Goal: Task Accomplishment & Management: Manage account settings

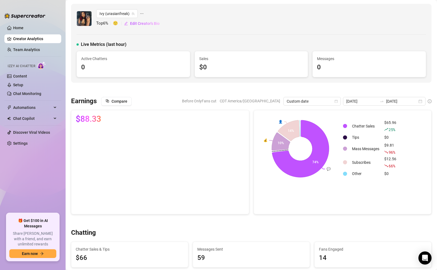
click at [24, 42] on link "Creator Analytics" at bounding box center [35, 38] width 44 height 9
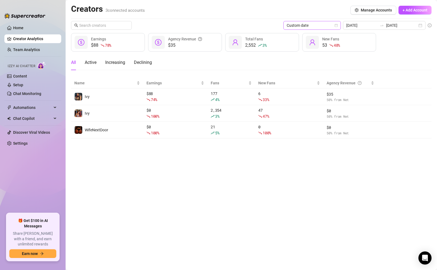
click at [337, 23] on span "Custom date" at bounding box center [312, 25] width 51 height 8
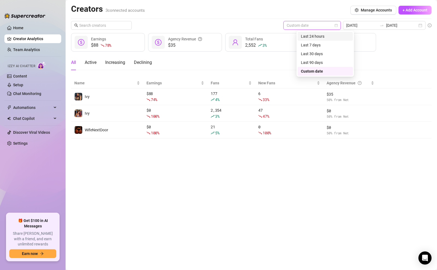
click at [319, 36] on div "Last 24 hours" at bounding box center [325, 36] width 49 height 6
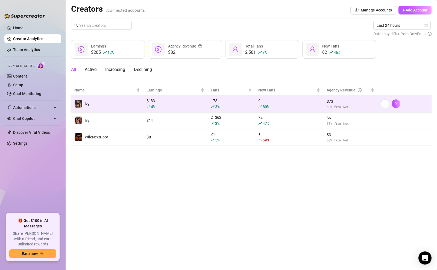
click at [261, 100] on div "9 80 %" at bounding box center [289, 104] width 62 height 12
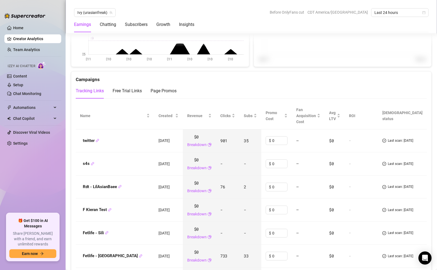
scroll to position [585, 0]
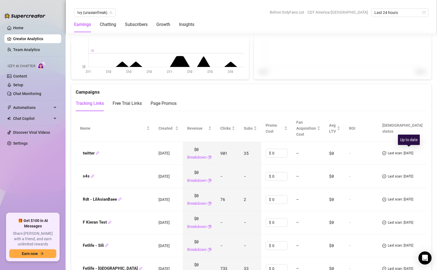
click at [405, 151] on span "Last scan: [DATE]" at bounding box center [400, 153] width 25 height 5
click at [406, 175] on span "Last scan: [DATE]" at bounding box center [400, 176] width 25 height 5
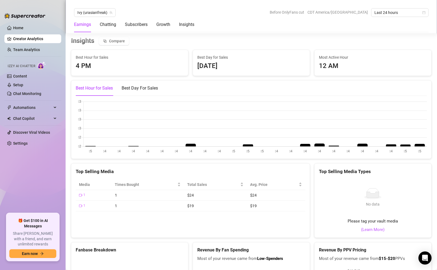
scroll to position [963, 0]
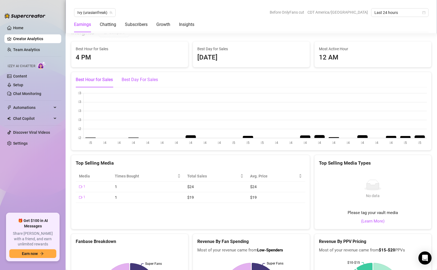
click at [149, 78] on div "Best Day For Sales" at bounding box center [140, 80] width 36 height 7
click at [94, 78] on div "Best Hour for Sales" at bounding box center [94, 80] width 37 height 7
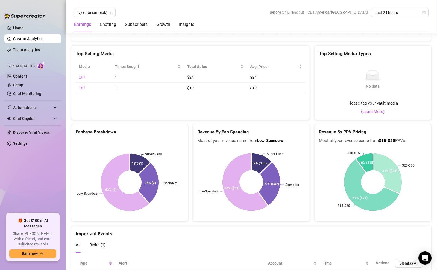
scroll to position [1077, 0]
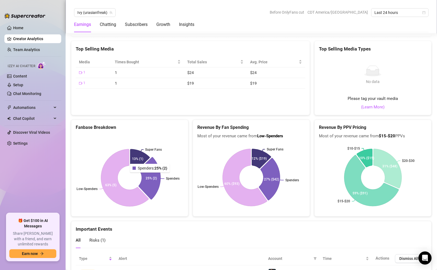
click at [151, 177] on icon at bounding box center [150, 178] width 22 height 42
click at [149, 178] on icon at bounding box center [150, 178] width 22 height 42
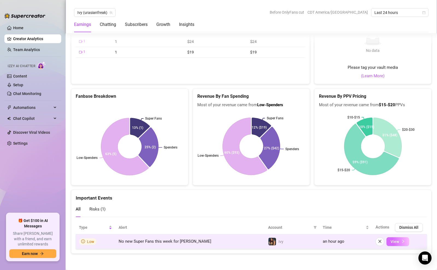
click at [406, 239] on button "View" at bounding box center [397, 241] width 23 height 9
click at [401, 242] on icon "right" at bounding box center [403, 242] width 4 height 4
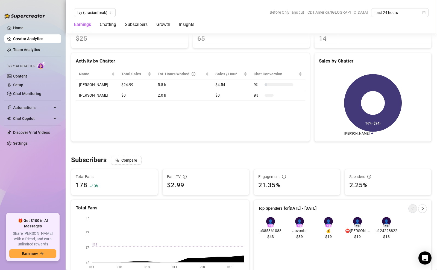
scroll to position [0, 0]
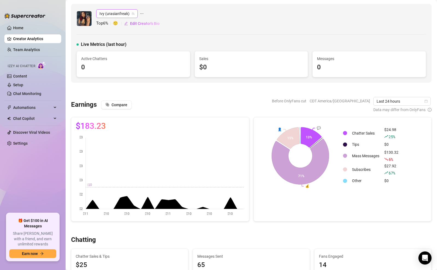
click at [126, 14] on span "Ivy (urasianfreak)" at bounding box center [116, 14] width 35 height 8
click at [127, 34] on span "( lilasianbaex )" at bounding box center [127, 34] width 23 height 6
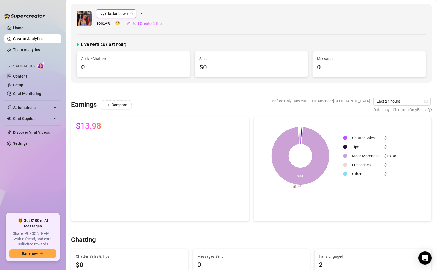
click at [125, 12] on span "Ivy (lilasianbaex)" at bounding box center [115, 14] width 33 height 8
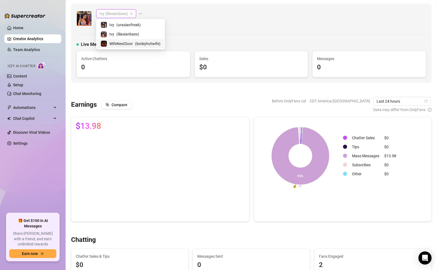
click at [123, 43] on span "WifeNextDoor" at bounding box center [120, 44] width 23 height 6
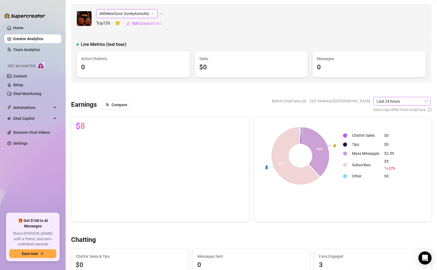
click at [396, 104] on span "Last 24 hours" at bounding box center [402, 101] width 51 height 8
click at [396, 119] on div "Last 7 days" at bounding box center [402, 121] width 49 height 6
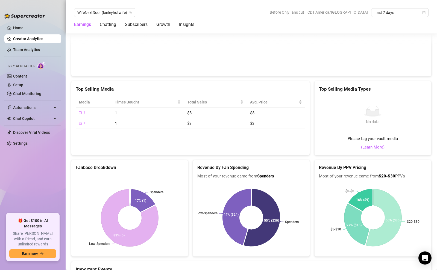
scroll to position [893, 0]
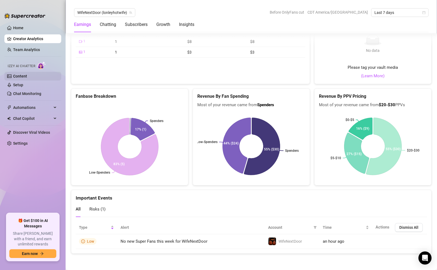
click at [22, 78] on link "Content" at bounding box center [20, 76] width 14 height 4
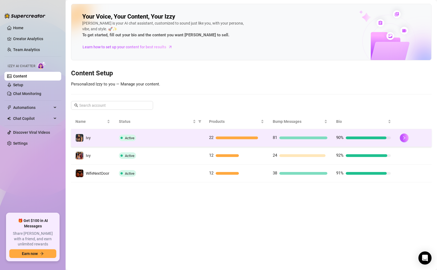
click at [160, 138] on div "Active" at bounding box center [160, 138] width 82 height 7
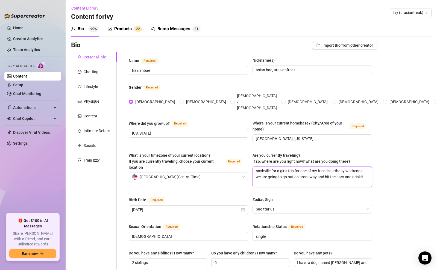
click at [272, 167] on textarea "nashville for a girls trip for one of my friends birthday weekends!! we are goi…" at bounding box center [312, 177] width 119 height 20
type textarea "n"
click at [296, 173] on textarea "no" at bounding box center [312, 177] width 119 height 20
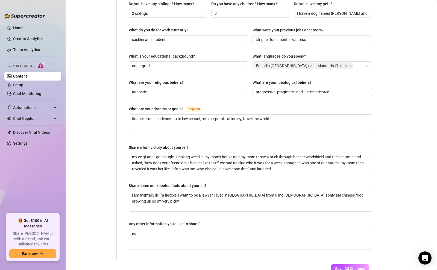
scroll to position [278, 0]
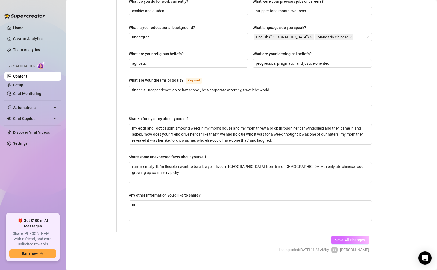
type textarea "no"
click at [345, 238] on span "Save All Changes" at bounding box center [350, 240] width 30 height 4
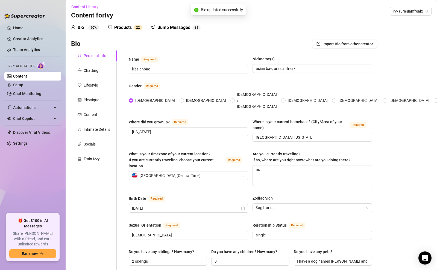
scroll to position [0, 0]
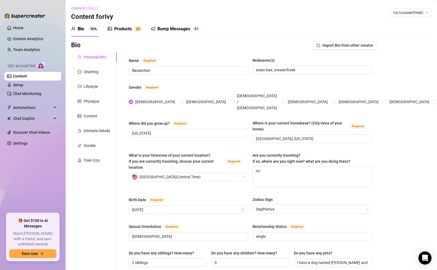
click at [79, 6] on span "Content Library" at bounding box center [84, 8] width 27 height 4
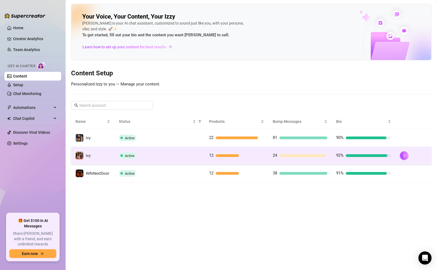
click at [150, 158] on div "Active" at bounding box center [160, 155] width 82 height 7
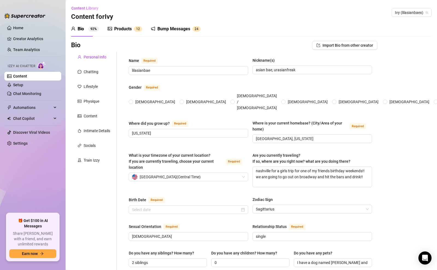
radio input "true"
type input "[DATE]"
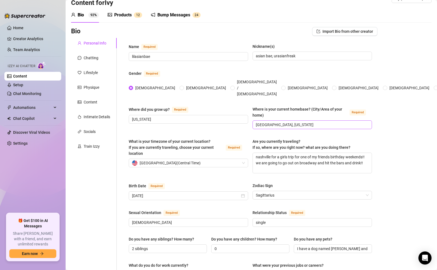
scroll to position [15, 0]
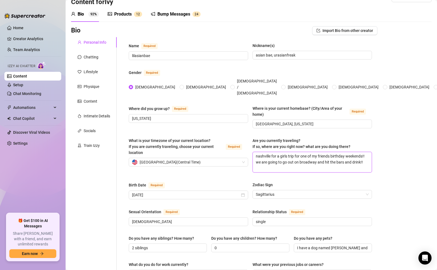
click at [290, 154] on textarea "nashville for a girls trip for one of my friends birthday weekends!! we are goi…" at bounding box center [312, 162] width 119 height 20
type textarea "n"
type textarea "no"
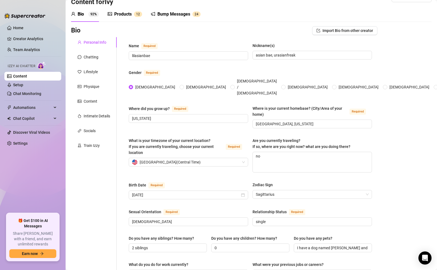
click at [300, 182] on div "Zodiac Sign" at bounding box center [311, 186] width 119 height 8
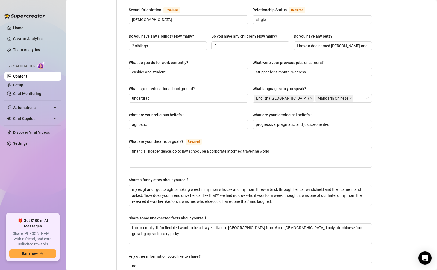
scroll to position [278, 0]
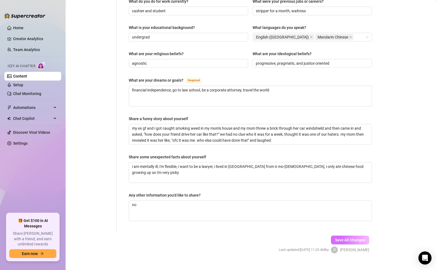
click at [349, 238] on span "Save All Changes" at bounding box center [350, 240] width 30 height 4
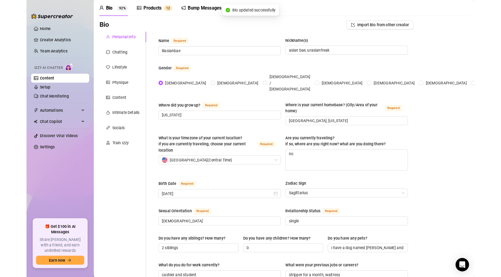
scroll to position [0, 0]
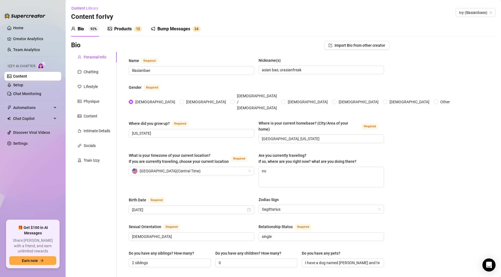
click at [27, 77] on link "Content" at bounding box center [20, 76] width 14 height 4
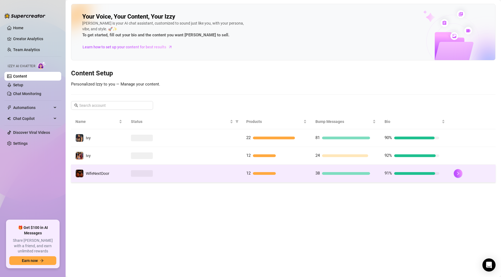
click at [198, 173] on div at bounding box center [184, 173] width 107 height 7
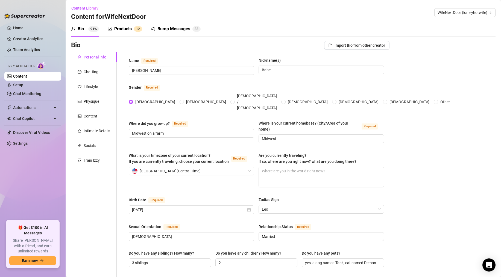
click at [190, 26] on div "Bump Messages 3 8" at bounding box center [176, 29] width 50 height 7
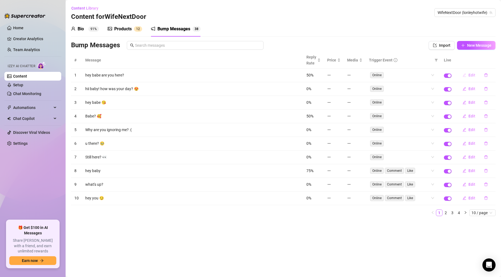
click at [437, 75] on span "Edit" at bounding box center [471, 75] width 7 height 4
type textarea "hey babe are you here?"
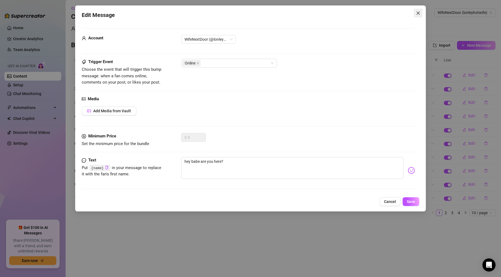
click at [417, 12] on icon "close" at bounding box center [418, 13] width 4 height 4
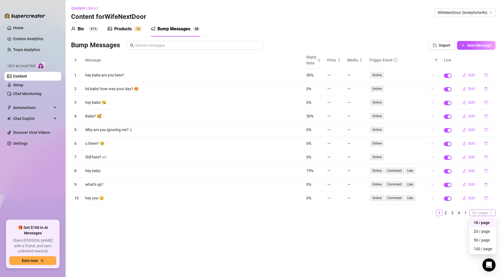
click at [437, 214] on span "10 / page" at bounding box center [482, 213] width 22 height 6
click at [437, 250] on div "100 / page" at bounding box center [483, 249] width 18 height 6
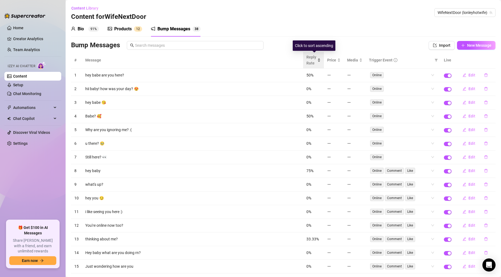
click at [313, 60] on span "Reply Rate" at bounding box center [311, 60] width 10 height 12
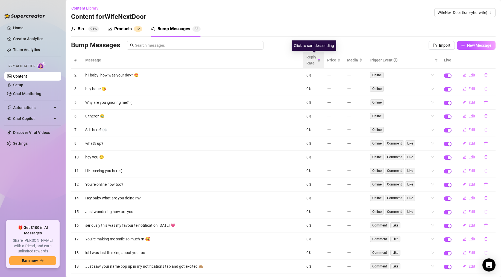
click at [313, 60] on span "Reply Rate" at bounding box center [311, 60] width 10 height 12
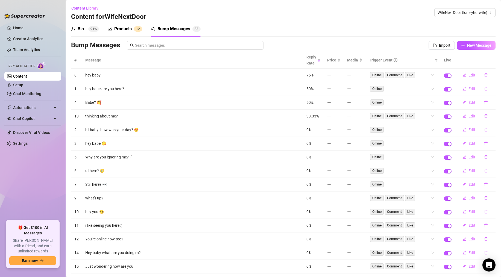
click at [25, 33] on ul "Home Creator Analytics Team Analytics Izzy AI Chatter Content Setup Chat Monito…" at bounding box center [32, 119] width 57 height 197
click at [20, 30] on link "Home" at bounding box center [18, 28] width 10 height 4
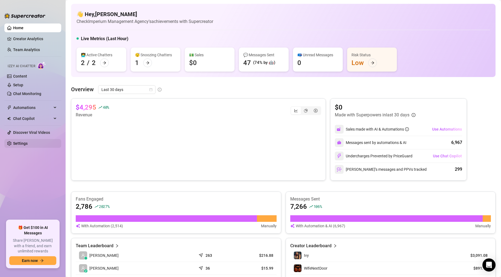
click at [26, 144] on link "Settings" at bounding box center [20, 143] width 14 height 4
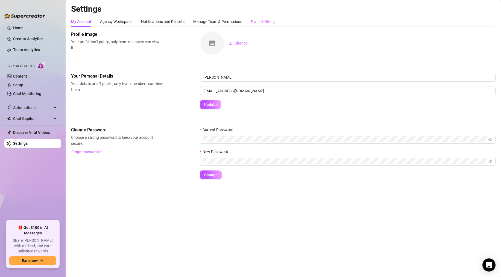
click at [262, 25] on div "Plans & Billing" at bounding box center [263, 21] width 24 height 10
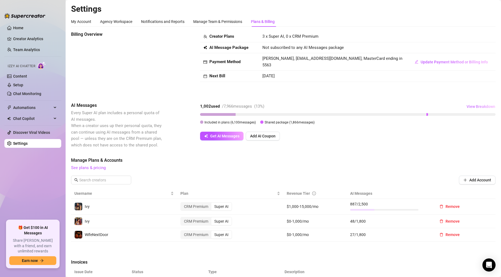
click at [437, 105] on span "View Breakdown" at bounding box center [480, 106] width 29 height 4
click at [358, 136] on div "Get AI Messages Add AI Coupon" at bounding box center [347, 136] width 295 height 9
click at [22, 75] on link "Content" at bounding box center [20, 76] width 14 height 4
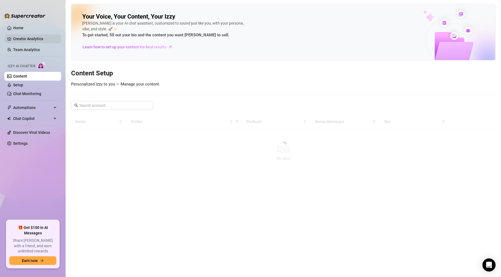
click at [27, 37] on link "Creator Analytics" at bounding box center [35, 38] width 44 height 9
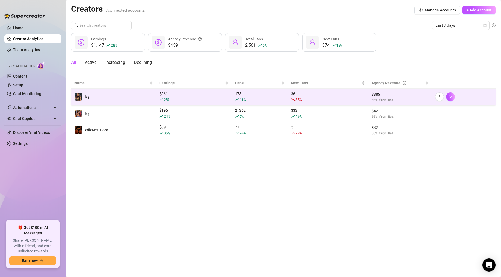
click at [152, 94] on td "Ivy" at bounding box center [113, 97] width 85 height 17
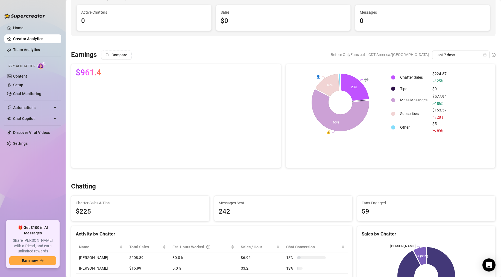
scroll to position [36, 0]
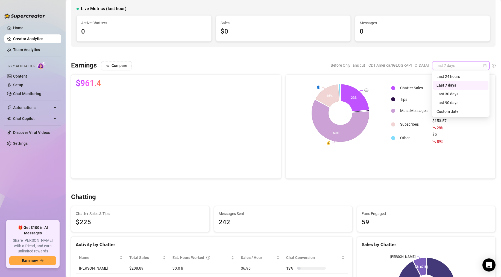
click at [437, 63] on span "Last 7 days" at bounding box center [460, 65] width 51 height 8
click at [437, 75] on div "Last 24 hours" at bounding box center [460, 76] width 49 height 6
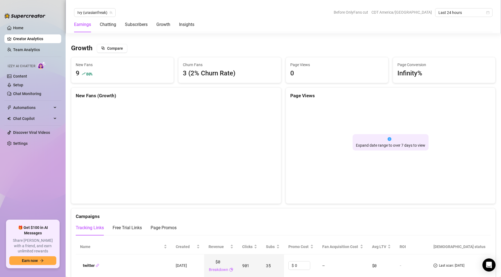
scroll to position [472, 0]
click at [96, 11] on span "Ivy (urasianfreak)" at bounding box center [94, 12] width 35 height 8
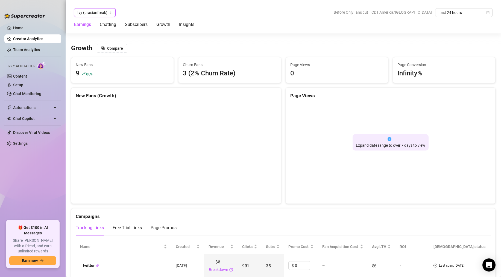
click at [96, 11] on span "Ivy (urasianfreak)" at bounding box center [94, 12] width 35 height 8
click at [437, 11] on span "Last 24 hours" at bounding box center [463, 12] width 51 height 8
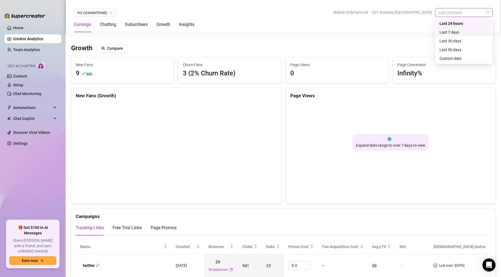
click at [437, 34] on div "Last 7 days" at bounding box center [463, 32] width 49 height 6
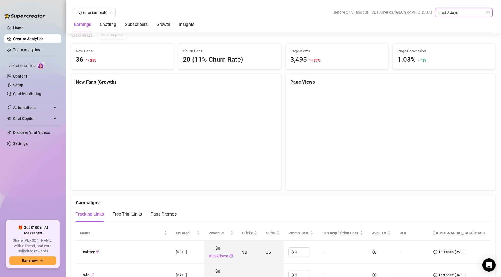
scroll to position [465, 0]
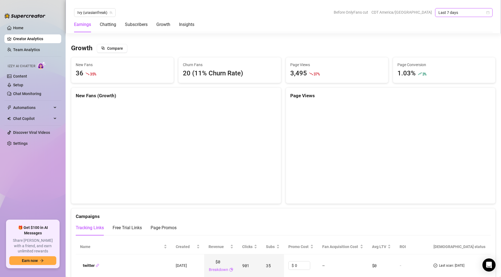
click at [437, 10] on span "Last 7 days" at bounding box center [463, 12] width 51 height 8
click at [437, 25] on div "Last 24 hours" at bounding box center [463, 23] width 49 height 6
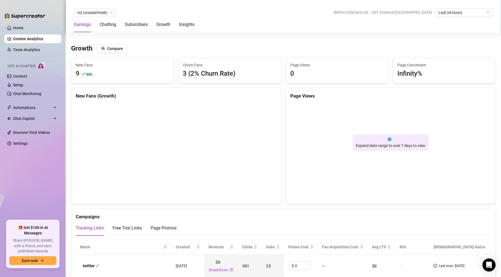
scroll to position [472, 0]
click at [27, 92] on link "Chat Monitoring" at bounding box center [27, 94] width 28 height 4
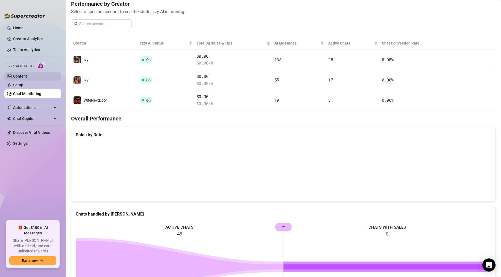
scroll to position [153, 0]
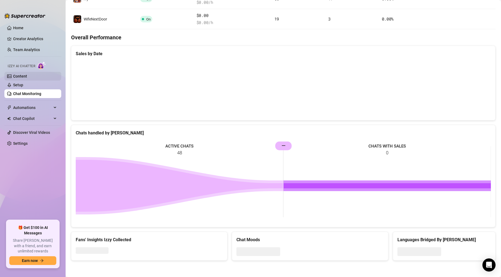
click at [27, 76] on link "Content" at bounding box center [20, 76] width 14 height 4
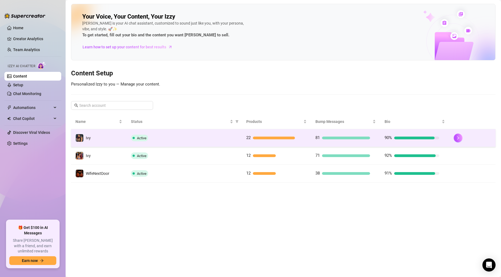
click at [182, 146] on td "Active" at bounding box center [184, 138] width 115 height 18
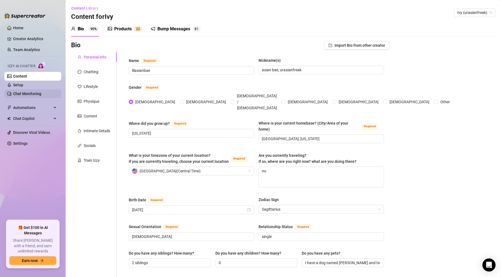
click at [33, 92] on link "Chat Monitoring" at bounding box center [27, 94] width 28 height 4
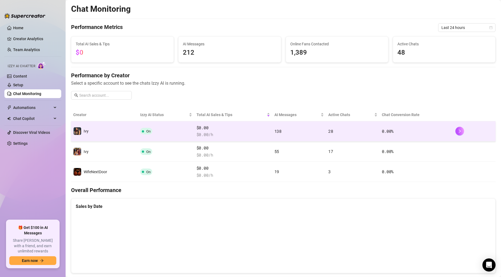
click at [132, 138] on td "Ivy" at bounding box center [104, 131] width 67 height 20
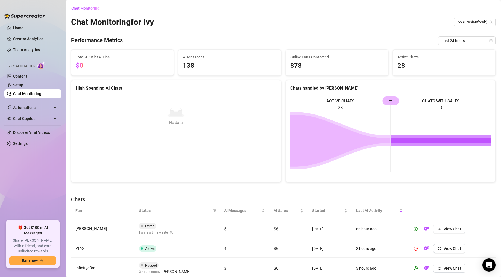
click at [31, 93] on link "Chat Monitoring" at bounding box center [27, 94] width 28 height 4
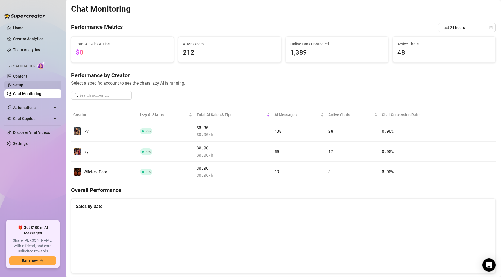
click at [23, 87] on link "Setup" at bounding box center [18, 85] width 10 height 4
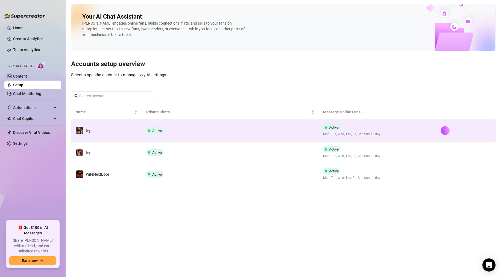
click at [104, 134] on td "Ivy" at bounding box center [106, 131] width 71 height 22
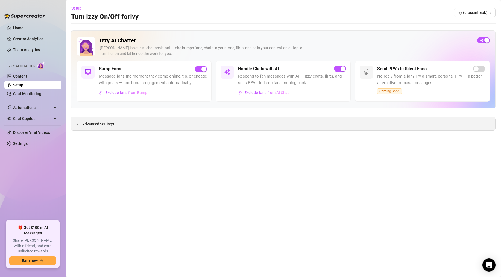
click at [95, 125] on span "Advanced Settings" at bounding box center [98, 124] width 32 height 6
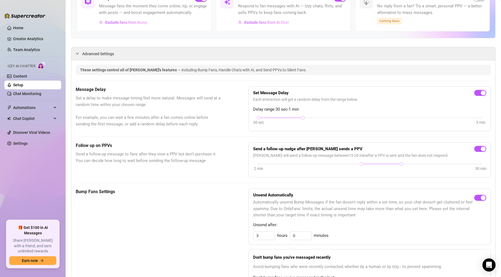
scroll to position [75, 0]
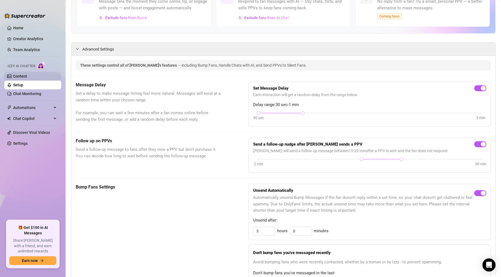
click at [24, 78] on link "Content" at bounding box center [20, 76] width 14 height 4
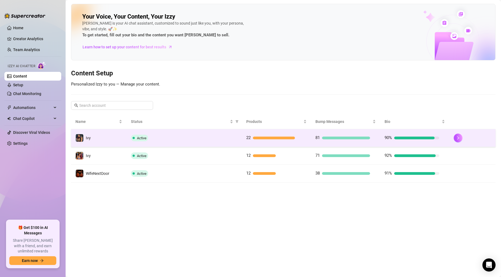
click at [190, 141] on div "Active" at bounding box center [184, 138] width 107 height 7
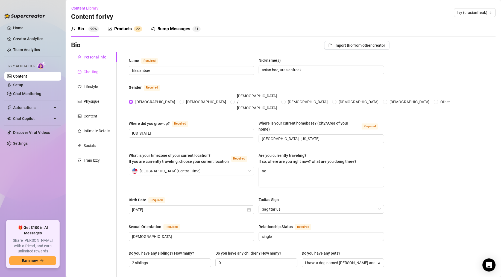
click at [90, 77] on div "Chatting" at bounding box center [94, 72] width 46 height 10
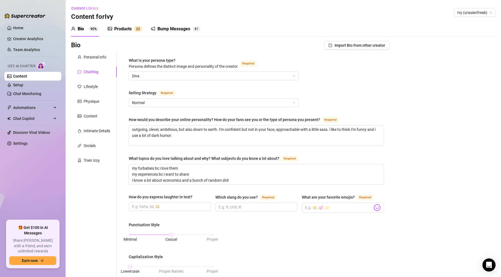
click at [119, 29] on div "Products" at bounding box center [122, 29] width 17 height 7
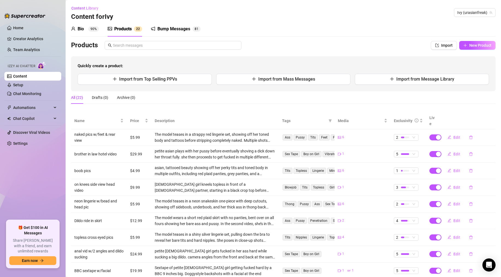
click at [171, 30] on div "Bump Messages" at bounding box center [173, 29] width 33 height 7
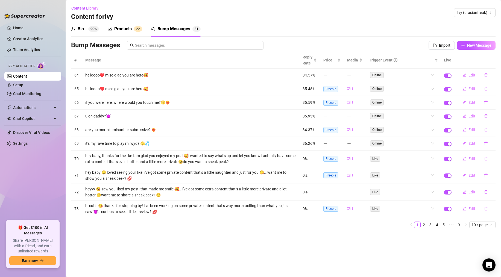
click at [80, 29] on div "Bio" at bounding box center [81, 29] width 6 height 7
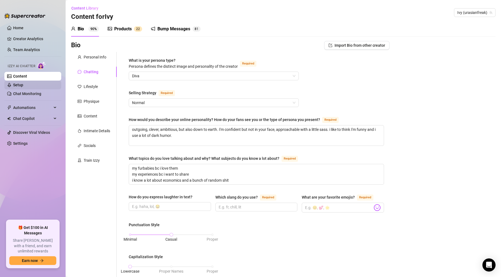
click at [20, 83] on link "Setup" at bounding box center [18, 85] width 10 height 4
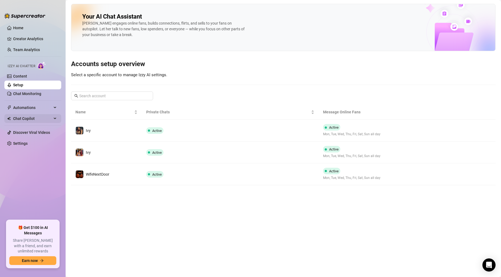
click at [29, 120] on span "Chat Copilot" at bounding box center [32, 118] width 39 height 9
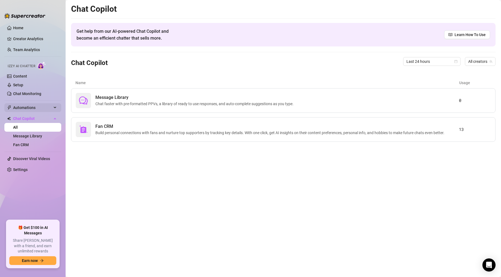
click at [36, 105] on span "Automations" at bounding box center [32, 107] width 39 height 9
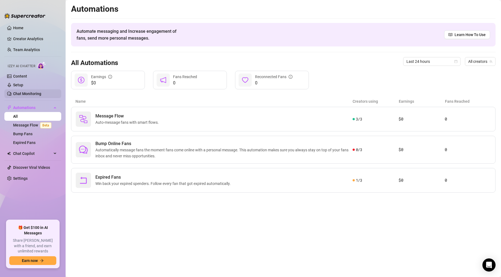
click at [32, 96] on link "Chat Monitoring" at bounding box center [27, 94] width 28 height 4
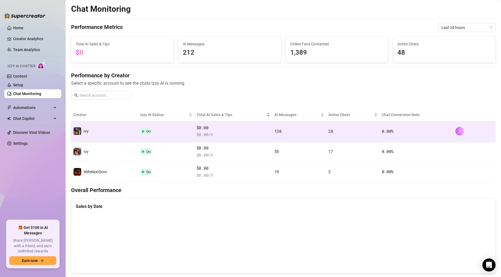
click at [437, 130] on button "button" at bounding box center [459, 131] width 9 height 9
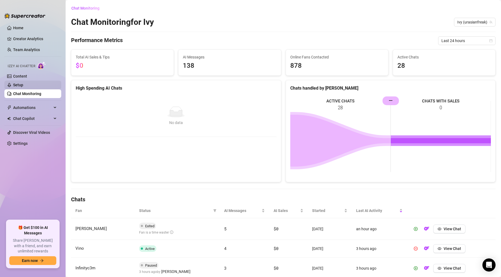
click at [22, 86] on link "Setup" at bounding box center [18, 85] width 10 height 4
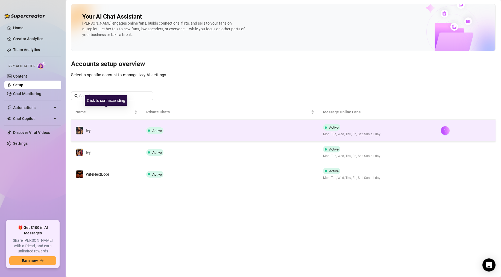
click at [126, 131] on td "Ivy" at bounding box center [106, 131] width 71 height 22
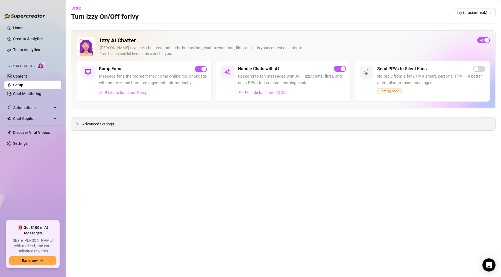
click at [100, 125] on span "Advanced Settings" at bounding box center [98, 124] width 32 height 6
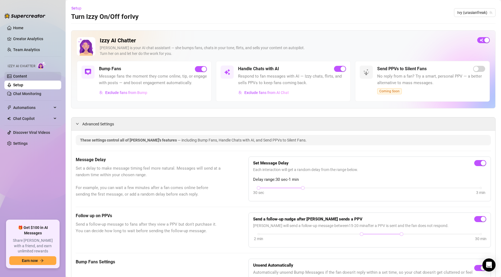
click at [24, 78] on link "Content" at bounding box center [20, 76] width 14 height 4
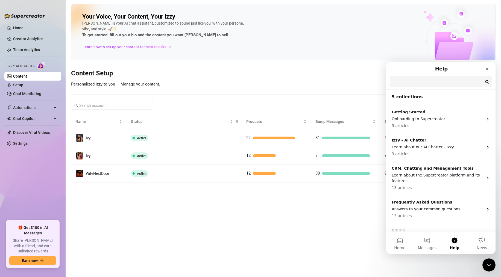
click at [416, 82] on input "Search for help" at bounding box center [441, 81] width 102 height 11
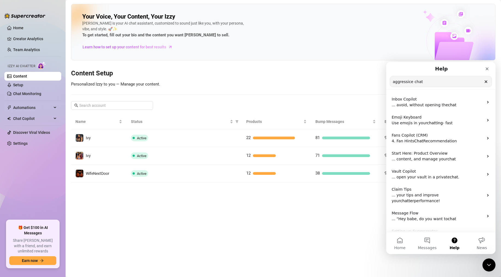
click at [407, 81] on input "aggressice chat" at bounding box center [441, 81] width 102 height 11
type input "aggressive chat"
click at [424, 81] on input "aggressive chat" at bounding box center [441, 81] width 102 height 11
click at [437, 81] on icon "Clear" at bounding box center [486, 82] width 2 height 2
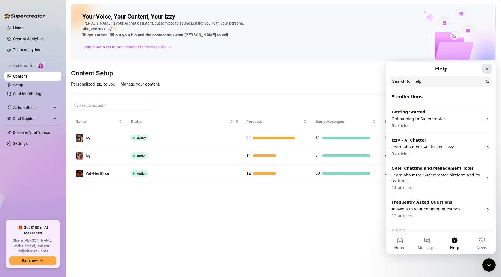
click at [437, 70] on icon "Close" at bounding box center [487, 68] width 3 height 3
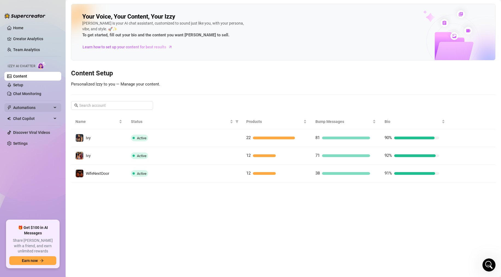
click at [25, 109] on span "Automations" at bounding box center [32, 107] width 39 height 9
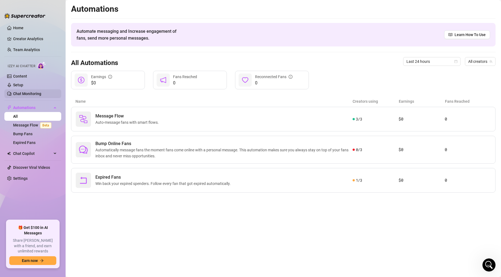
click at [23, 94] on link "Chat Monitoring" at bounding box center [27, 94] width 28 height 4
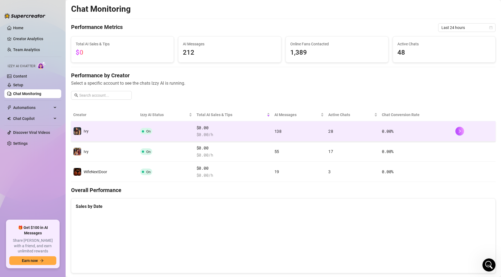
click at [110, 122] on td "Ivy" at bounding box center [104, 131] width 67 height 20
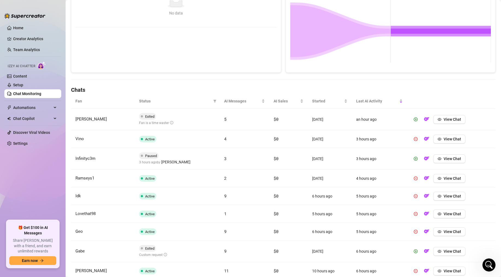
scroll to position [164, 0]
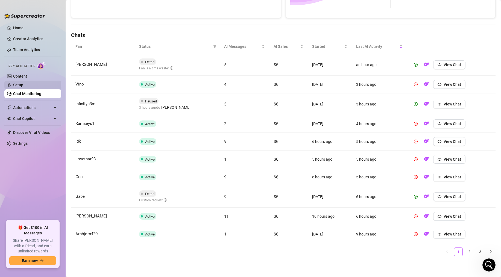
click at [19, 85] on link "Setup" at bounding box center [18, 85] width 10 height 4
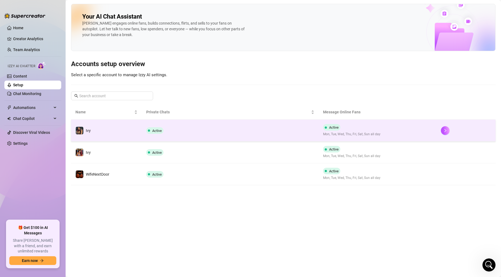
click at [134, 126] on td "Ivy" at bounding box center [106, 131] width 71 height 22
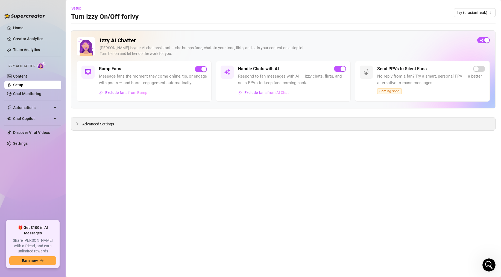
click at [114, 123] on span "Advanced Settings" at bounding box center [98, 124] width 32 height 6
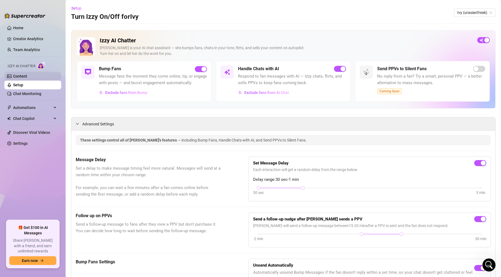
click at [27, 78] on link "Content" at bounding box center [20, 76] width 14 height 4
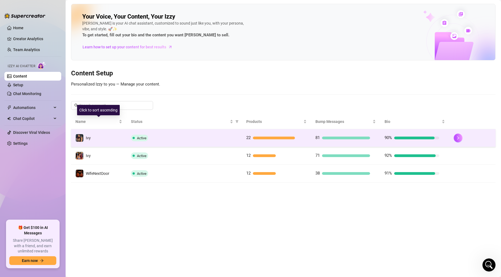
click at [103, 140] on td "Ivy" at bounding box center [98, 138] width 55 height 18
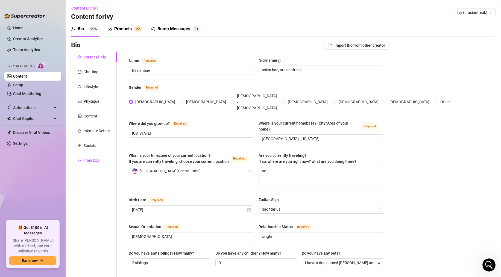
click at [90, 160] on div "Train Izzy" at bounding box center [92, 160] width 16 height 6
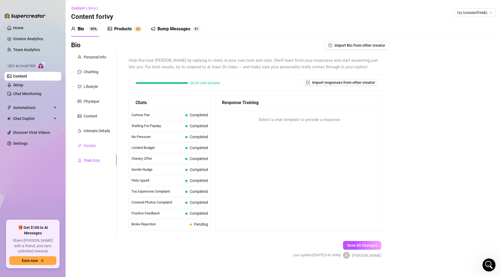
click at [94, 143] on div "Socials" at bounding box center [90, 146] width 12 height 6
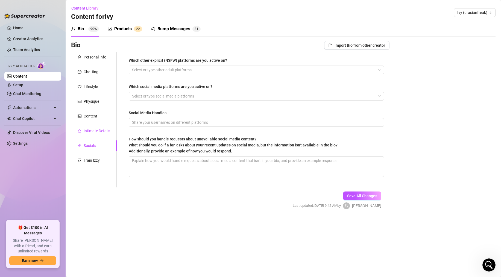
click at [97, 129] on div "Intimate Details" at bounding box center [97, 131] width 27 height 6
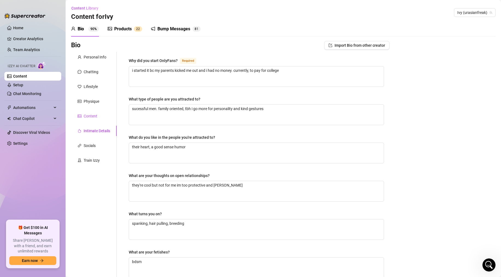
click at [96, 117] on div "Content" at bounding box center [91, 116] width 14 height 6
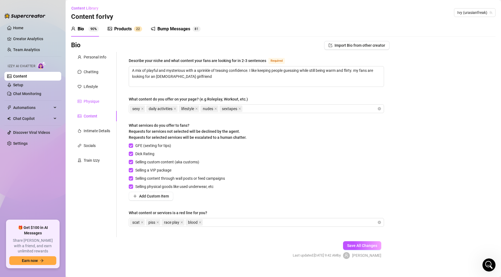
click at [94, 101] on div "Physique" at bounding box center [92, 101] width 16 height 6
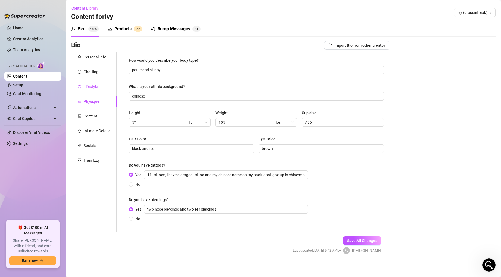
click at [91, 84] on div "Lifestyle" at bounding box center [91, 87] width 14 height 6
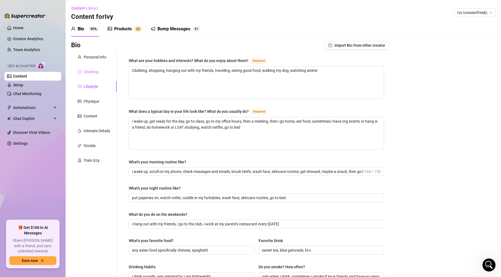
click at [91, 76] on div "Chatting" at bounding box center [94, 72] width 46 height 10
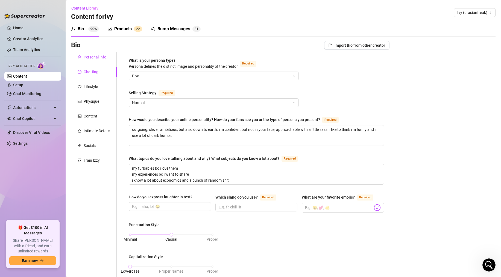
click at [92, 57] on div "Personal Info" at bounding box center [95, 57] width 23 height 6
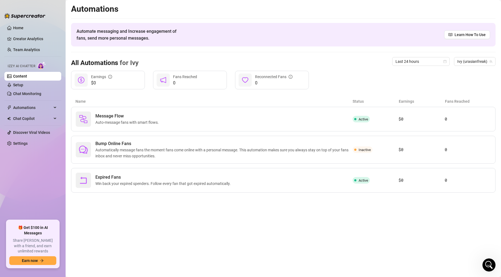
click at [27, 76] on link "Content" at bounding box center [20, 76] width 14 height 4
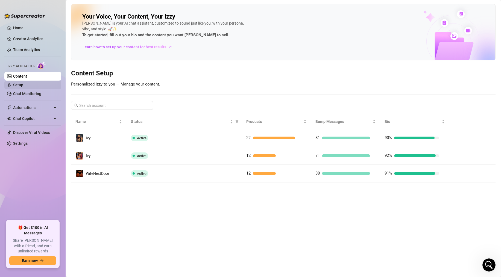
click at [19, 83] on link "Setup" at bounding box center [18, 85] width 10 height 4
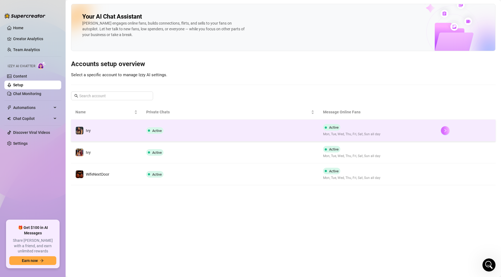
click at [437, 130] on button "button" at bounding box center [445, 130] width 9 height 9
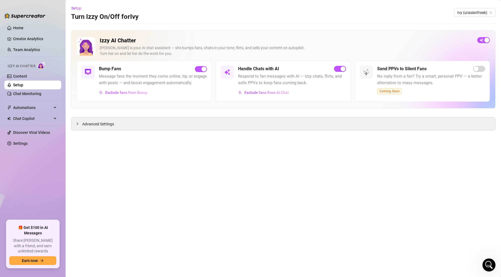
click at [430, 83] on span "No reply from a fan? Try a smart, personal PPV — a better alternative to mass m…" at bounding box center [431, 79] width 108 height 13
click at [105, 123] on span "Advanced Settings" at bounding box center [98, 124] width 32 height 6
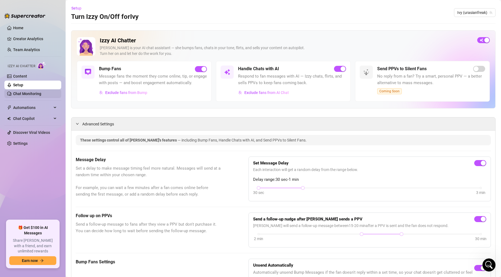
click at [20, 92] on link "Chat Monitoring" at bounding box center [27, 94] width 28 height 4
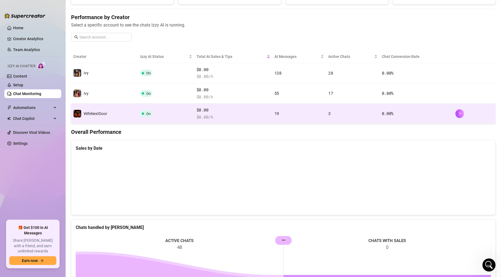
scroll to position [56, 0]
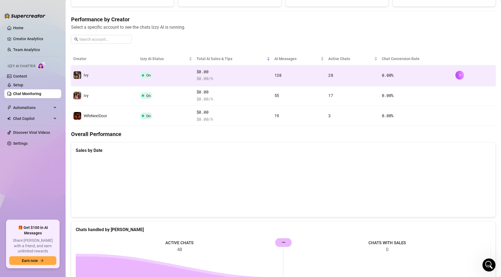
click at [177, 78] on td "On" at bounding box center [166, 75] width 56 height 20
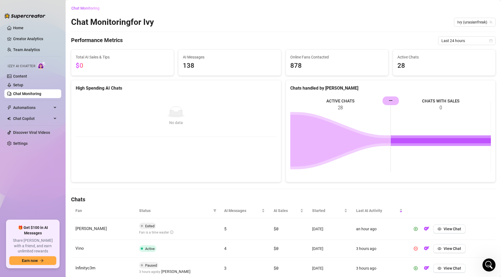
scroll to position [164, 0]
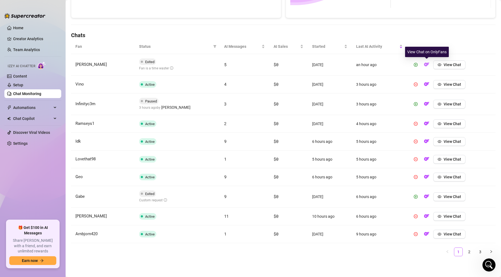
click at [426, 65] on img "button" at bounding box center [426, 64] width 5 height 5
click at [426, 198] on img "button" at bounding box center [426, 196] width 5 height 5
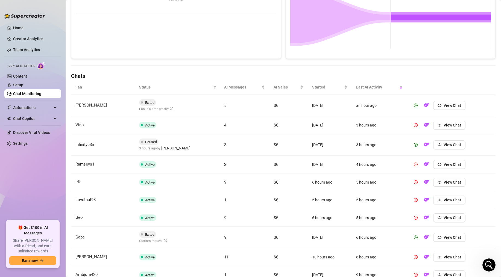
scroll to position [0, 0]
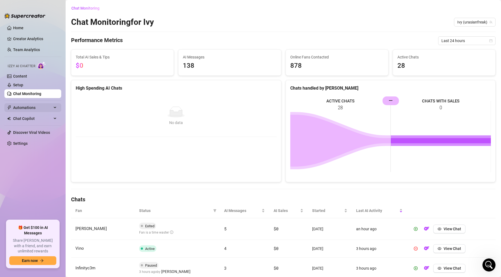
click at [25, 104] on span "Automations" at bounding box center [32, 107] width 39 height 9
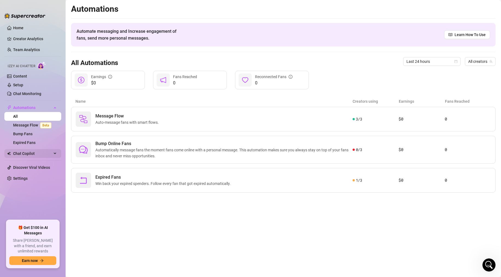
click at [30, 154] on span "Chat Copilot" at bounding box center [32, 153] width 39 height 9
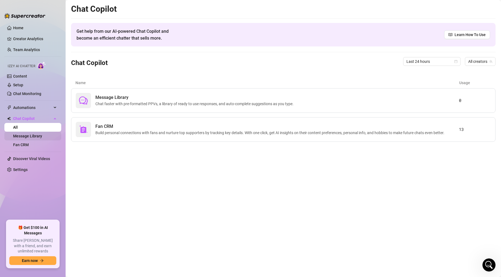
click at [34, 134] on link "Message Library" at bounding box center [27, 136] width 29 height 4
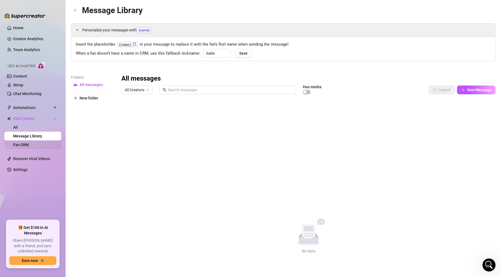
click at [29, 144] on link "Fan CRM" at bounding box center [21, 145] width 16 height 4
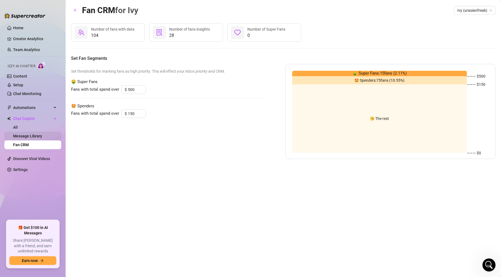
click at [28, 136] on link "Message Library" at bounding box center [27, 136] width 29 height 4
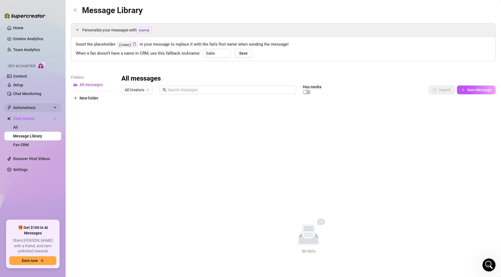
click at [33, 110] on span "Automations" at bounding box center [32, 107] width 39 height 9
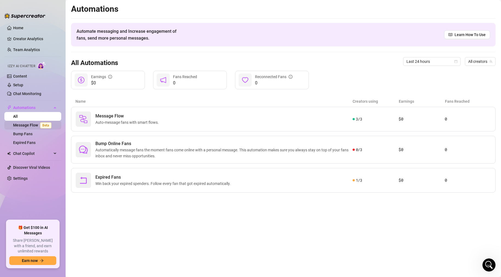
click at [31, 123] on link "Message Flow Beta" at bounding box center [33, 125] width 40 height 4
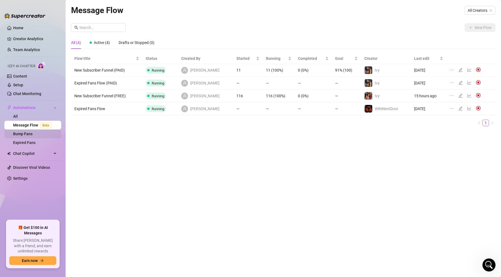
click at [30, 134] on link "Bump Fans" at bounding box center [22, 134] width 19 height 4
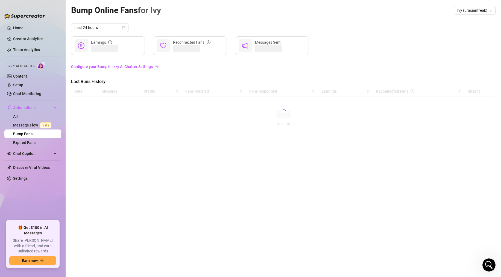
click at [32, 132] on link "Bump Fans" at bounding box center [22, 134] width 19 height 4
click at [32, 126] on link "Message Flow Beta" at bounding box center [33, 125] width 40 height 4
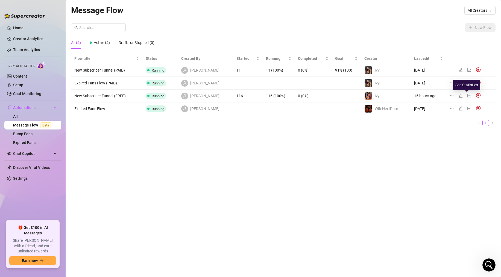
click at [437, 95] on icon "line-chart" at bounding box center [469, 95] width 4 height 4
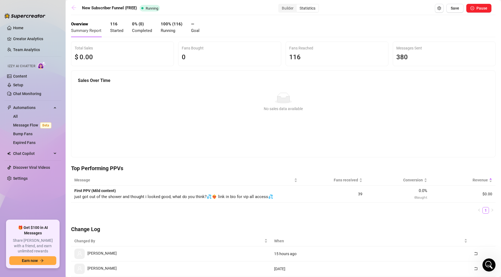
click at [75, 9] on icon "arrow-left" at bounding box center [73, 7] width 5 height 5
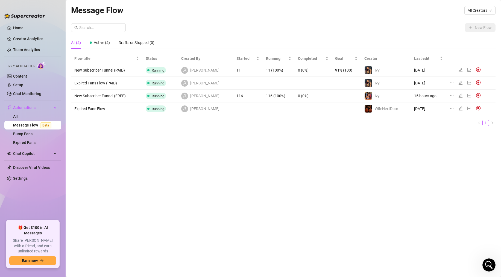
click at [437, 70] on icon "line-chart" at bounding box center [469, 70] width 4 height 4
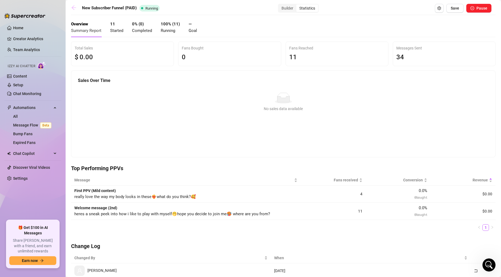
click at [73, 9] on icon "arrow-left" at bounding box center [74, 7] width 4 height 4
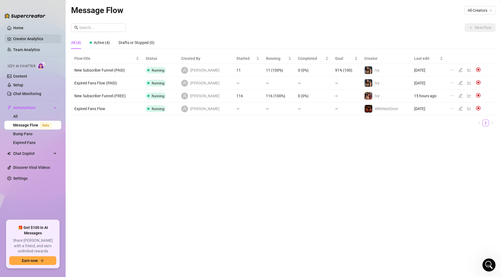
click at [27, 41] on link "Creator Analytics" at bounding box center [35, 38] width 44 height 9
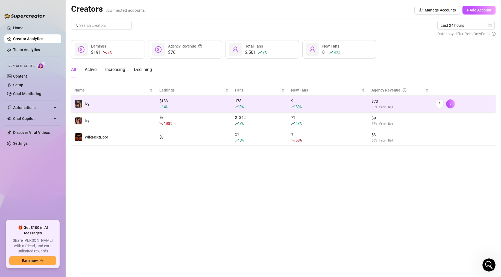
click at [136, 107] on td "Ivy" at bounding box center [113, 104] width 85 height 17
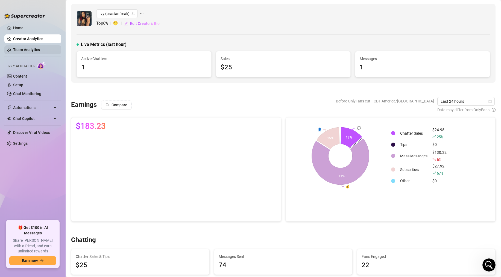
click at [33, 48] on link "Team Analytics" at bounding box center [26, 50] width 27 height 4
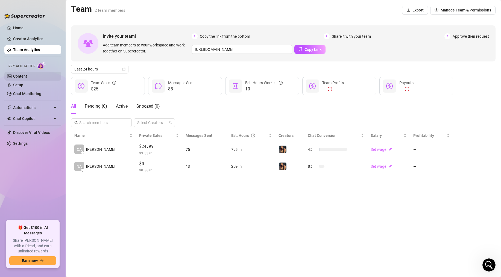
click at [22, 77] on link "Content" at bounding box center [20, 76] width 14 height 4
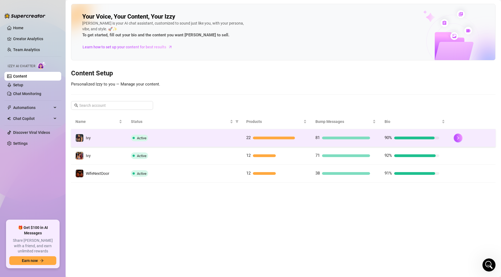
click at [102, 139] on td "Ivy" at bounding box center [98, 138] width 55 height 18
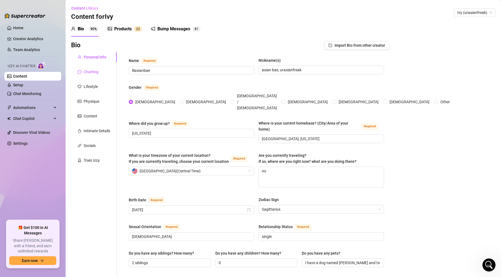
click at [94, 73] on div "Chatting" at bounding box center [91, 72] width 15 height 6
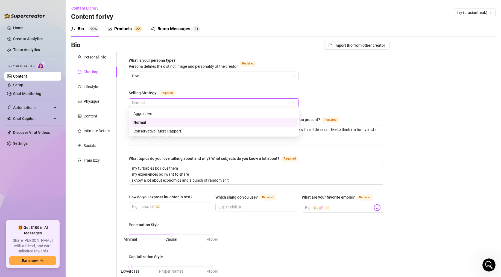
click at [151, 102] on span "Normal" at bounding box center [213, 103] width 163 height 8
click at [147, 113] on div "Aggressive" at bounding box center [213, 114] width 161 height 6
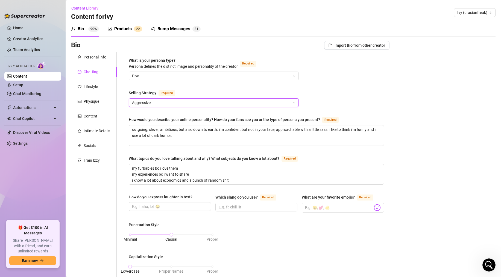
click at [184, 88] on div "What is your persona type? [PERSON_NAME] defines the distinct image and persona…" at bounding box center [256, 255] width 255 height 397
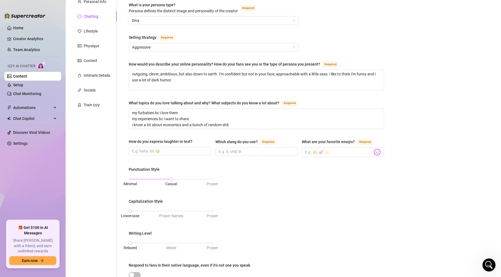
scroll to position [231, 0]
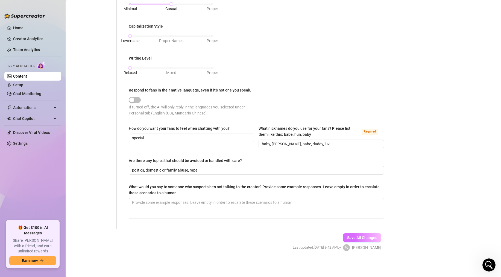
click at [350, 237] on span "Save All Changes" at bounding box center [362, 238] width 30 height 4
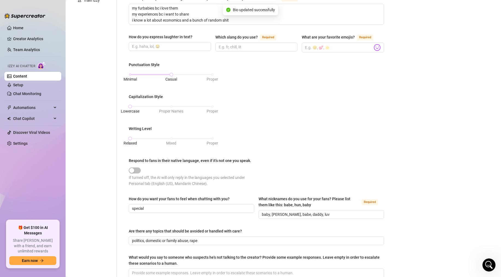
scroll to position [0, 0]
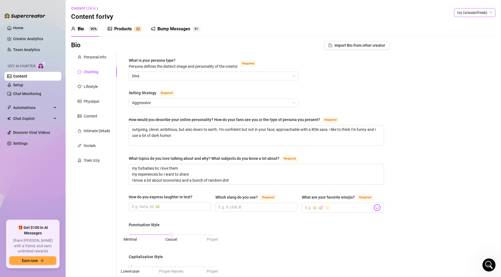
click at [437, 13] on span "Ivy (urasianfreak)" at bounding box center [474, 12] width 35 height 8
click at [437, 35] on span "( lilasianbaex )" at bounding box center [458, 33] width 23 height 6
click at [233, 105] on span "Normal" at bounding box center [213, 103] width 163 height 8
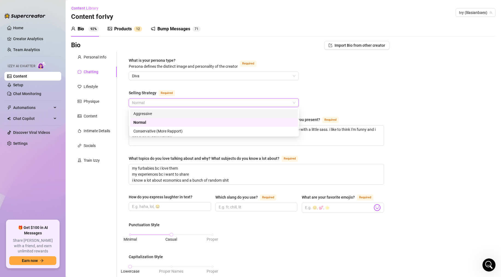
click at [211, 112] on div "Aggressive" at bounding box center [213, 114] width 161 height 6
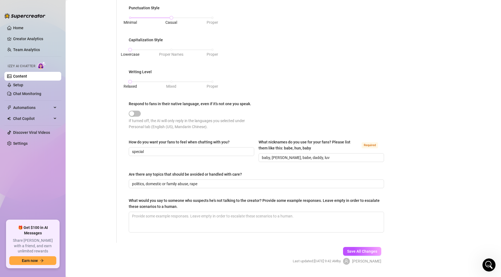
scroll to position [221, 0]
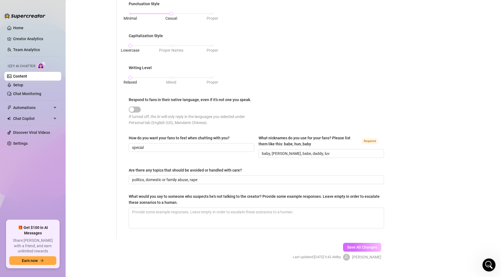
click at [365, 245] on span "Save All Changes" at bounding box center [362, 247] width 30 height 4
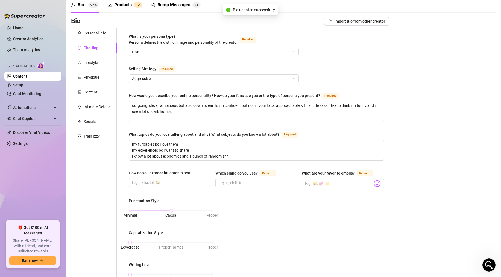
scroll to position [0, 0]
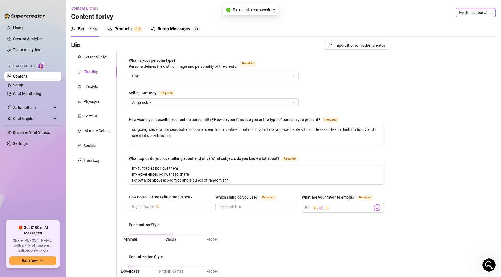
click at [437, 14] on span "Ivy (lilasianbaex)" at bounding box center [475, 12] width 33 height 8
click at [437, 40] on span "WifeNextDoor" at bounding box center [451, 43] width 23 height 6
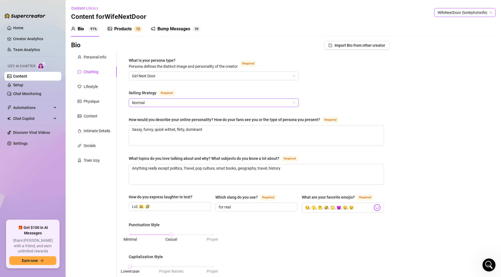
click at [181, 102] on span "Normal" at bounding box center [213, 103] width 163 height 8
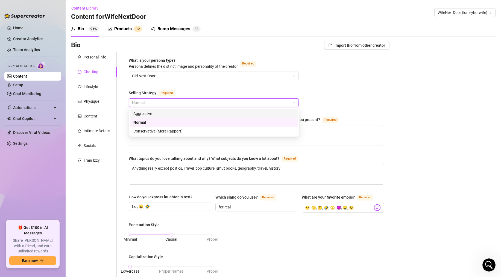
click at [185, 112] on div "Aggressive" at bounding box center [213, 114] width 161 height 6
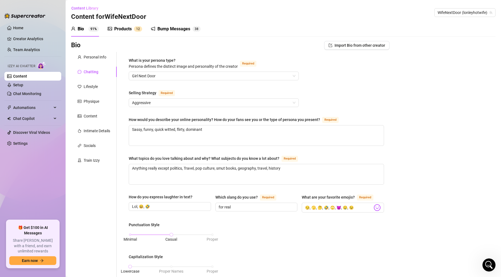
click at [365, 99] on div "What is your persona type? [PERSON_NAME] defines the distinct image and persona…" at bounding box center [256, 255] width 255 height 397
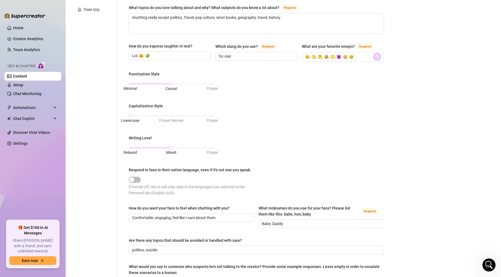
scroll to position [231, 0]
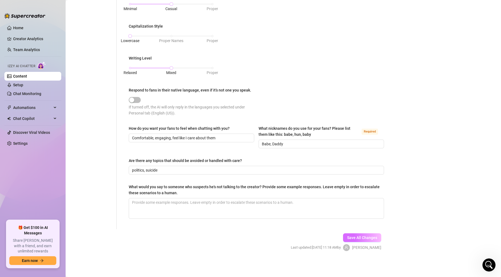
click at [373, 237] on span "Save All Changes" at bounding box center [362, 238] width 30 height 4
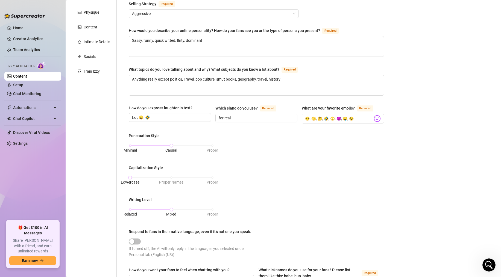
scroll to position [0, 0]
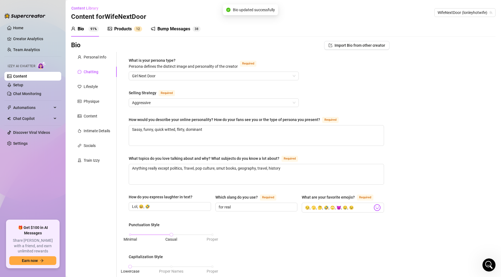
click at [22, 77] on link "Content" at bounding box center [20, 76] width 14 height 4
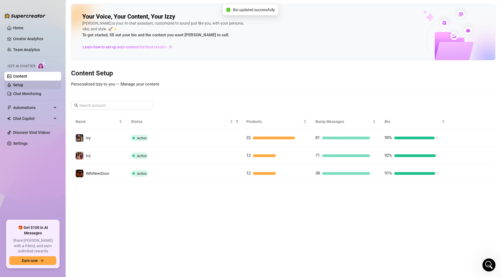
click at [20, 86] on link "Setup" at bounding box center [18, 85] width 10 height 4
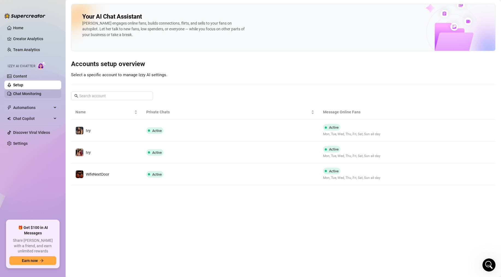
click at [22, 93] on link "Chat Monitoring" at bounding box center [27, 94] width 28 height 4
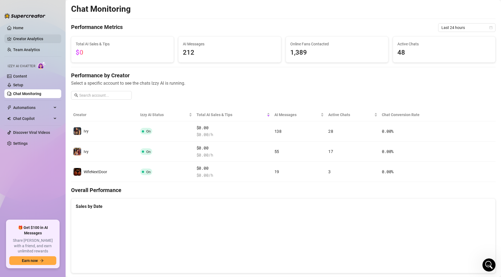
click at [29, 37] on link "Creator Analytics" at bounding box center [35, 38] width 44 height 9
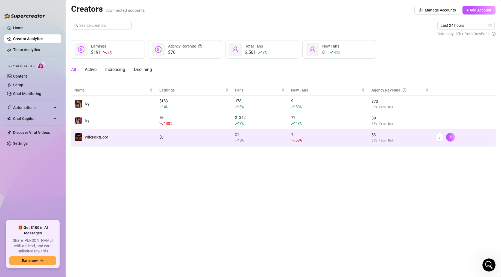
click at [102, 137] on span "WifeNextDoor" at bounding box center [96, 137] width 23 height 4
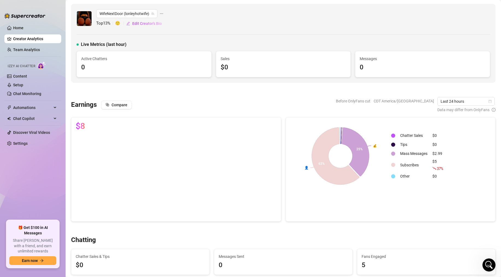
click at [41, 40] on link "Creator Analytics" at bounding box center [35, 38] width 44 height 9
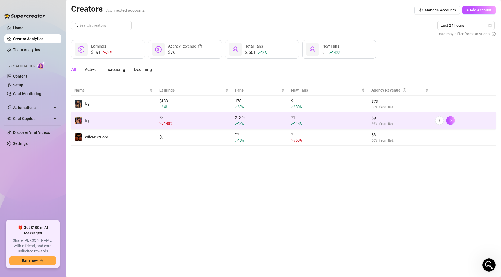
click at [105, 112] on td "Ivy" at bounding box center [113, 120] width 85 height 17
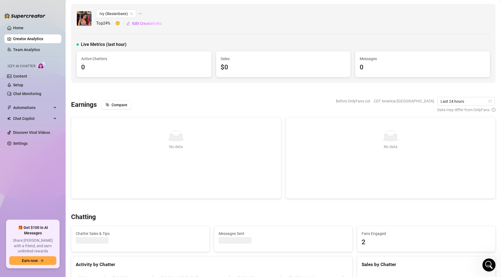
click at [39, 38] on link "Creator Analytics" at bounding box center [35, 38] width 44 height 9
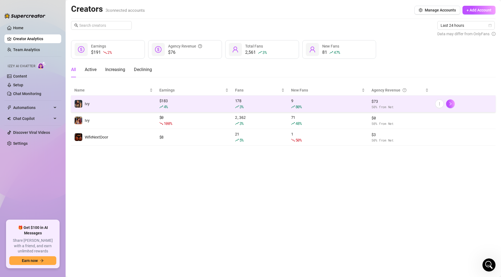
click at [101, 106] on td "Ivy" at bounding box center [113, 104] width 85 height 17
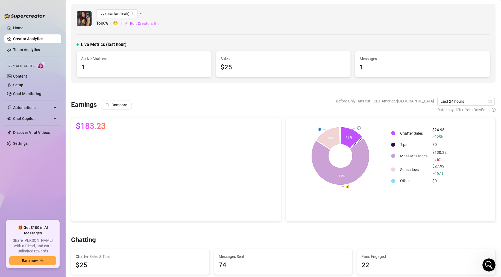
click at [28, 37] on link "Creator Analytics" at bounding box center [35, 38] width 44 height 9
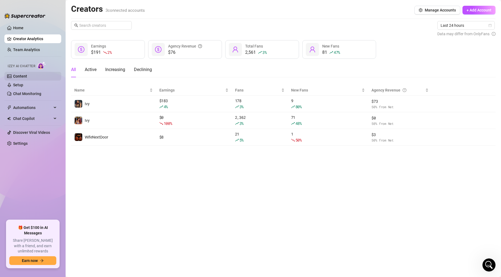
click at [27, 78] on link "Content" at bounding box center [20, 76] width 14 height 4
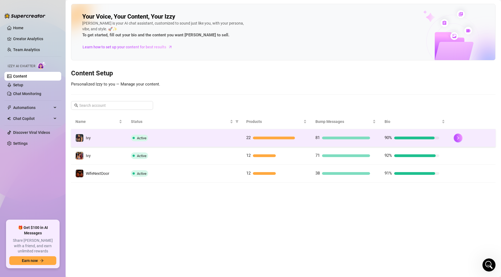
click at [121, 141] on td "Ivy" at bounding box center [98, 138] width 55 height 18
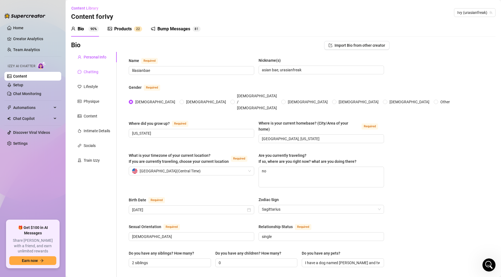
click at [92, 74] on div "Chatting" at bounding box center [91, 72] width 15 height 6
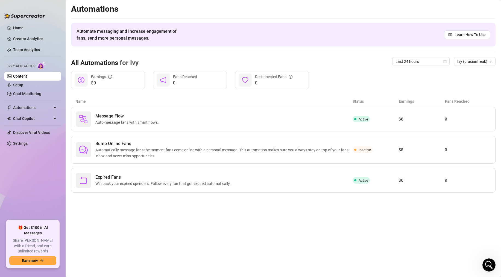
click at [27, 77] on link "Content" at bounding box center [20, 76] width 14 height 4
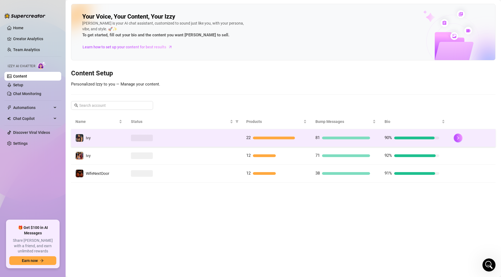
click at [240, 136] on td at bounding box center [184, 138] width 115 height 18
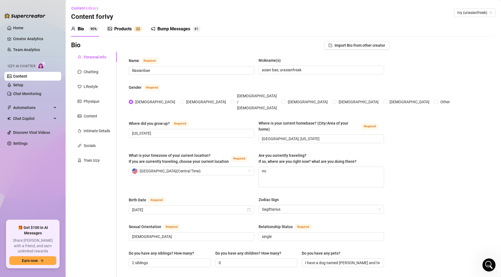
click at [171, 26] on div "Bump Messages" at bounding box center [173, 29] width 33 height 7
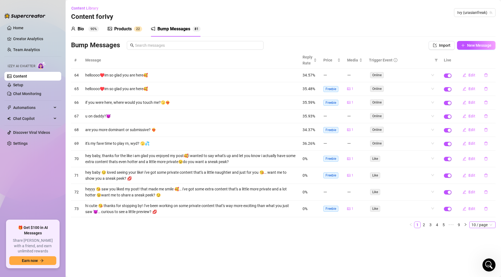
click at [437, 222] on div "# Message Reply Rate Price Media Trigger Event Live 64 helloooo♥️im so glad you…" at bounding box center [283, 140] width 424 height 176
click at [437, 224] on span "10 / page" at bounding box center [482, 225] width 22 height 6
click at [437, 259] on div "100 / page" at bounding box center [483, 261] width 18 height 6
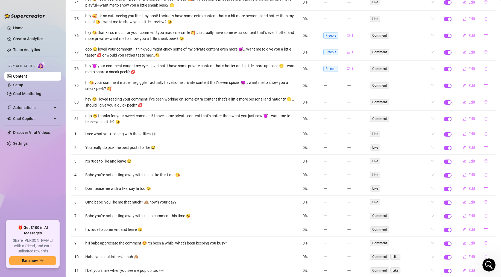
scroll to position [229, 0]
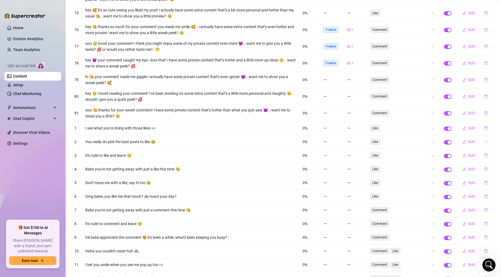
click at [437, 143] on button "button" at bounding box center [486, 141] width 13 height 9
click at [437, 129] on span "Yes" at bounding box center [491, 127] width 7 height 4
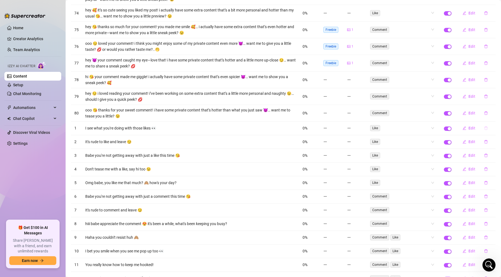
click at [437, 130] on icon "delete" at bounding box center [485, 129] width 3 height 4
click at [437, 114] on span "Yes" at bounding box center [491, 114] width 7 height 4
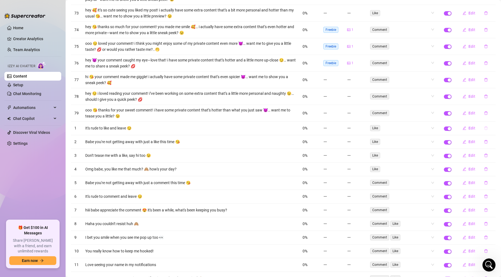
click at [437, 125] on button "button" at bounding box center [486, 128] width 13 height 9
click at [437, 117] on button "Yes" at bounding box center [491, 114] width 10 height 7
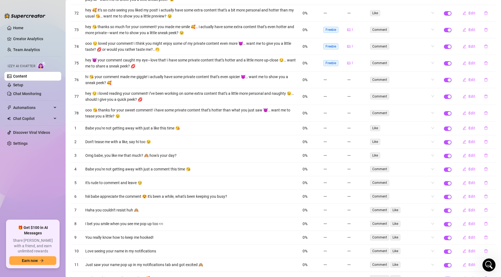
click at [437, 125] on button "button" at bounding box center [486, 128] width 13 height 9
click at [437, 117] on button "Yes" at bounding box center [491, 114] width 10 height 7
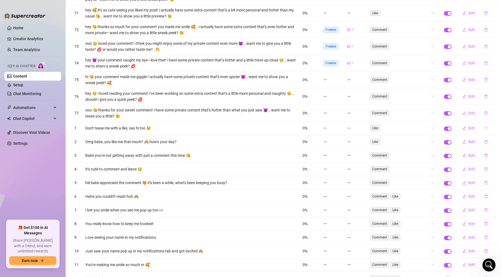
click at [437, 125] on button "button" at bounding box center [486, 128] width 13 height 9
click at [437, 116] on button "Yes" at bounding box center [491, 114] width 10 height 7
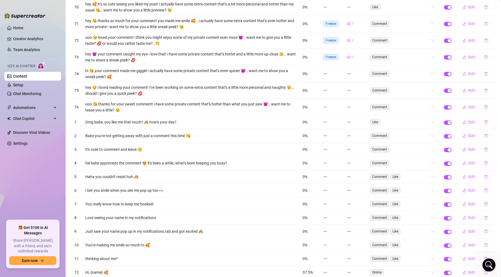
scroll to position [238, 0]
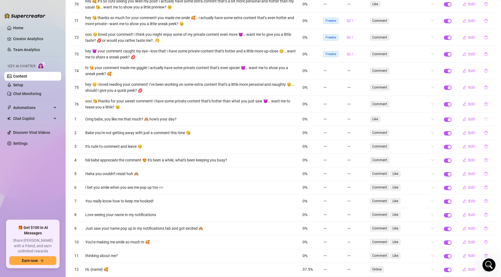
click at [437, 121] on button "button" at bounding box center [486, 119] width 13 height 9
click at [437, 107] on button "Yes" at bounding box center [491, 105] width 10 height 7
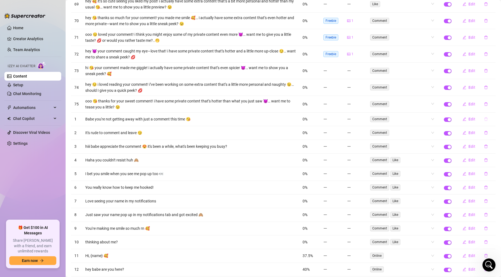
click at [437, 118] on icon "delete" at bounding box center [485, 119] width 3 height 4
drag, startPoint x: 490, startPoint y: 107, endPoint x: 488, endPoint y: 109, distance: 3.1
click at [437, 107] on button "Yes" at bounding box center [491, 105] width 10 height 7
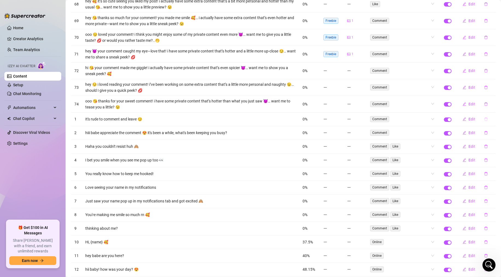
click at [437, 116] on button "button" at bounding box center [486, 119] width 13 height 9
click at [437, 106] on span "Yes" at bounding box center [491, 105] width 7 height 4
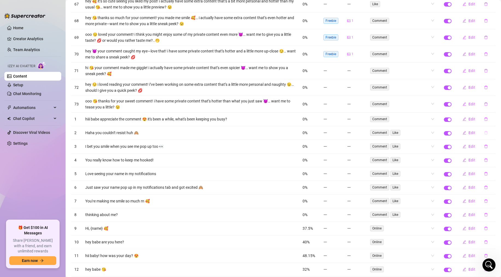
click at [437, 131] on icon "delete" at bounding box center [486, 133] width 4 height 4
click at [437, 122] on div "Delete this message? No Yes" at bounding box center [476, 114] width 48 height 21
click at [437, 117] on span "Yes" at bounding box center [491, 118] width 7 height 4
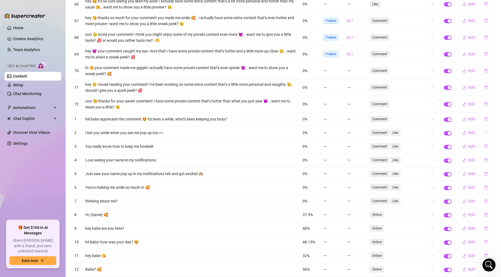
click at [437, 131] on icon "delete" at bounding box center [486, 133] width 4 height 4
click at [437, 120] on span "Yes" at bounding box center [491, 118] width 7 height 4
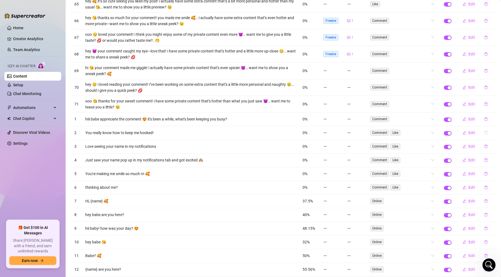
click at [437, 130] on button "button" at bounding box center [486, 132] width 13 height 9
click at [437, 121] on button "Yes" at bounding box center [491, 118] width 10 height 7
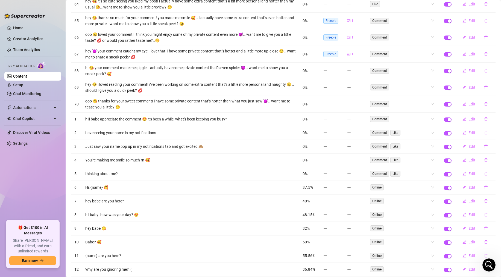
click at [437, 132] on icon "delete" at bounding box center [485, 133] width 3 height 4
drag, startPoint x: 492, startPoint y: 120, endPoint x: 490, endPoint y: 122, distance: 2.9
click at [437, 120] on span "Yes" at bounding box center [491, 118] width 7 height 4
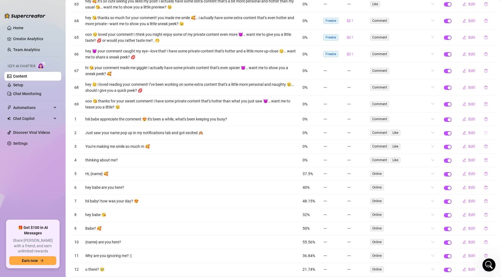
click at [437, 131] on button "button" at bounding box center [486, 132] width 13 height 9
click at [437, 120] on span "Yes" at bounding box center [491, 118] width 7 height 4
click at [437, 131] on icon "delete" at bounding box center [486, 133] width 4 height 4
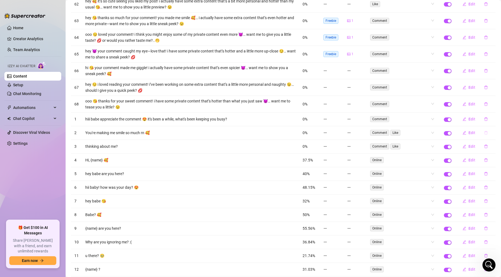
click at [437, 131] on icon "delete" at bounding box center [486, 133] width 4 height 4
click at [437, 120] on span "Yes" at bounding box center [491, 118] width 7 height 4
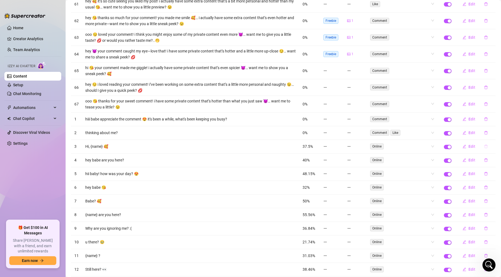
click at [437, 145] on icon "delete" at bounding box center [486, 147] width 4 height 4
click at [437, 134] on span "Yes" at bounding box center [491, 132] width 7 height 4
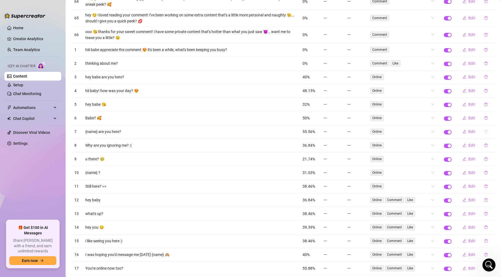
scroll to position [309, 0]
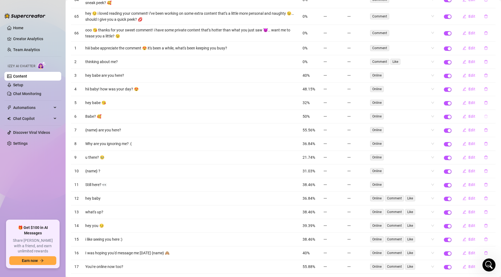
click at [437, 118] on icon "delete" at bounding box center [486, 116] width 4 height 4
click at [437, 104] on button "Yes" at bounding box center [491, 102] width 10 height 7
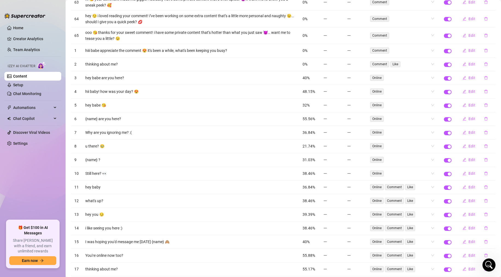
scroll to position [313, 0]
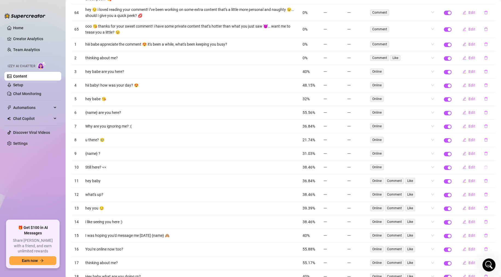
click at [437, 167] on icon "delete" at bounding box center [486, 167] width 4 height 4
click at [437, 155] on span "Yes" at bounding box center [491, 153] width 7 height 4
click at [23, 74] on link "Content" at bounding box center [20, 76] width 14 height 4
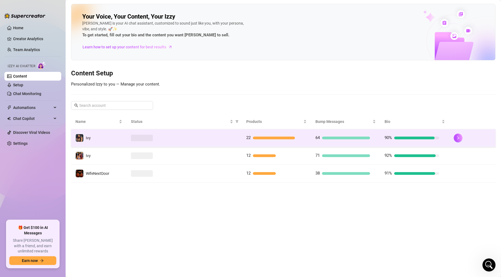
click at [157, 131] on td at bounding box center [184, 138] width 115 height 18
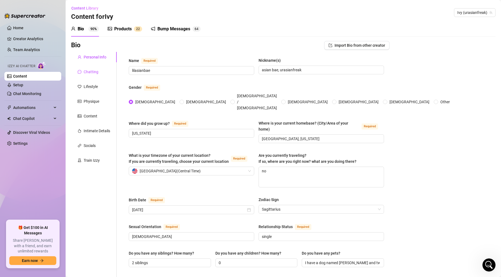
click at [87, 70] on div "Chatting" at bounding box center [91, 72] width 15 height 6
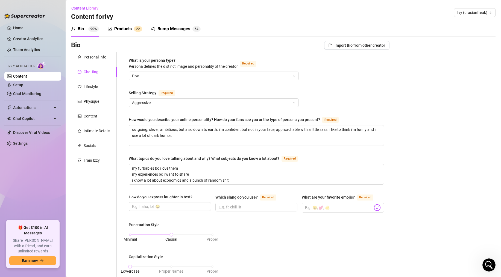
click at [163, 30] on div "Bump Messages" at bounding box center [173, 29] width 33 height 7
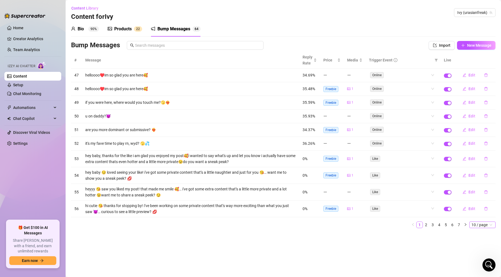
click at [437, 222] on span "10 / page" at bounding box center [482, 225] width 22 height 6
click at [437, 260] on div "100 / page" at bounding box center [483, 261] width 18 height 6
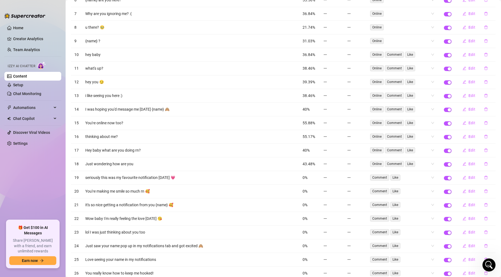
scroll to position [427, 0]
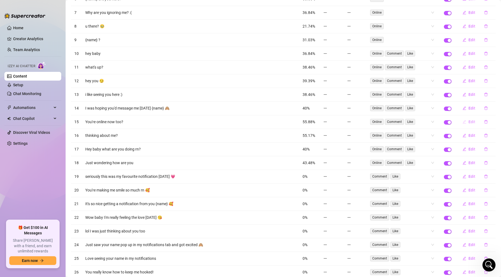
click at [437, 123] on span "Edit" at bounding box center [471, 122] width 7 height 4
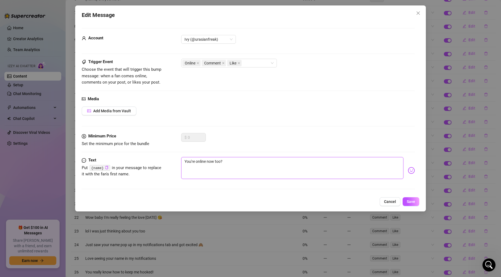
click at [186, 160] on textarea "You're online now too?" at bounding box center [292, 168] width 222 height 22
type textarea "ou're online now too?"
type textarea "you're online now too?"
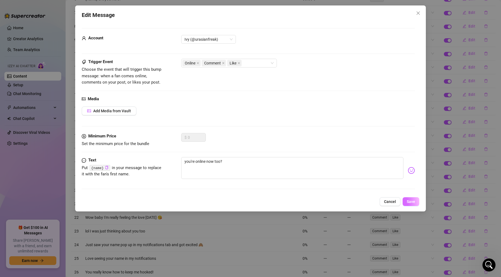
click at [405, 200] on button "Save" at bounding box center [410, 201] width 17 height 9
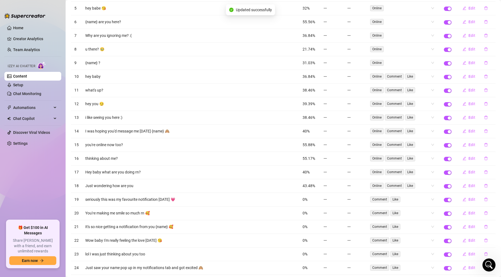
scroll to position [401, 0]
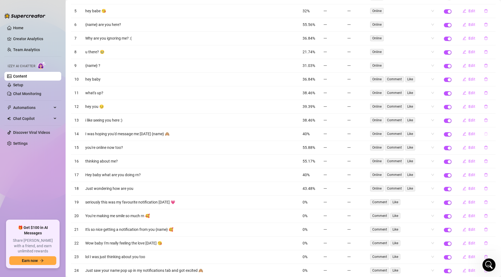
click at [437, 134] on icon "delete" at bounding box center [485, 134] width 3 height 4
click at [437, 122] on button "Yes" at bounding box center [491, 119] width 10 height 7
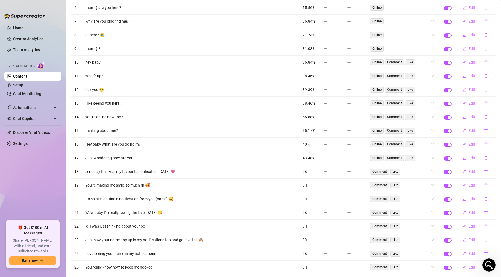
scroll to position [419, 0]
click at [437, 144] on span "Edit" at bounding box center [471, 143] width 7 height 4
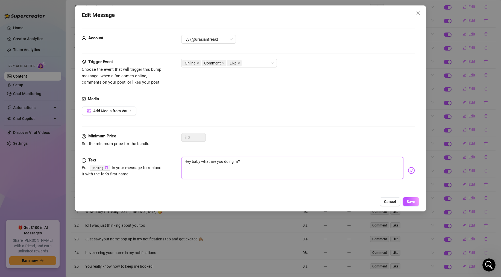
click at [186, 161] on textarea "Hey baby what are you doing rn?" at bounding box center [292, 168] width 222 height 22
type textarea "ey baby what are you doing rn?"
type textarea "hey baby what are you doing rn?"
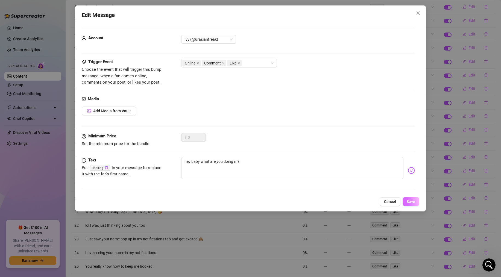
click at [407, 201] on span "Save" at bounding box center [411, 201] width 8 height 4
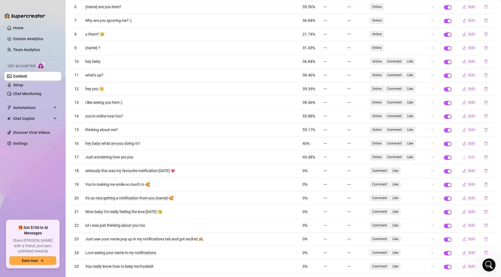
click at [437, 158] on span "Edit" at bounding box center [471, 157] width 7 height 4
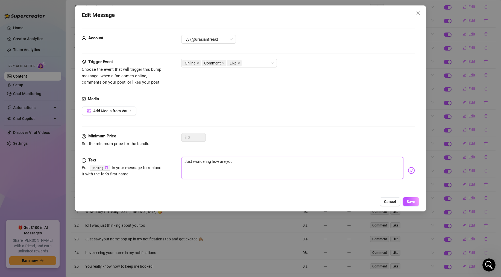
click at [186, 161] on textarea "Just wondering how are you" at bounding box center [292, 168] width 222 height 22
type textarea "ust wondering how are you"
type textarea "just wondering how are you"
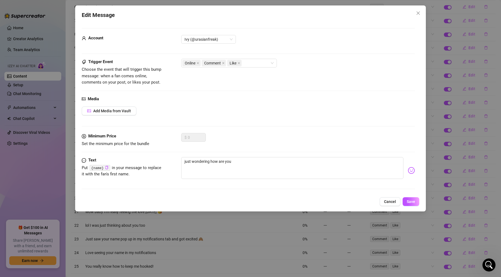
drag, startPoint x: 407, startPoint y: 199, endPoint x: 396, endPoint y: 196, distance: 11.3
click at [406, 199] on button "Save" at bounding box center [410, 201] width 17 height 9
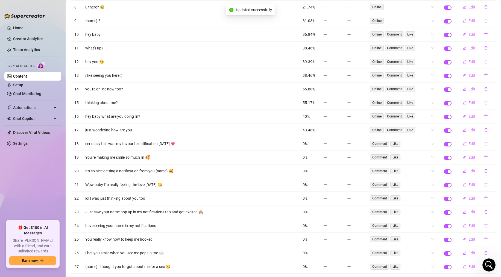
scroll to position [448, 0]
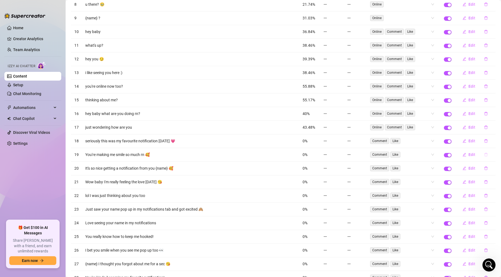
click at [437, 155] on button "button" at bounding box center [486, 154] width 13 height 9
click at [437, 143] on button "Yes" at bounding box center [491, 140] width 10 height 7
click at [437, 152] on button "button" at bounding box center [486, 154] width 13 height 9
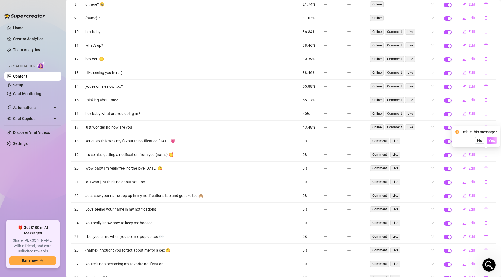
click at [437, 142] on span "Yes" at bounding box center [491, 140] width 7 height 4
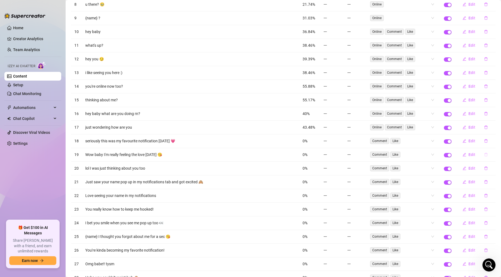
click at [437, 154] on icon "delete" at bounding box center [486, 155] width 4 height 4
click at [437, 143] on button "Yes" at bounding box center [491, 140] width 10 height 7
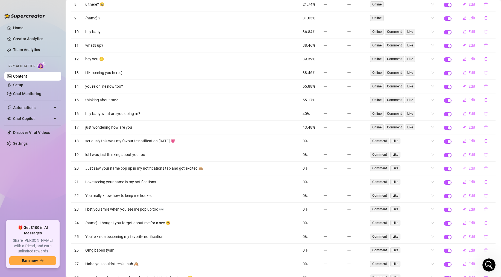
click at [437, 167] on span "Edit" at bounding box center [471, 168] width 7 height 4
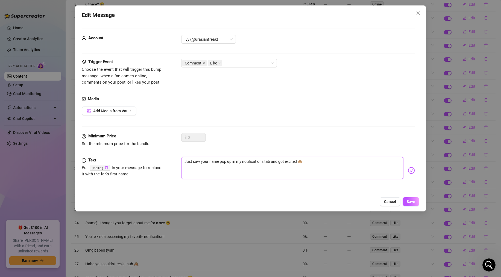
click at [186, 161] on textarea "Just saw your name pop up in my notifications tab and got excited 🙈" at bounding box center [292, 168] width 222 height 22
type textarea "ust saw your name pop up in my notifications tab and got excited 🙈"
type textarea "just saw your name pop up in my notifications tab and got excited 🙈"
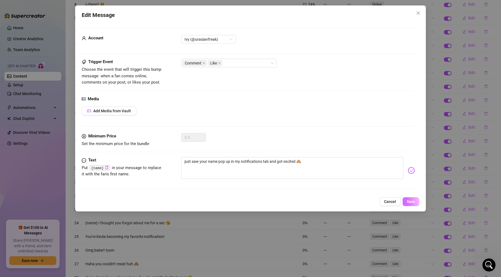
click at [410, 202] on span "Save" at bounding box center [411, 201] width 8 height 4
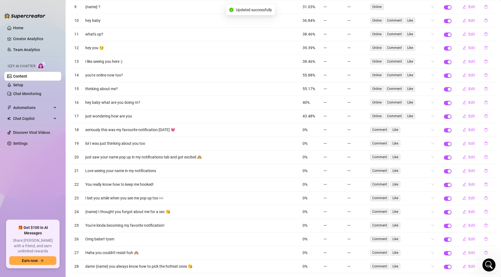
scroll to position [466, 0]
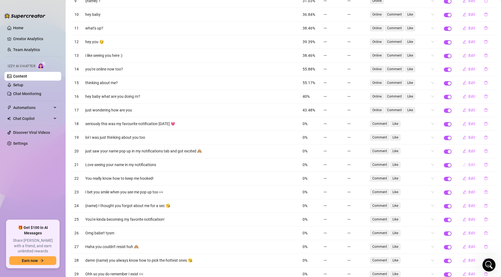
click at [437, 166] on icon "edit" at bounding box center [465, 165] width 4 height 4
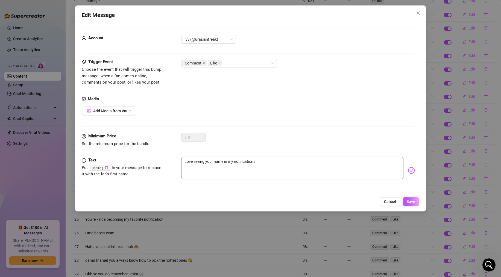
click at [188, 161] on textarea "Love seeing your name in my notifications" at bounding box center [292, 168] width 222 height 22
type textarea "ove seeing your name in my notifications"
type textarea "Love seeing your name in my notifications"
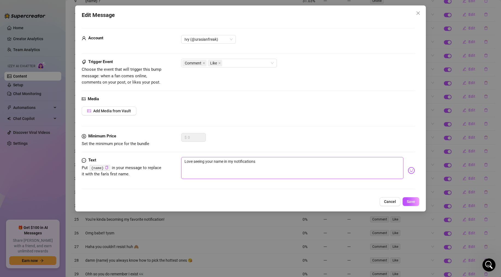
type textarea "ove seeing your name in my notifications"
type textarea "love seeing your name in my notifications"
click at [409, 199] on button "Save" at bounding box center [410, 201] width 17 height 9
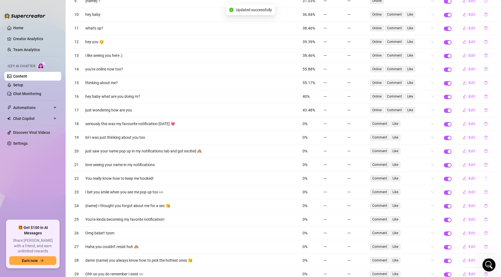
click at [437, 180] on icon "delete" at bounding box center [486, 179] width 4 height 4
drag, startPoint x: 491, startPoint y: 166, endPoint x: 489, endPoint y: 169, distance: 4.3
click at [437, 166] on span "Yes" at bounding box center [491, 164] width 7 height 4
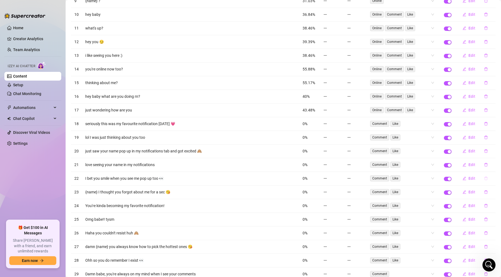
click at [437, 178] on icon "delete" at bounding box center [485, 179] width 3 height 4
click at [437, 162] on span "Yes" at bounding box center [491, 164] width 7 height 4
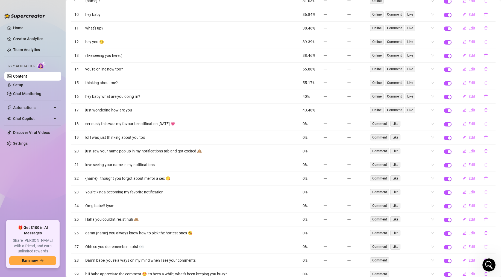
click at [437, 189] on button "button" at bounding box center [486, 192] width 13 height 9
click at [437, 179] on span "Yes" at bounding box center [491, 178] width 7 height 4
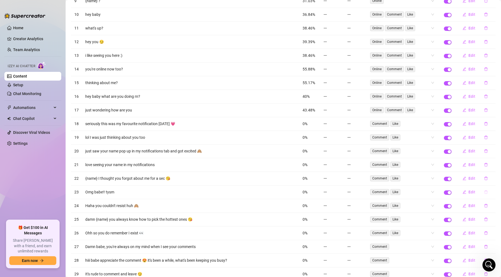
click at [437, 192] on button "button" at bounding box center [486, 192] width 13 height 9
click at [437, 180] on span "Yes" at bounding box center [491, 178] width 7 height 4
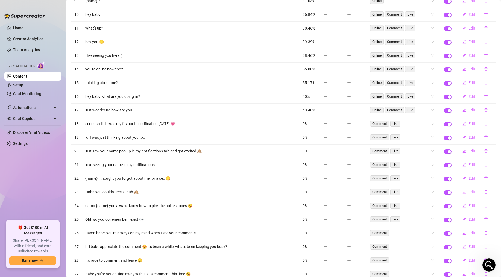
click at [437, 194] on button "Edit" at bounding box center [469, 192] width 22 height 9
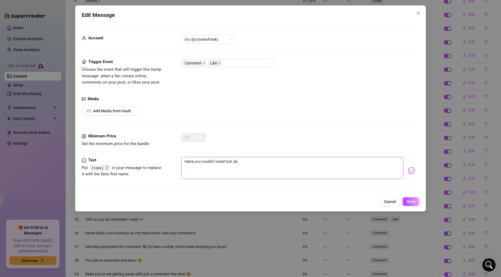
click at [187, 159] on textarea "Haha you couldn't resist huh 🙈" at bounding box center [292, 168] width 222 height 22
type textarea "aha you couldn't resist huh 🙈"
type textarea "haha you couldn't resist huh 🙈"
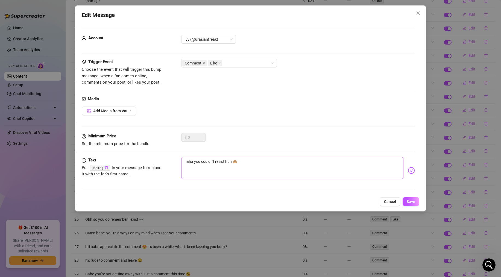
type textarea "h aha you couldn't resist huh 🙈"
type textarea "haha you couldn't resist huh 🙈"
drag, startPoint x: 418, startPoint y: 202, endPoint x: 413, endPoint y: 201, distance: 5.5
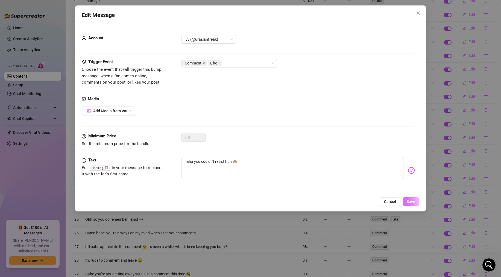
click at [418, 202] on button "Save" at bounding box center [410, 201] width 17 height 9
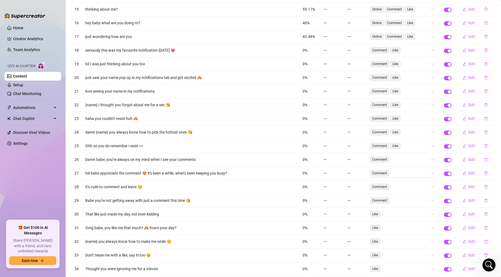
scroll to position [553, 0]
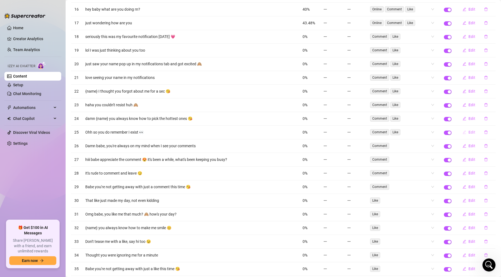
click at [437, 134] on span "Edit" at bounding box center [471, 132] width 7 height 4
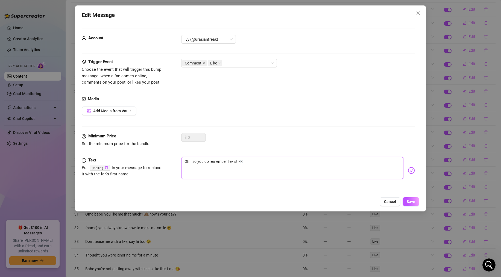
click at [187, 159] on textarea "Ohh so you do remember I exist 👀" at bounding box center [292, 168] width 222 height 22
type textarea "hh so you do remember I exist 👀"
type textarea "ohh so you do remember I exist 👀"
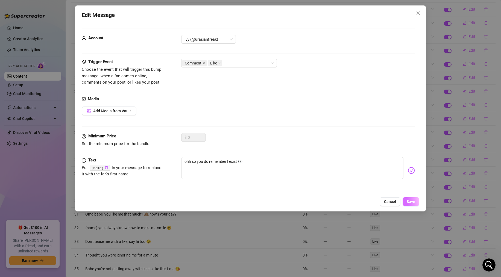
click at [417, 198] on button "Save" at bounding box center [410, 201] width 17 height 9
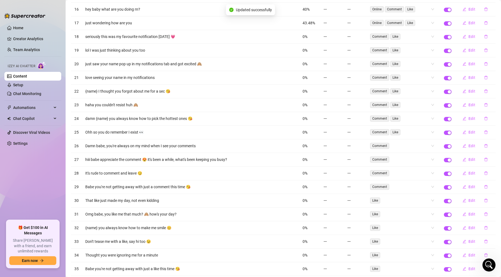
scroll to position [554, 0]
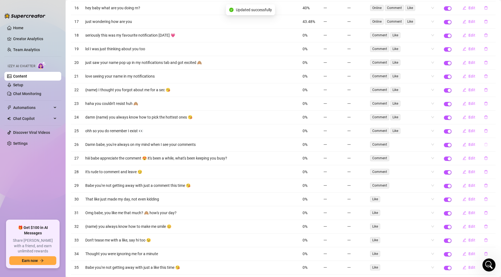
drag, startPoint x: 492, startPoint y: 144, endPoint x: 489, endPoint y: 144, distance: 3.0
click at [437, 144] on td "Edit" at bounding box center [475, 145] width 41 height 14
click at [437, 144] on button "button" at bounding box center [486, 144] width 13 height 9
click at [437, 131] on button "Yes" at bounding box center [491, 130] width 10 height 7
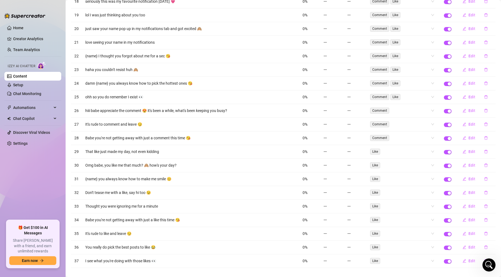
scroll to position [595, 0]
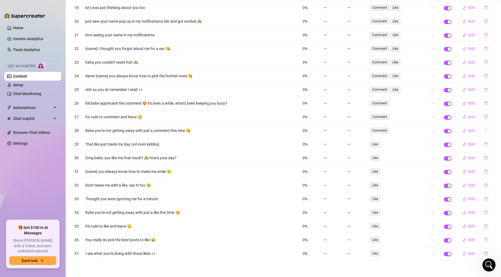
click at [437, 132] on icon "delete" at bounding box center [486, 131] width 4 height 4
click at [437, 117] on span "Yes" at bounding box center [491, 116] width 7 height 4
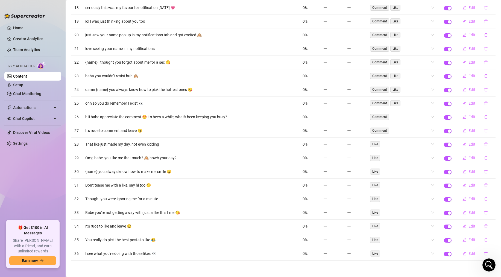
scroll to position [582, 0]
click at [437, 143] on span "Edit" at bounding box center [471, 144] width 7 height 4
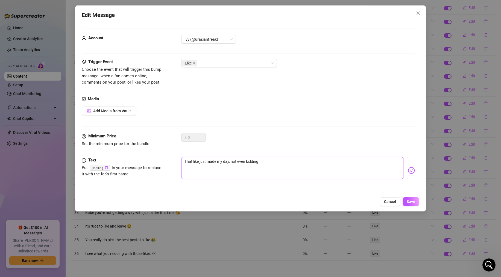
click at [187, 161] on textarea "That like just made my day, not even kidding" at bounding box center [292, 168] width 222 height 22
type textarea "hat like just made my day, not even kidding"
type textarea "that like just made my day, not even kidding"
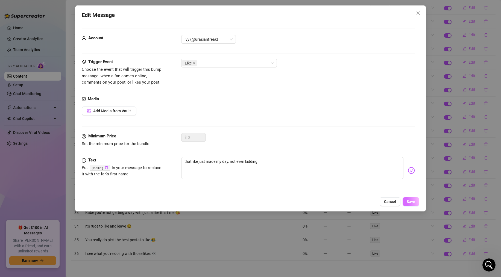
click at [407, 199] on span "Save" at bounding box center [411, 201] width 8 height 4
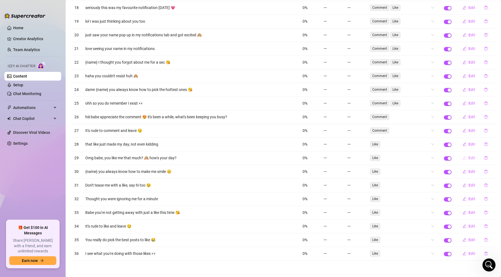
click at [437, 157] on button "Edit" at bounding box center [469, 158] width 22 height 9
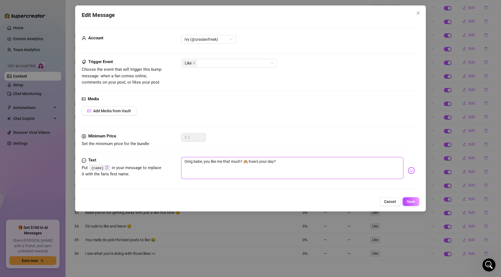
click at [187, 162] on textarea "Omg babe, you like me that much? 🙈 how's your day?" at bounding box center [292, 168] width 222 height 22
type textarea "mg babe, you like me that much? 🙈 how's your day?"
type textarea "omg babe, you like me that much? 🙈 how's your day?"
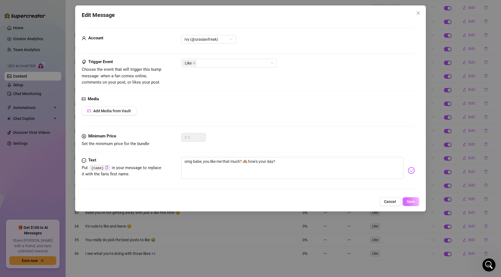
click at [403, 199] on button "Save" at bounding box center [410, 201] width 17 height 9
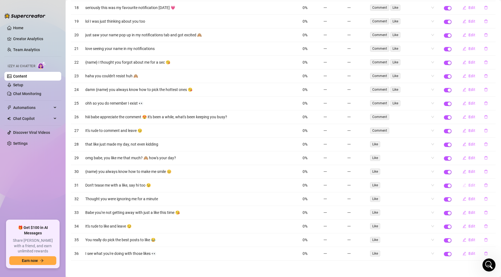
click at [437, 184] on span "Edit" at bounding box center [471, 185] width 7 height 4
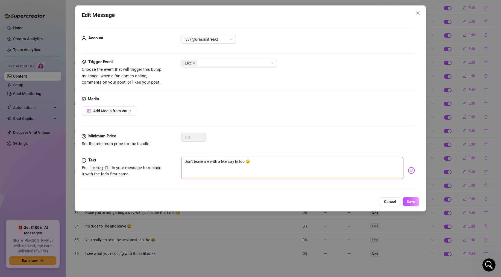
click at [187, 160] on textarea "Don't tease me with a like, say hi too 😉" at bounding box center [292, 168] width 222 height 22
type textarea "on't tease me with a like, say hi too 😉"
type textarea "don't tease me with a like, say hi too 😉"
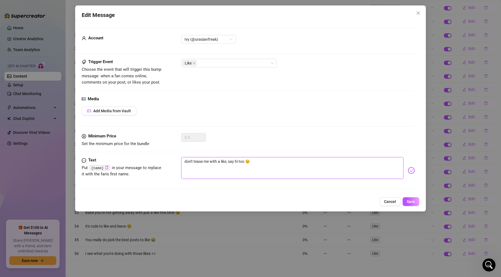
click at [192, 161] on textarea "don't tease me with a like, say hi too 😉" at bounding box center [292, 168] width 222 height 22
type textarea "dont tease me with a like, say hi too 😉"
click at [416, 201] on button "Save" at bounding box center [410, 201] width 17 height 9
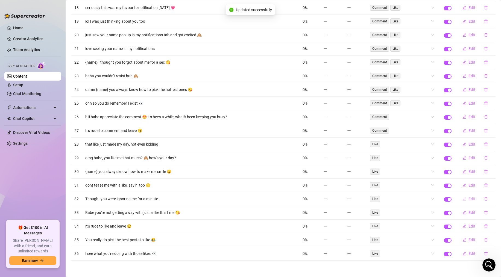
click at [437, 198] on button "Edit" at bounding box center [469, 199] width 22 height 9
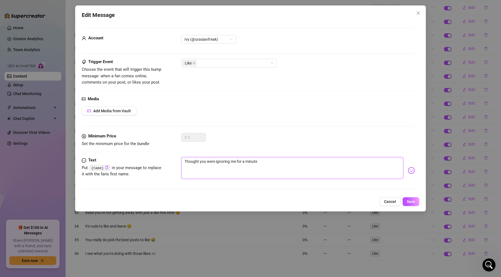
click at [186, 161] on textarea "Thought you were ignoring me for a minute" at bounding box center [292, 168] width 222 height 22
type textarea "hought you were ignoring me for a minute"
type textarea "thought you were ignoring me for a minute"
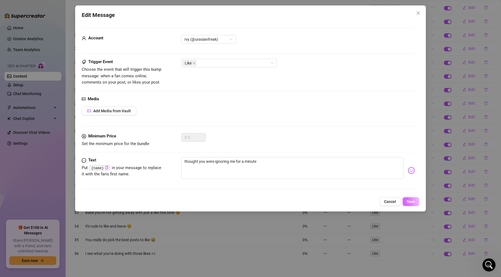
click at [414, 201] on span "Save" at bounding box center [411, 201] width 8 height 4
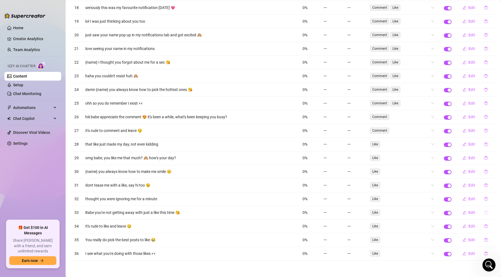
click at [437, 212] on icon "delete" at bounding box center [486, 213] width 4 height 4
click at [437, 198] on span "Yes" at bounding box center [491, 198] width 7 height 4
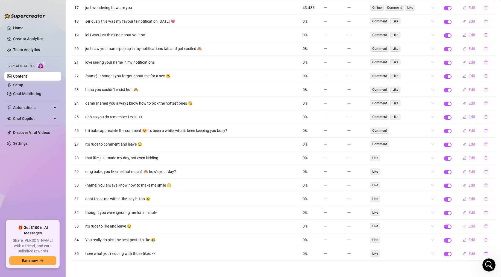
click at [437, 226] on span "Edit" at bounding box center [471, 226] width 7 height 4
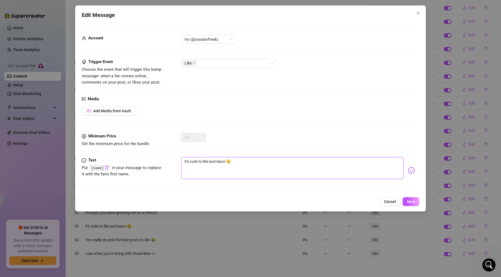
click at [186, 161] on textarea "It's rude to like and leave 😏" at bounding box center [292, 168] width 222 height 22
type textarea "i rude to like and leave 😏"
type textarea "it rude to like and leave 😏"
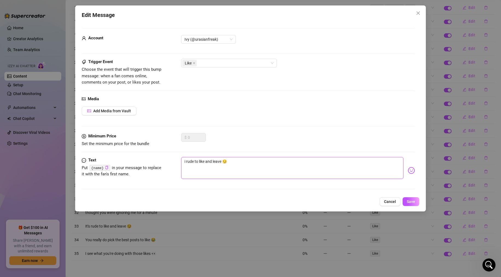
type textarea "it rude to like and leave 😏"
type textarea "its rude to like and leave 😏"
click at [409, 204] on button "Save" at bounding box center [410, 201] width 17 height 9
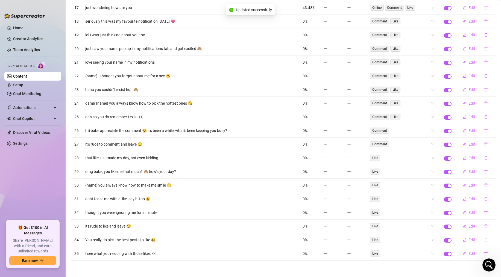
click at [437, 240] on icon "delete" at bounding box center [486, 240] width 4 height 4
click at [437, 227] on span "Yes" at bounding box center [491, 226] width 7 height 4
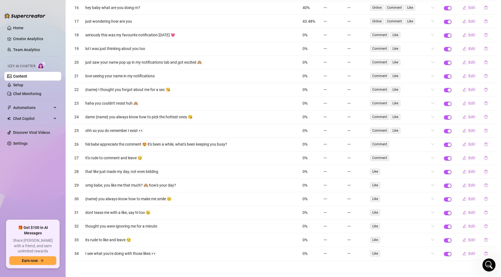
scroll to position [554, 0]
click at [437, 253] on span "Edit" at bounding box center [471, 253] width 7 height 4
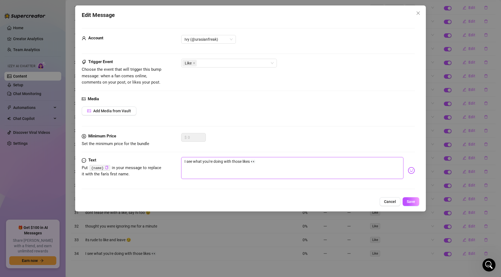
click at [184, 160] on textarea "I see what you're doing with those likes 👀" at bounding box center [292, 168] width 222 height 22
click at [186, 161] on textarea "I see what you're doing with those likes 👀" at bounding box center [292, 168] width 222 height 22
type textarea "see what you're doing with those likes 👀"
type textarea "i see what you're doing with those likes 👀"
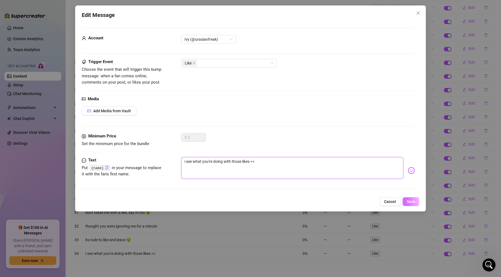
type textarea "i see what you're doing with those likes 👀"
click at [410, 202] on span "Save" at bounding box center [411, 201] width 8 height 4
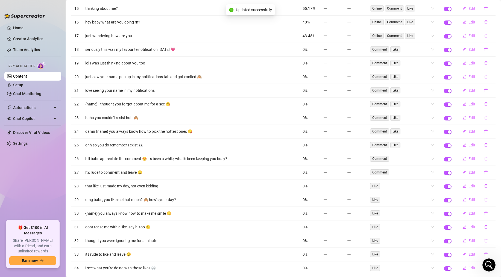
scroll to position [537, 0]
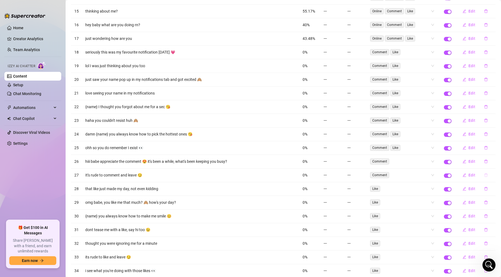
click at [437, 175] on icon "delete" at bounding box center [486, 175] width 4 height 4
click at [437, 161] on span "Yes" at bounding box center [491, 161] width 7 height 4
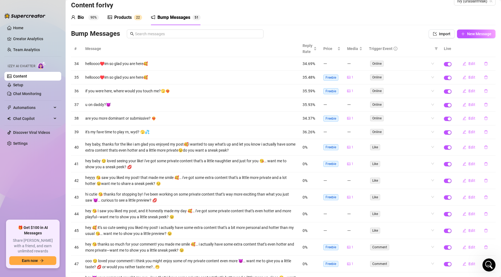
scroll to position [0, 0]
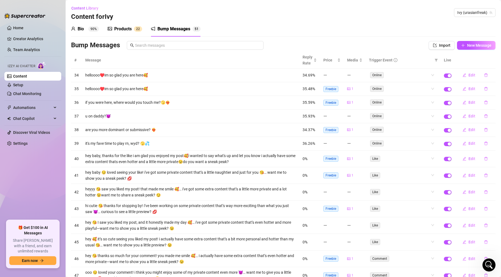
click at [24, 77] on link "Content" at bounding box center [20, 76] width 14 height 4
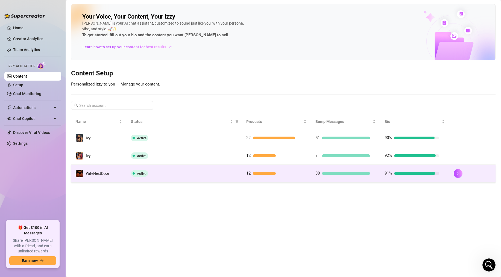
click at [111, 169] on td "WifeNextDoor" at bounding box center [98, 174] width 55 height 18
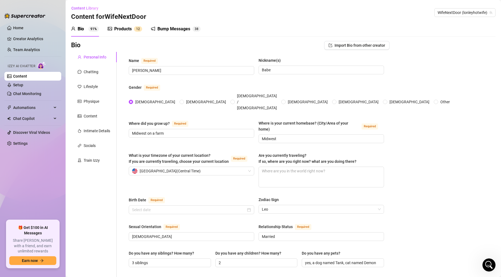
type input "[DATE]"
click at [15, 71] on div "Izzy AI Chatter" at bounding box center [32, 65] width 58 height 12
click at [16, 74] on link "Content" at bounding box center [20, 76] width 14 height 4
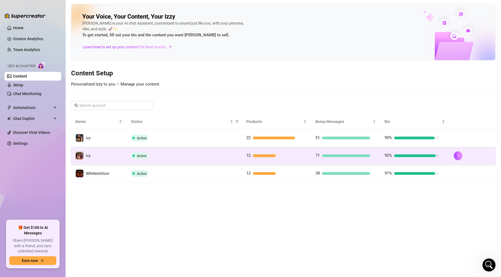
click at [101, 154] on td "Ivy" at bounding box center [98, 156] width 55 height 18
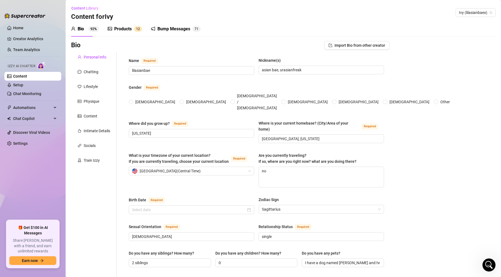
radio input "true"
type input "[DATE]"
click at [183, 28] on div "Bump Messages" at bounding box center [173, 29] width 33 height 7
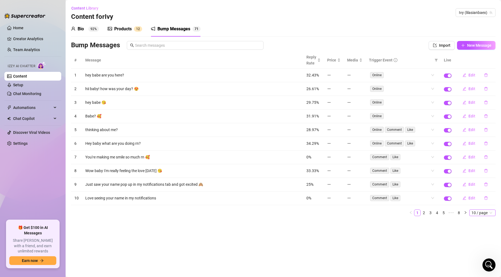
click at [437, 210] on span "10 / page" at bounding box center [482, 213] width 22 height 6
click at [437, 249] on div "100 / page" at bounding box center [483, 249] width 18 height 6
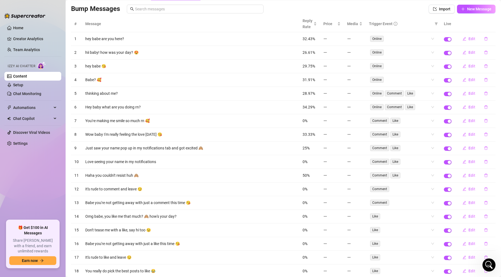
scroll to position [49, 0]
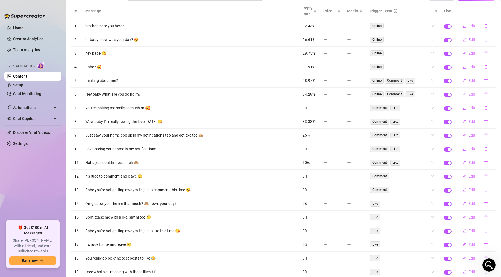
click at [437, 95] on span "Edit" at bounding box center [471, 94] width 7 height 4
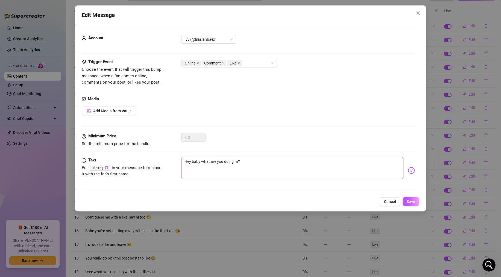
click at [186, 160] on textarea "Hey baby what are you doing rn?" at bounding box center [292, 168] width 222 height 22
type textarea "ey baby what are you doing rn?"
type textarea "hey baby what are you doing rn?"
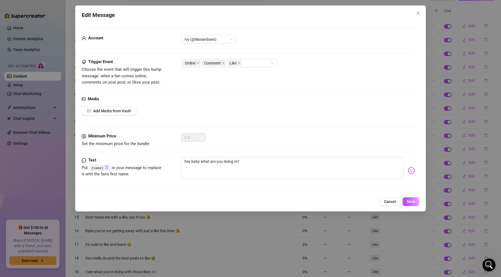
click at [420, 201] on div "Edit Message Account Ivy (@lilasianbaex) Trigger Event Choose the event that wi…" at bounding box center [250, 108] width 351 height 206
click at [408, 201] on span "Save" at bounding box center [411, 201] width 8 height 4
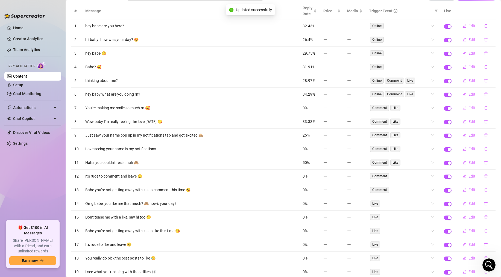
click at [437, 107] on span "Edit" at bounding box center [471, 108] width 7 height 4
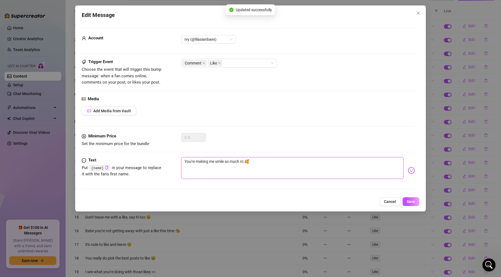
click at [187, 160] on textarea "You're making me smile so much rn 🥰" at bounding box center [292, 168] width 222 height 22
type textarea "ou're making me smile so much rn 🥰"
type textarea "you're making me smile so much rn 🥰"
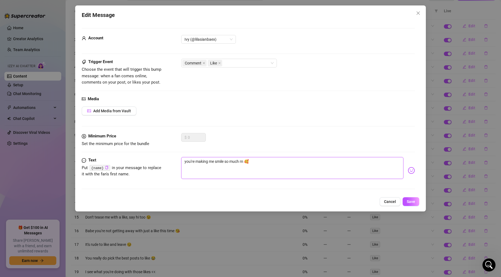
click at [192, 159] on textarea "you're making me smile so much rn 🥰" at bounding box center [292, 168] width 222 height 22
type textarea "youre making me smile so much rn 🥰"
click at [411, 203] on span "Save" at bounding box center [411, 201] width 8 height 4
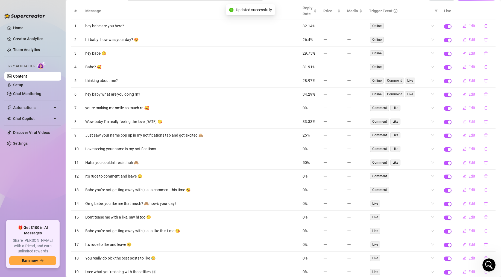
click at [437, 120] on span "Edit" at bounding box center [471, 121] width 7 height 4
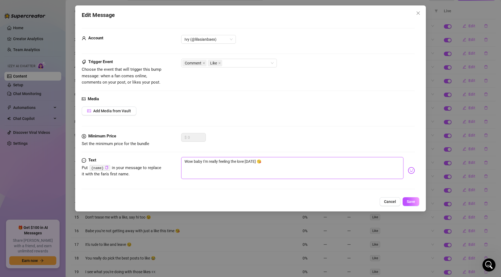
click at [188, 161] on textarea "Wow baby I'm really feeling the love [DATE] 😘" at bounding box center [292, 168] width 222 height 22
type textarea "ow baby I'm really feeling the love [DATE] 😘"
type textarea "wow baby I'm really feeling the love [DATE] 😘"
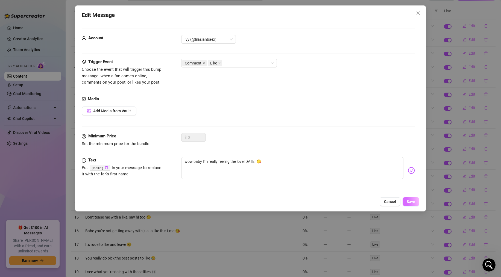
click at [415, 202] on button "Save" at bounding box center [410, 201] width 17 height 9
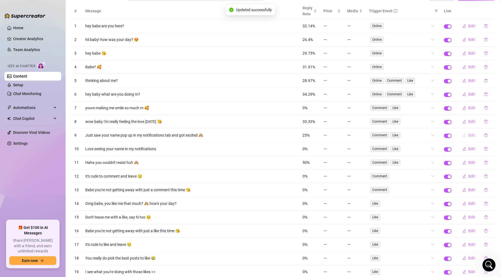
click at [437, 136] on span "Edit" at bounding box center [471, 135] width 7 height 4
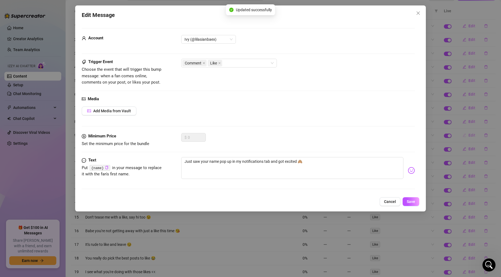
click at [437, 136] on div "Edit Message Account Ivy (@lilasianbaex) Trigger Event Choose the event that wi…" at bounding box center [250, 138] width 501 height 277
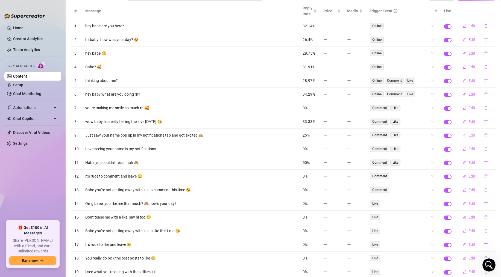
click at [437, 136] on button "Edit" at bounding box center [469, 135] width 22 height 9
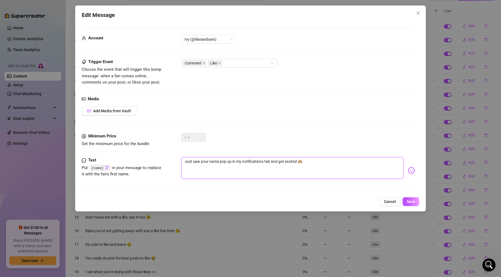
click at [187, 161] on textarea "Just saw your name pop up in my notifications tab and got excited 🙈" at bounding box center [292, 168] width 222 height 22
type textarea "ust saw your name pop up in my notifications tab and got excited 🙈"
type textarea "just saw your name pop up in my notifications tab and got excited 🙈"
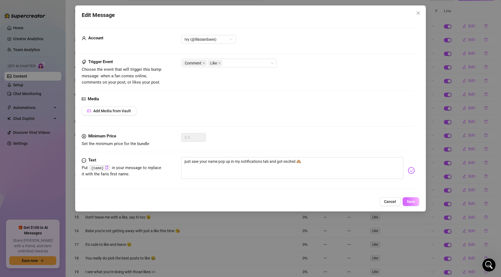
click at [408, 203] on span "Save" at bounding box center [411, 201] width 8 height 4
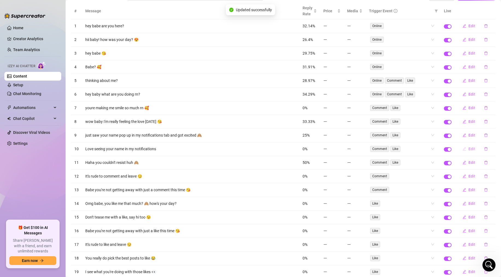
click at [437, 151] on span "Edit" at bounding box center [471, 149] width 7 height 4
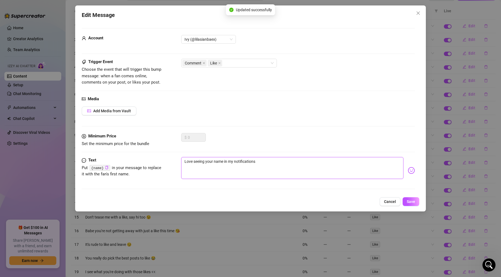
click at [185, 160] on textarea "Love seeing your name in my notifications" at bounding box center [292, 168] width 222 height 22
type textarea "ove seeing your name in my notifications"
type textarea "love seeing your name in my notifications"
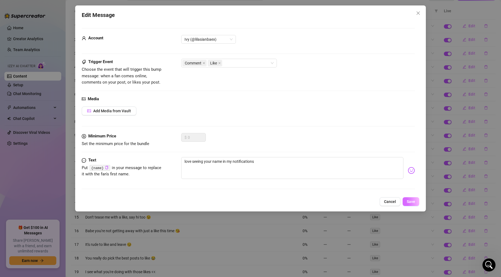
click at [408, 201] on span "Save" at bounding box center [411, 201] width 8 height 4
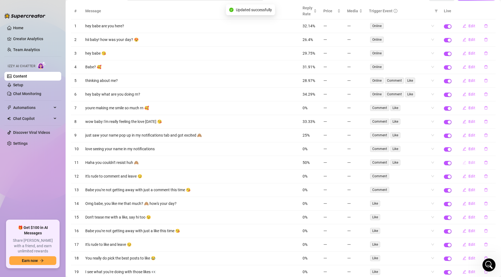
click at [437, 161] on span "Edit" at bounding box center [471, 162] width 7 height 4
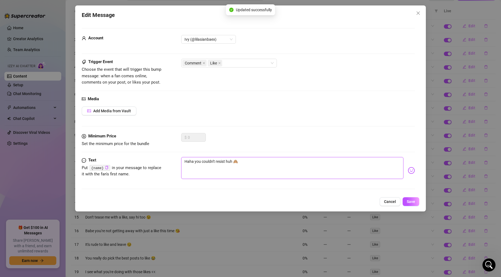
click at [186, 161] on textarea "Haha you couldn't resist huh 🙈" at bounding box center [292, 168] width 222 height 22
type textarea "aha you couldn't resist huh 🙈"
type textarea "haha you couldn't resist huh 🙈"
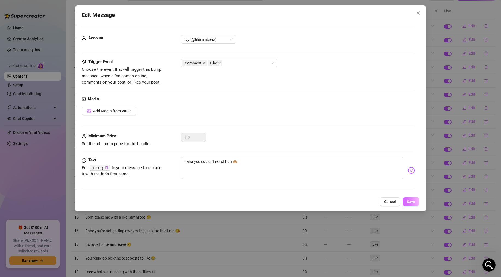
click at [407, 204] on button "Save" at bounding box center [410, 201] width 17 height 9
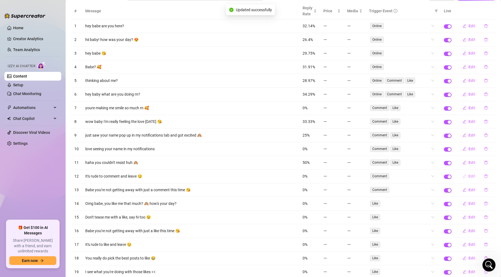
click at [437, 177] on span "Edit" at bounding box center [471, 176] width 7 height 4
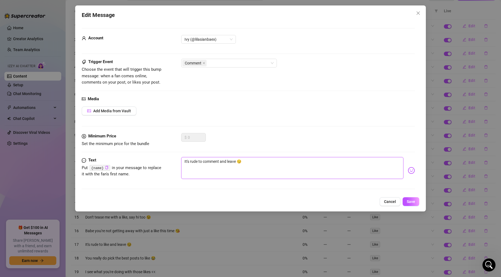
click at [185, 162] on textarea "It's rude to comment and leave 😏" at bounding box center [292, 168] width 222 height 22
type textarea "t's rude to comment and leave 😏"
type textarea "it's rude to comment and leave 😏"
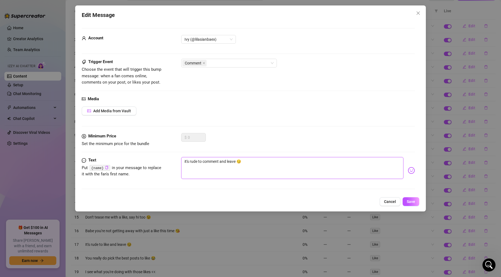
type textarea "its rude to comment and leave 😏"
click at [407, 204] on span "Save" at bounding box center [411, 201] width 8 height 4
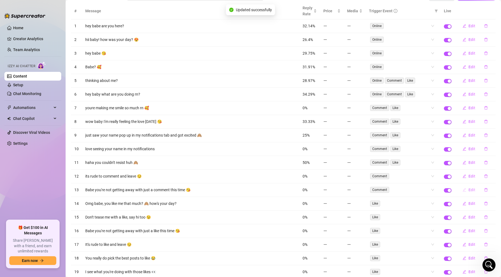
click at [437, 192] on button "Edit" at bounding box center [469, 190] width 22 height 9
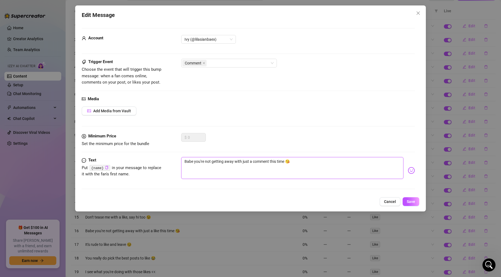
click at [186, 160] on textarea "Babe you're not getting away with just a comment this time 😘" at bounding box center [292, 168] width 222 height 22
type textarea "[PERSON_NAME] you're not getting away with just a comment this time 😘"
type textarea "babe you're not getting away with just a comment this time 😘"
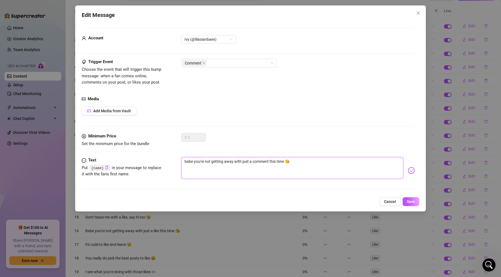
type textarea "[PERSON_NAME] you're not getting away with just a comment this time 😘"
type textarea "babe you're not getting away with just a comment this time 😘"
type textarea "[PERSON_NAME] you're not getting away with just a comment this time 😘"
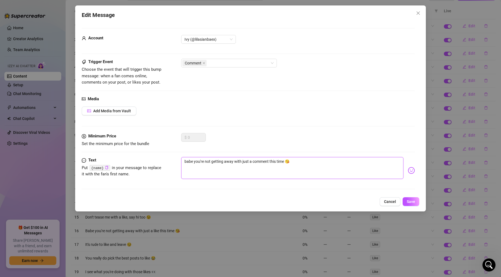
type textarea "[PERSON_NAME] you're not getting away with just a comment this time 😘"
type textarea "babe you're not getting away with just a comment this time 😘"
click at [412, 205] on button "Save" at bounding box center [410, 201] width 17 height 9
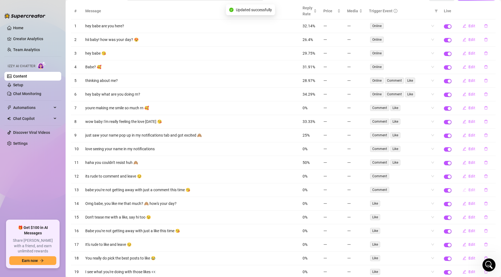
click at [437, 188] on button "Edit" at bounding box center [469, 190] width 22 height 9
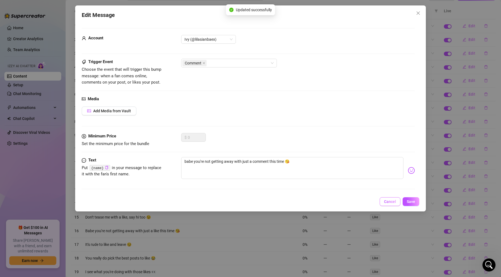
click at [383, 199] on button "Cancel" at bounding box center [390, 201] width 21 height 9
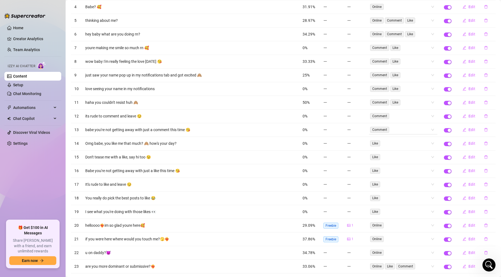
scroll to position [114, 0]
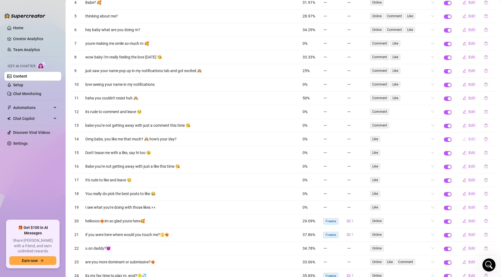
click at [437, 141] on span "Edit" at bounding box center [471, 139] width 7 height 4
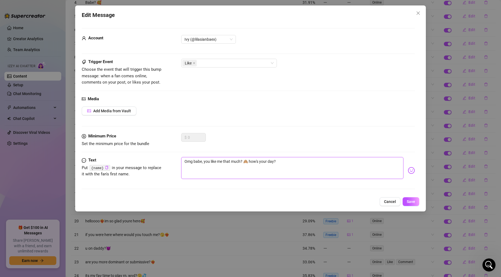
click at [187, 161] on textarea "Omg babe, you like me that much? 🙈 how's your day?" at bounding box center [292, 168] width 222 height 22
type textarea "mg babe, you like me that much? 🙈 how's your day?"
type textarea "omg babe, you like me that much? 🙈 how's your day?"
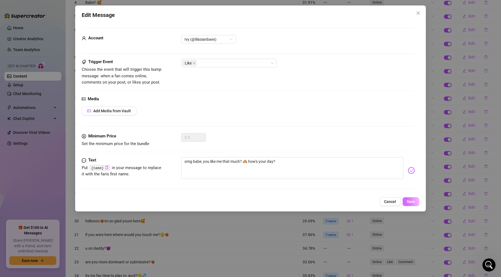
click at [411, 203] on span "Save" at bounding box center [411, 201] width 8 height 4
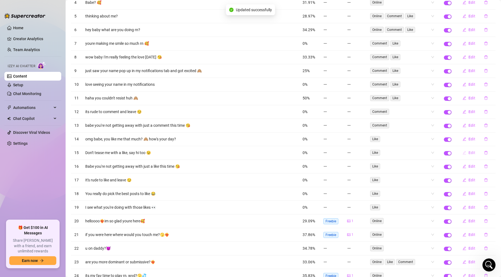
click at [437, 152] on button "Edit" at bounding box center [469, 152] width 22 height 9
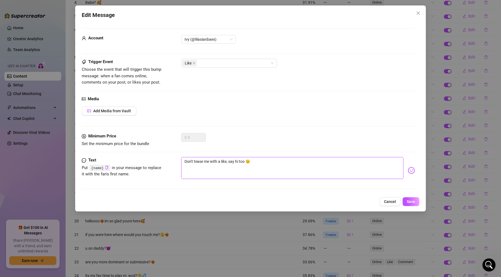
click at [187, 161] on textarea "Don't tease me with a like, say hi too 😉" at bounding box center [292, 168] width 222 height 22
type textarea "on't tease me with a like, say hi too 😉"
type textarea "don't tease me with a like, say hi too 😉"
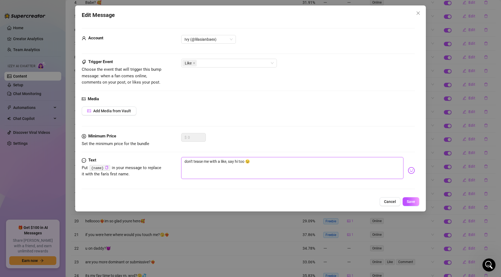
type textarea "dont tease me with a like, say hi too 😉"
click at [409, 201] on span "Save" at bounding box center [411, 201] width 8 height 4
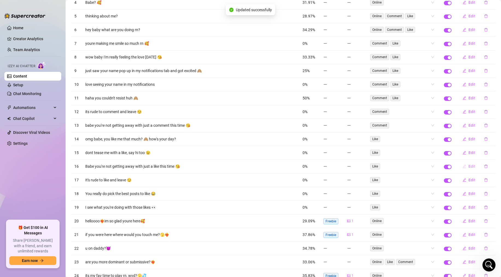
click at [437, 169] on button "Edit" at bounding box center [469, 166] width 22 height 9
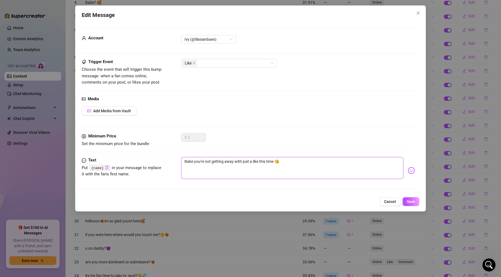
click at [187, 162] on textarea "Babe you're not getting away with just a like this time 😘" at bounding box center [292, 168] width 222 height 22
type textarea "[PERSON_NAME] you're not getting away with just a like this time 😘"
type textarea "babe you're not getting away with just a like this time 😘"
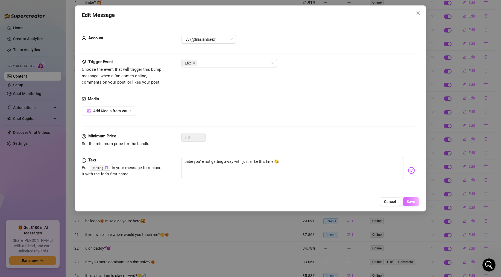
click at [405, 205] on button "Save" at bounding box center [410, 201] width 17 height 9
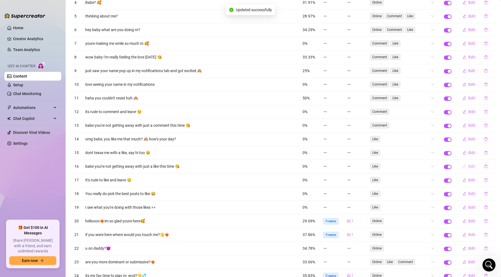
click at [437, 167] on button "Edit" at bounding box center [469, 166] width 22 height 9
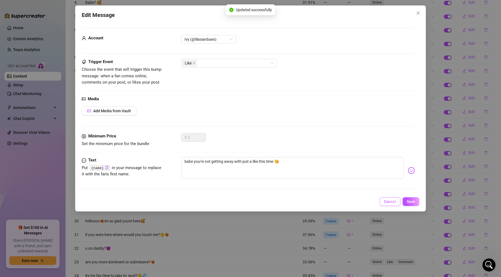
click at [396, 204] on button "Cancel" at bounding box center [390, 201] width 21 height 9
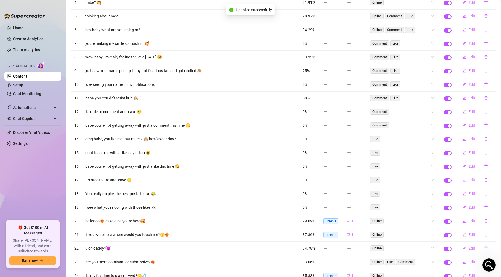
click at [437, 178] on span "button" at bounding box center [464, 180] width 4 height 4
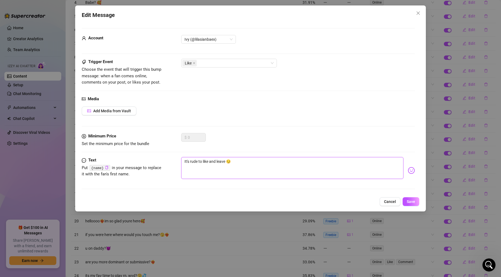
click at [186, 159] on textarea "It's rude to like and leave 😏" at bounding box center [292, 168] width 222 height 22
click at [186, 160] on textarea "It's rude to like and leave 😏" at bounding box center [292, 168] width 222 height 22
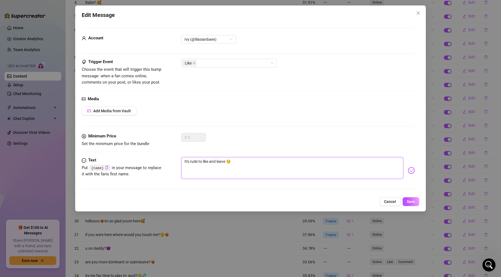
click at [186, 170] on textarea "It's rude to like and leave 😏" at bounding box center [292, 168] width 222 height 22
drag, startPoint x: 189, startPoint y: 162, endPoint x: 174, endPoint y: 162, distance: 14.5
click at [174, 162] on div "Text Put {name} in your message to replace it with the fan's first name. It's r…" at bounding box center [248, 170] width 333 height 27
type textarea "i rude to like and leave 😏"
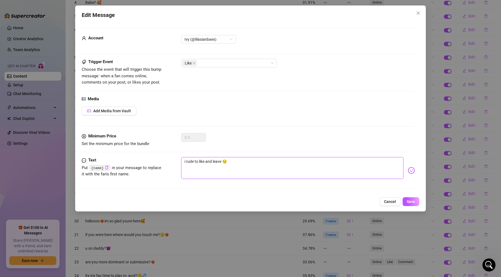
type textarea "it rude to like and leave 😏"
type textarea "its rude to like and leave 😏"
click at [410, 200] on span "Save" at bounding box center [411, 201] width 8 height 4
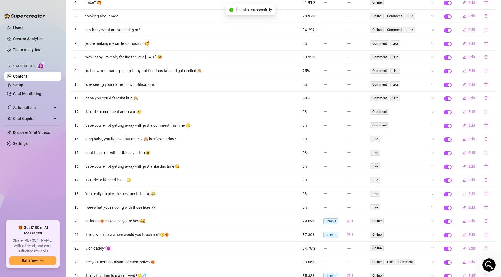
click at [437, 192] on span "Edit" at bounding box center [471, 194] width 7 height 4
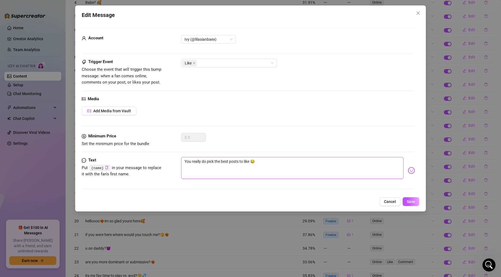
click at [186, 160] on textarea "You really do pick the best posts to like 😂" at bounding box center [292, 168] width 222 height 22
type textarea "ou really do pick the best posts to like 😂"
type textarea "you really do pick the best posts to like 😂"
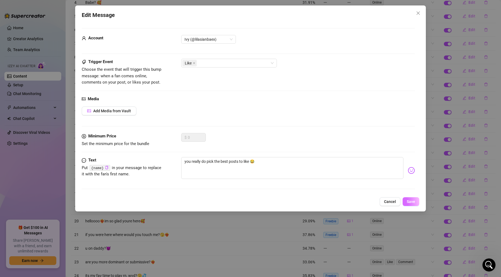
click at [406, 200] on button "Save" at bounding box center [410, 201] width 17 height 9
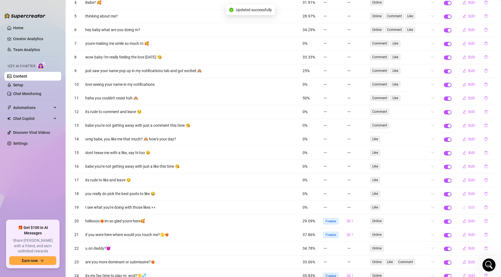
click at [437, 208] on button "Edit" at bounding box center [469, 207] width 22 height 9
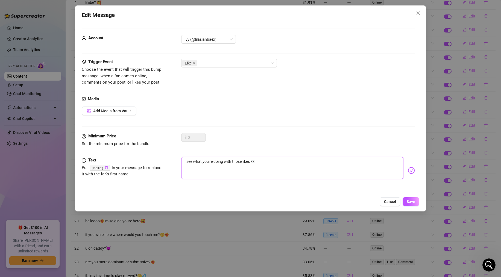
click at [185, 162] on textarea "I see what you're doing with those likes 👀" at bounding box center [292, 168] width 222 height 22
type textarea "see what you're doing with those likes 👀"
type textarea "i see what you're doing with those likes 👀"
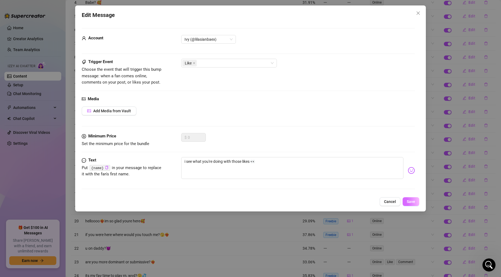
click at [411, 201] on span "Save" at bounding box center [411, 201] width 8 height 4
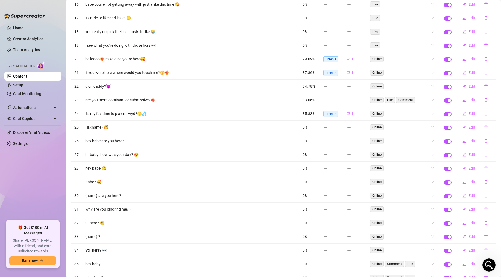
scroll to position [292, 0]
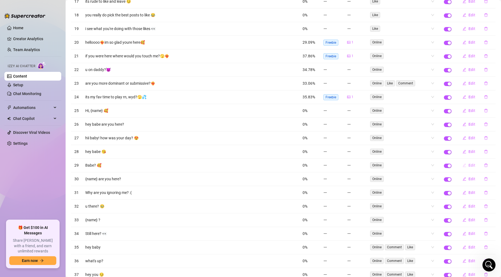
click at [437, 165] on span "Edit" at bounding box center [471, 165] width 7 height 4
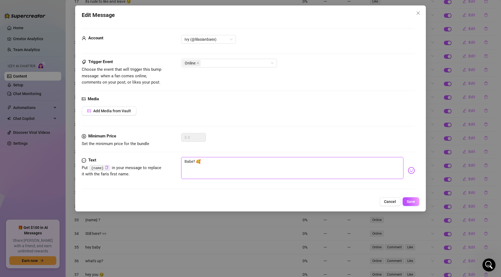
click at [186, 162] on textarea "Babe? 🥰" at bounding box center [292, 168] width 222 height 22
type textarea "[PERSON_NAME]? 🥰"
type textarea "babe? 🥰"
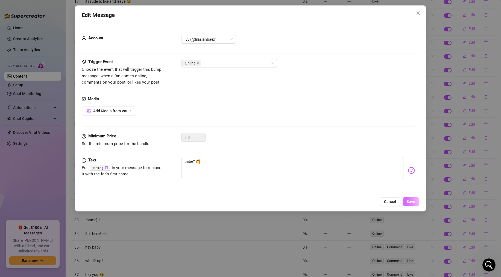
click at [412, 202] on span "Save" at bounding box center [411, 201] width 8 height 4
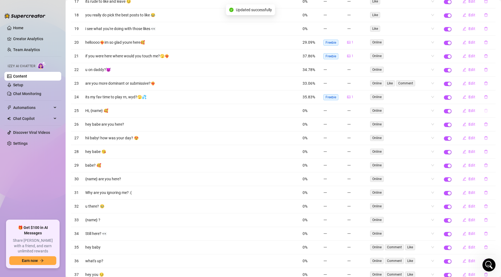
click at [437, 111] on button "button" at bounding box center [486, 110] width 13 height 9
click at [437, 95] on span "Yes" at bounding box center [491, 96] width 7 height 4
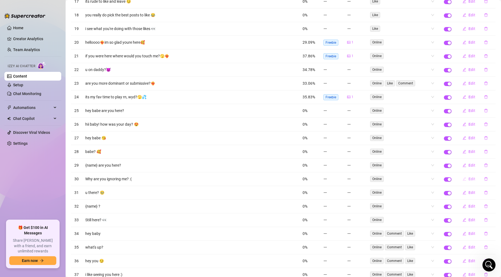
click at [437, 178] on icon "edit" at bounding box center [464, 179] width 4 height 4
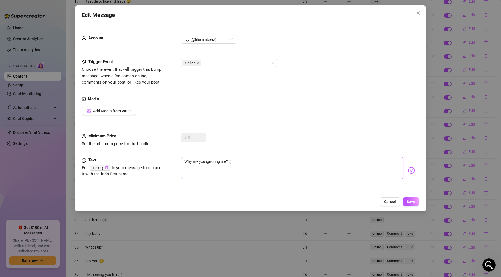
click at [186, 163] on textarea "Why are you ignoring me? :(" at bounding box center [292, 168] width 222 height 22
type textarea "hy are you ignoring me? :("
type textarea "why are you ignoring me? :("
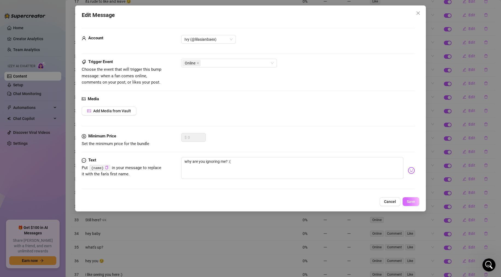
click at [410, 205] on button "Save" at bounding box center [410, 201] width 17 height 9
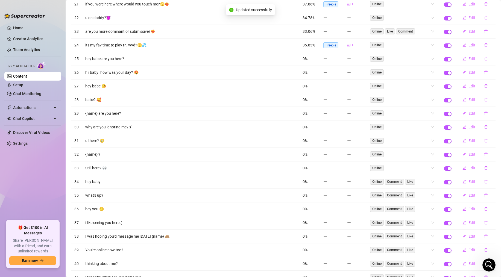
scroll to position [345, 0]
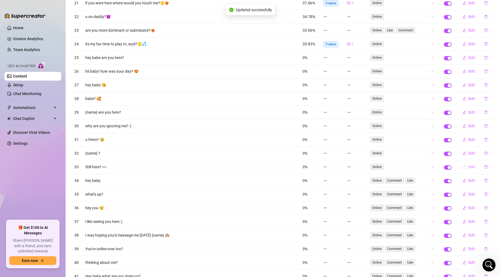
click at [437, 165] on icon "edit" at bounding box center [464, 167] width 4 height 4
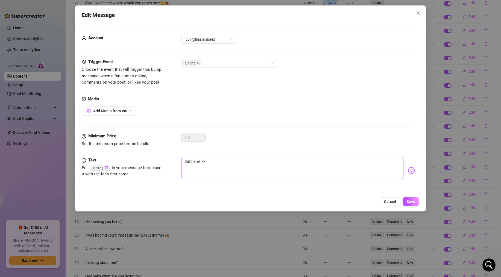
click at [186, 161] on textarea "Still here? 👀" at bounding box center [292, 168] width 222 height 22
type textarea "till here? 👀"
type textarea "still here? 👀"
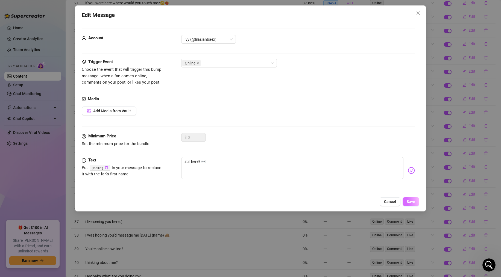
click at [414, 199] on button "Save" at bounding box center [410, 201] width 17 height 9
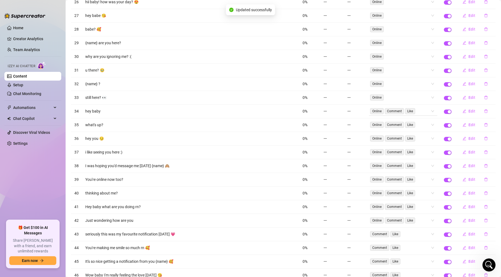
scroll to position [427, 0]
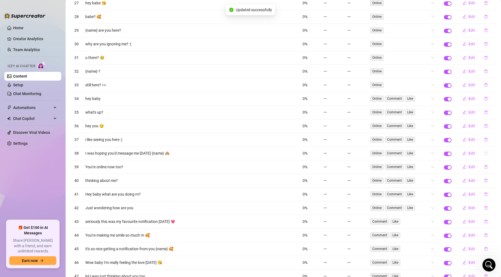
click at [437, 152] on button "button" at bounding box center [486, 153] width 13 height 9
click at [437, 139] on span "Yes" at bounding box center [491, 139] width 7 height 4
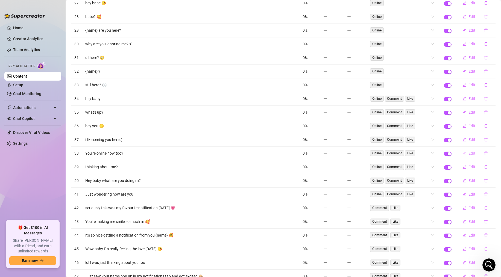
click at [437, 155] on span "button" at bounding box center [464, 153] width 4 height 4
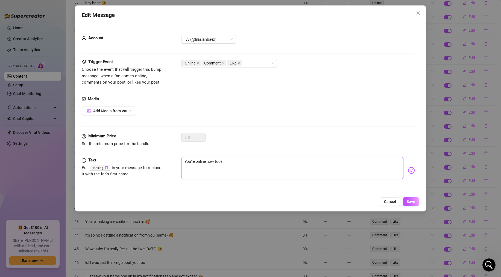
click at [187, 162] on textarea "You're online now too?" at bounding box center [292, 168] width 222 height 22
type textarea "ou're online now too?"
type textarea "you're online now too?"
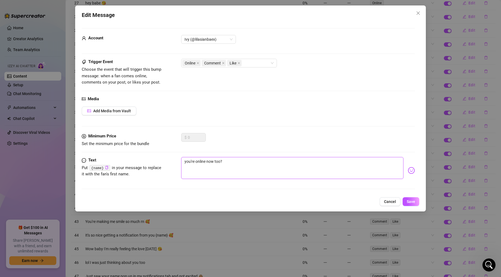
click at [193, 161] on textarea "you're online now too?" at bounding box center [292, 168] width 222 height 22
type textarea "youre online now too?"
click at [406, 203] on button "Save" at bounding box center [410, 201] width 17 height 9
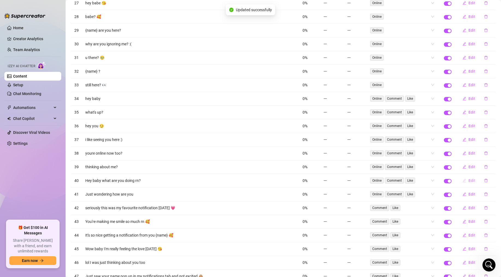
click at [437, 179] on icon "edit" at bounding box center [464, 181] width 4 height 4
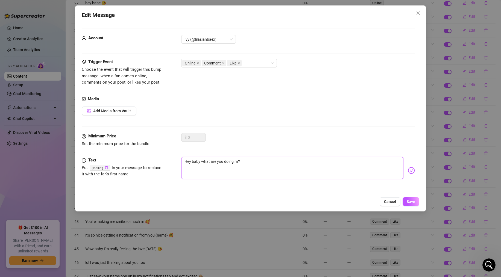
click at [187, 162] on textarea "Hey baby what are you doing rn?" at bounding box center [292, 168] width 222 height 22
type textarea "ey baby what are you doing rn?"
type textarea "hey baby what are you doing rn?"
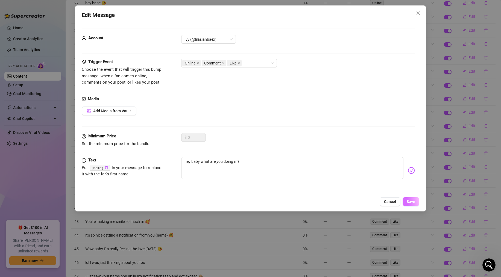
click at [411, 201] on span "Save" at bounding box center [411, 201] width 8 height 4
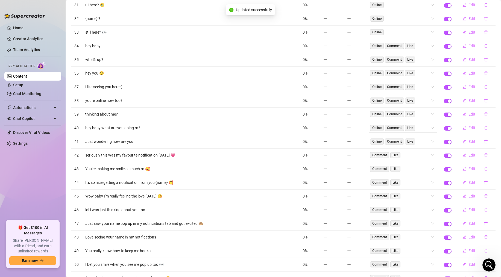
scroll to position [483, 0]
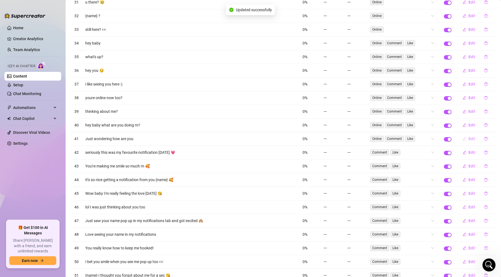
click at [437, 139] on button "Edit" at bounding box center [469, 138] width 22 height 9
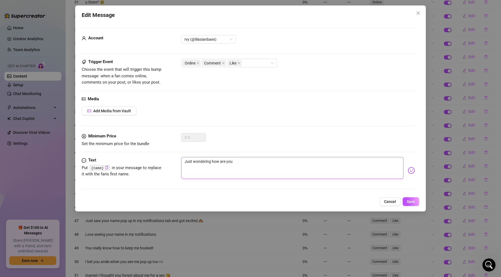
click at [186, 160] on textarea "Just wondering how are you" at bounding box center [292, 168] width 222 height 22
type textarea "ust wondering how are you"
type textarea "just wondering how are you"
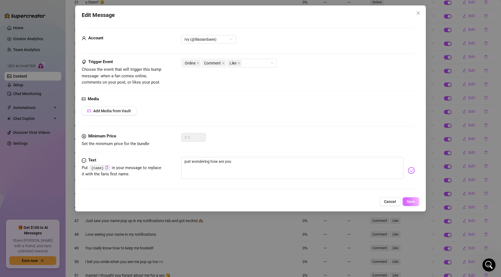
click at [413, 202] on span "Save" at bounding box center [411, 201] width 8 height 4
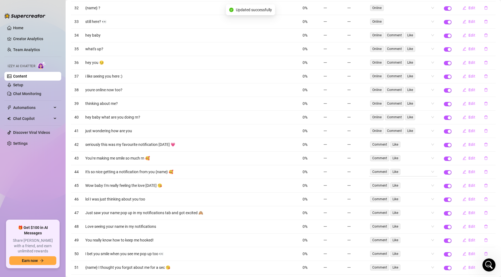
scroll to position [494, 0]
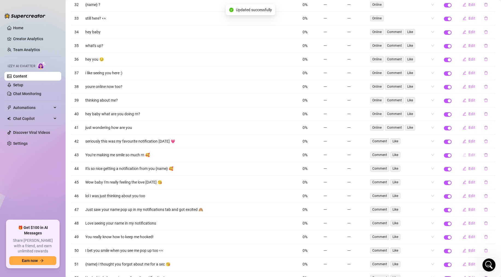
click at [437, 155] on icon "edit" at bounding box center [464, 155] width 4 height 4
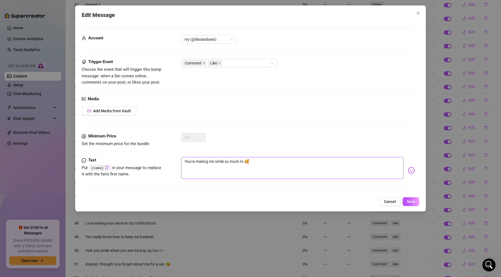
click at [191, 163] on textarea "You're making me smile so much rn 🥰" at bounding box center [292, 168] width 222 height 22
type textarea "y making me smile so much rn 🥰"
type textarea "yo making me smile so much rn 🥰"
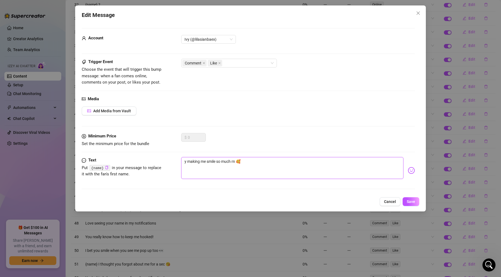
type textarea "yo making me smile so much rn 🥰"
type textarea "you making me smile so much rn 🥰"
type textarea "your making me smile so much rn 🥰"
type textarea "youre making me smile so much rn 🥰"
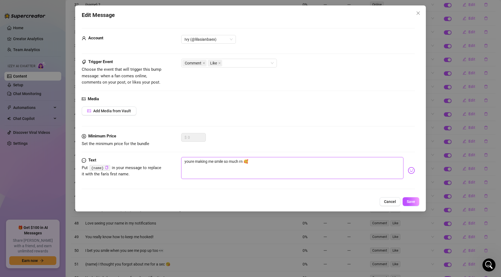
type textarea "youre making me smile so much rn 🥰"
click at [415, 200] on button "Save" at bounding box center [410, 201] width 17 height 9
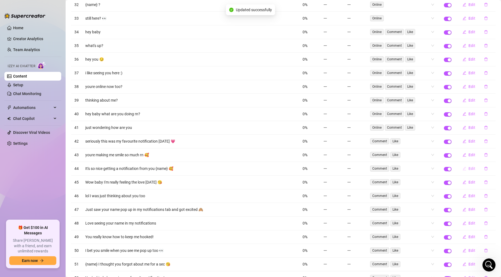
click at [437, 168] on button "Edit" at bounding box center [469, 168] width 22 height 9
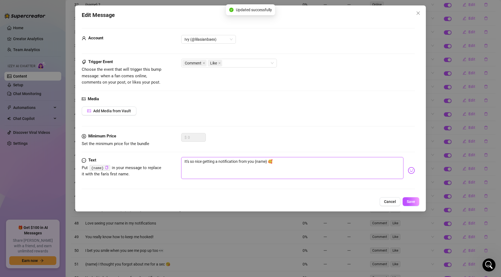
click at [186, 161] on textarea "It's so nice getting a notification from you {name} 🥰" at bounding box center [292, 168] width 222 height 22
type textarea "i so nice getting a notification from you {name} 🥰"
type textarea "it so nice getting a notification from you {name} 🥰"
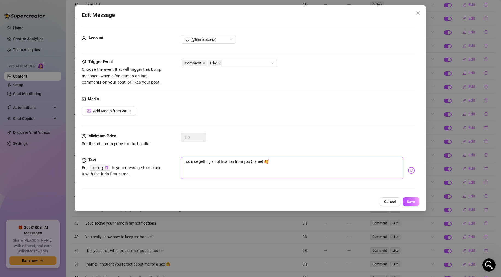
type textarea "it so nice getting a notification from you {name} 🥰"
type textarea "its so nice getting a notification from you {name} 🥰"
click at [412, 202] on span "Save" at bounding box center [411, 201] width 8 height 4
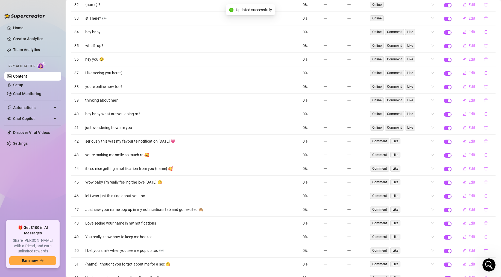
click at [437, 181] on icon "delete" at bounding box center [485, 183] width 3 height 4
click at [437, 167] on span "Yes" at bounding box center [491, 168] width 7 height 4
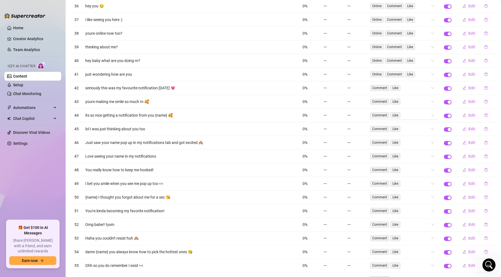
scroll to position [549, 0]
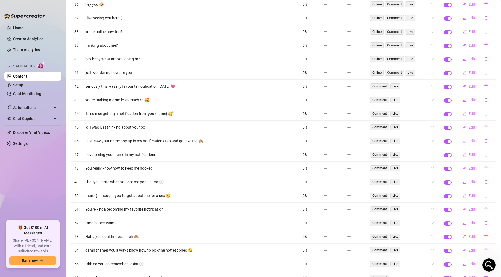
click at [437, 141] on span "Edit" at bounding box center [471, 141] width 7 height 4
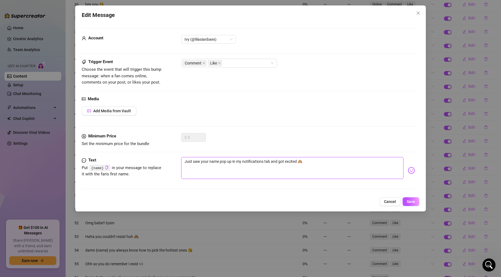
click at [186, 162] on textarea "Just saw your name pop up in my notifications tab and got excited 🙈" at bounding box center [292, 168] width 222 height 22
type textarea "ust saw your name pop up in my notifications tab and got excited 🙈"
click at [408, 204] on button "Save" at bounding box center [410, 201] width 17 height 9
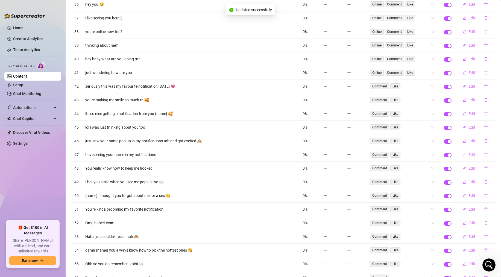
click at [437, 155] on button "Edit" at bounding box center [469, 154] width 22 height 9
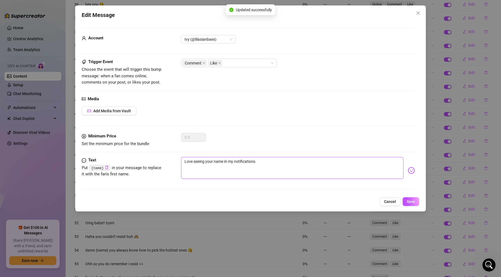
click at [186, 160] on textarea "Love seeing your name in my notifications" at bounding box center [292, 168] width 222 height 22
click at [413, 204] on button "Save" at bounding box center [410, 201] width 17 height 9
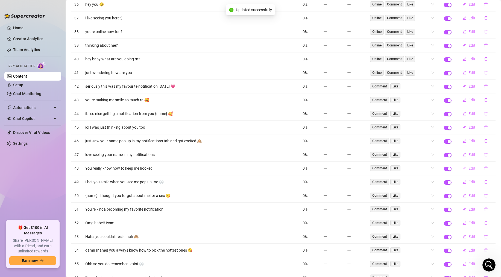
click at [437, 167] on button "Edit" at bounding box center [469, 168] width 22 height 9
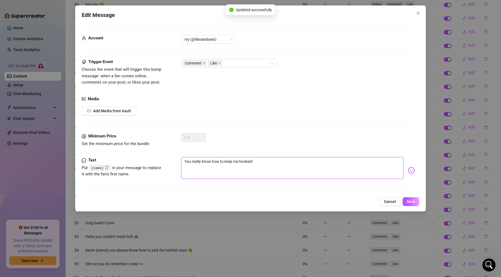
click at [187, 161] on textarea "You really know how to keep me hooked!" at bounding box center [292, 168] width 222 height 22
click at [405, 200] on button "Save" at bounding box center [410, 201] width 17 height 9
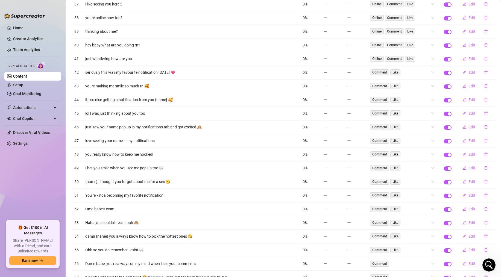
scroll to position [566, 0]
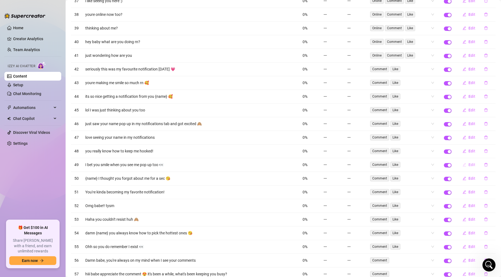
click at [437, 167] on button "Edit" at bounding box center [469, 164] width 22 height 9
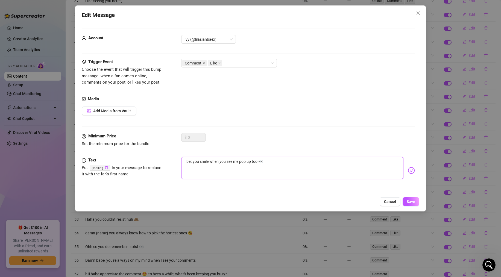
click at [186, 161] on textarea "I bet you smile when you see me pop up too 👀" at bounding box center [292, 168] width 222 height 22
click at [411, 201] on span "Save" at bounding box center [411, 201] width 8 height 4
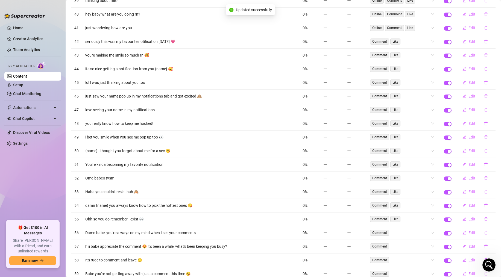
scroll to position [613, 0]
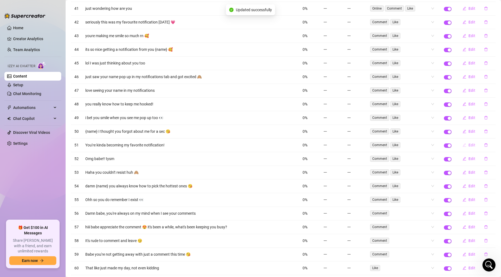
click at [437, 144] on icon "edit" at bounding box center [464, 145] width 4 height 4
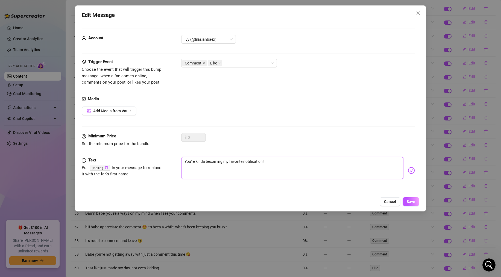
click at [188, 160] on textarea "You're kinda becoming my favorite notification!" at bounding box center [292, 168] width 222 height 22
click at [410, 200] on span "Save" at bounding box center [411, 201] width 8 height 4
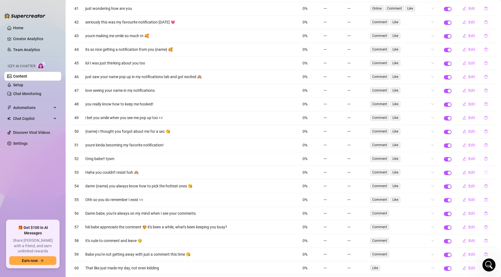
click at [437, 174] on icon "delete" at bounding box center [486, 172] width 4 height 4
click at [437, 158] on span "Yes" at bounding box center [491, 158] width 7 height 4
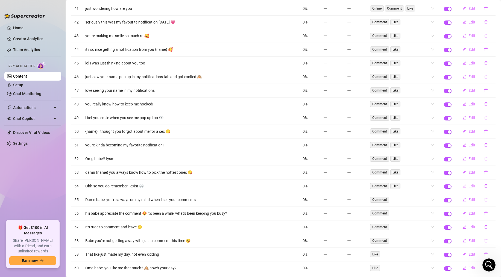
click at [437, 187] on span "Edit" at bounding box center [471, 186] width 7 height 4
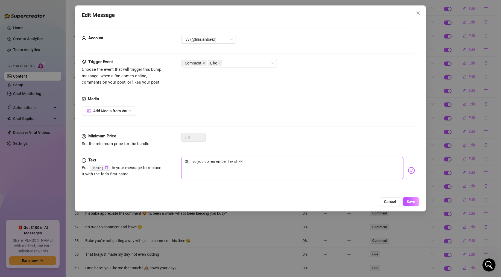
click at [186, 162] on textarea "Ohh so you do remember I exist 👀" at bounding box center [292, 168] width 222 height 22
click at [416, 199] on button "Save" at bounding box center [410, 201] width 17 height 9
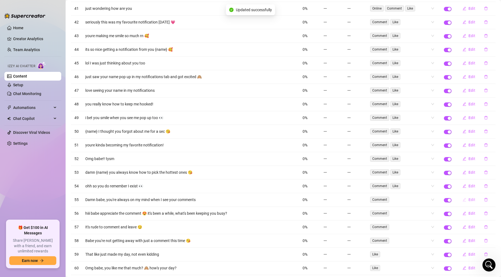
click at [437, 202] on button "Edit" at bounding box center [469, 199] width 22 height 9
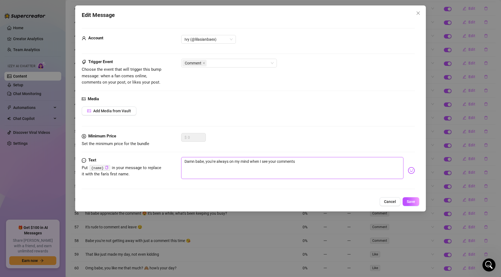
click at [186, 160] on textarea "Damn babe, you're always on my mind when I see your comments" at bounding box center [292, 168] width 222 height 22
click at [411, 202] on span "Save" at bounding box center [411, 201] width 8 height 4
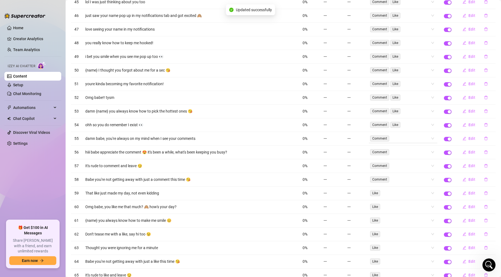
scroll to position [675, 0]
click at [437, 179] on icon "delete" at bounding box center [486, 179] width 4 height 4
click at [437, 164] on span "Yes" at bounding box center [491, 165] width 7 height 4
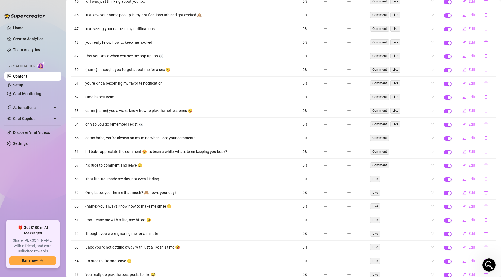
click at [437, 179] on icon "delete" at bounding box center [486, 179] width 4 height 4
click at [437, 163] on span "Yes" at bounding box center [491, 165] width 7 height 4
click at [437, 178] on span "Edit" at bounding box center [471, 179] width 7 height 4
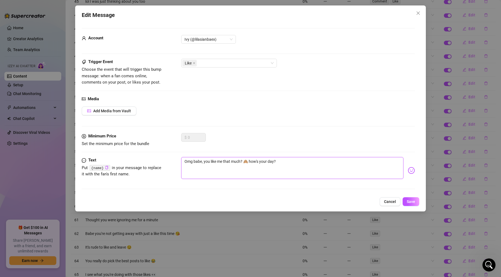
click at [188, 160] on textarea "Omg babe, you like me that much? 🙈 how's your day?" at bounding box center [292, 168] width 222 height 22
click at [257, 161] on textarea "omg babe, you like me that much? 🙈 how's your day?" at bounding box center [292, 168] width 222 height 22
click at [409, 203] on span "Save" at bounding box center [411, 201] width 8 height 4
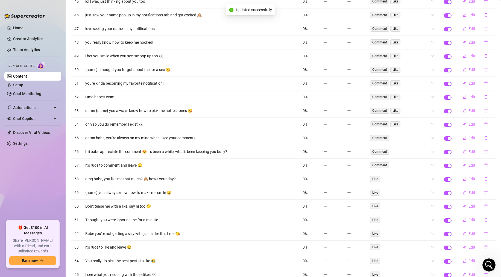
scroll to position [696, 0]
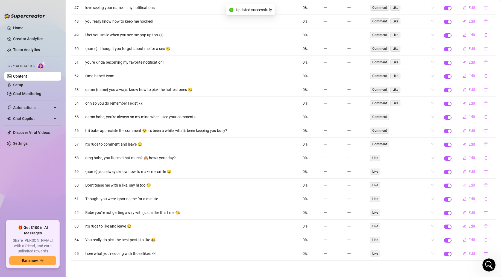
click at [437, 185] on span "Edit" at bounding box center [471, 185] width 7 height 4
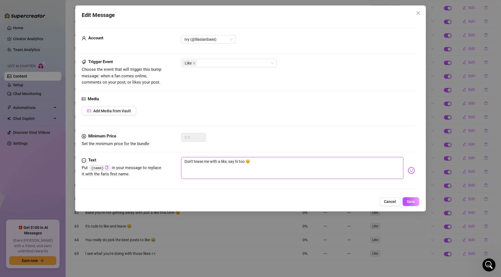
click at [185, 163] on textarea "Don't tease me with a like, say hi too 😉" at bounding box center [292, 168] width 222 height 22
click at [187, 163] on textarea "Don't tease me with a like, say hi too 😉" at bounding box center [292, 168] width 222 height 22
click at [411, 203] on span "Save" at bounding box center [411, 201] width 8 height 4
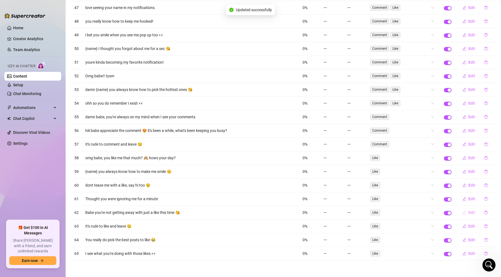
click at [437, 211] on button "Edit" at bounding box center [469, 212] width 22 height 9
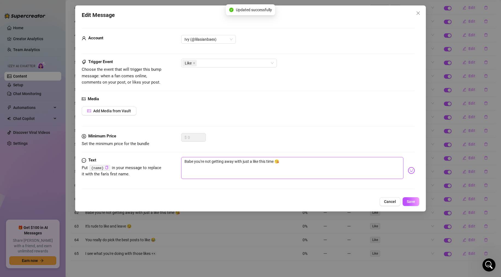
click at [187, 161] on textarea "Babe you're not getting away with just a like this time 😘" at bounding box center [292, 168] width 222 height 22
click at [202, 160] on textarea "babe you're not getting away with just a like this time 😘" at bounding box center [292, 168] width 222 height 22
click at [200, 160] on textarea "babe you're not getting away with just a like this time 😘" at bounding box center [292, 168] width 222 height 22
click at [407, 198] on button "Save" at bounding box center [410, 201] width 17 height 9
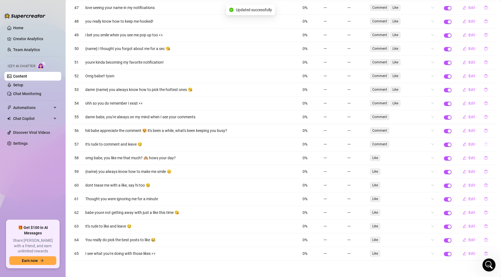
click at [437, 144] on button "button" at bounding box center [486, 144] width 13 height 9
click at [437, 131] on span "Yes" at bounding box center [491, 130] width 7 height 4
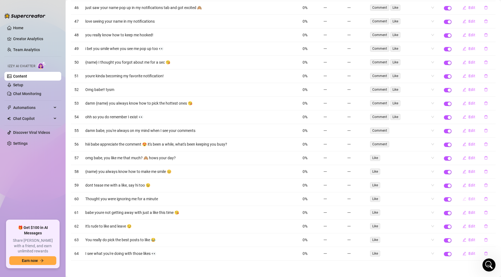
click at [437, 198] on icon "edit" at bounding box center [464, 199] width 4 height 4
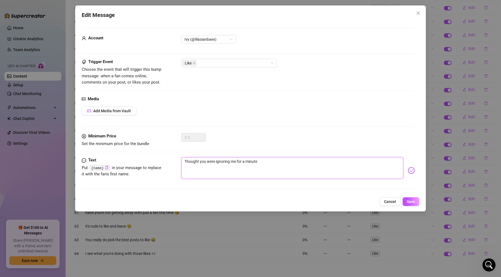
click at [188, 163] on textarea "Thought you were ignoring me for a minute" at bounding box center [292, 168] width 222 height 22
click at [411, 199] on button "Save" at bounding box center [410, 201] width 17 height 9
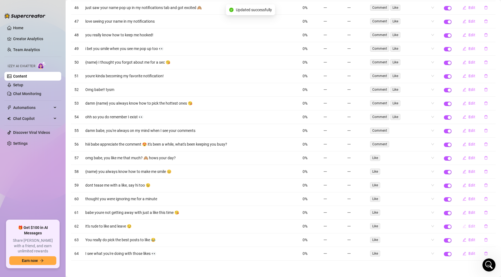
click at [437, 225] on icon "edit" at bounding box center [464, 226] width 4 height 4
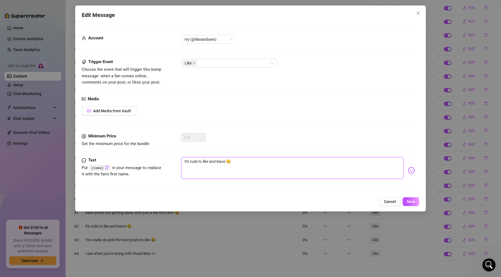
click at [187, 161] on textarea "It's rude to like and leave 😏" at bounding box center [292, 168] width 222 height 22
click at [240, 163] on textarea "its rude to like and leave 😏" at bounding box center [292, 168] width 222 height 22
click at [408, 199] on span "Save" at bounding box center [411, 201] width 8 height 4
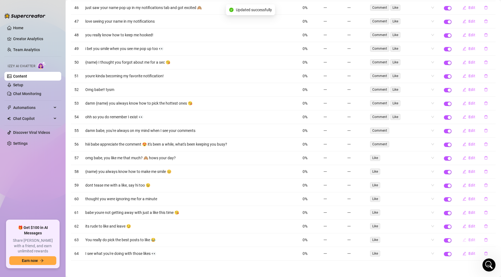
click at [437, 239] on span "Edit" at bounding box center [471, 240] width 7 height 4
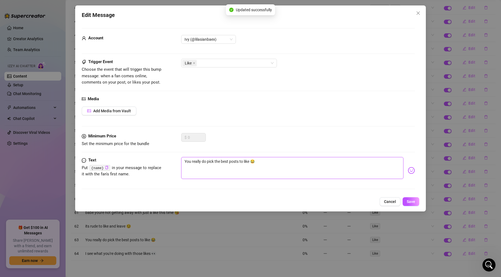
click at [186, 162] on textarea "You really do pick the best posts to like 😂" at bounding box center [292, 168] width 222 height 22
click at [406, 199] on button "Save" at bounding box center [410, 201] width 17 height 9
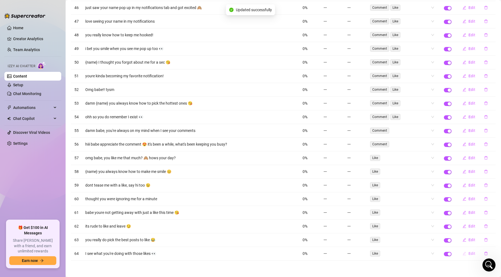
click at [437, 253] on button "Edit" at bounding box center [469, 253] width 22 height 9
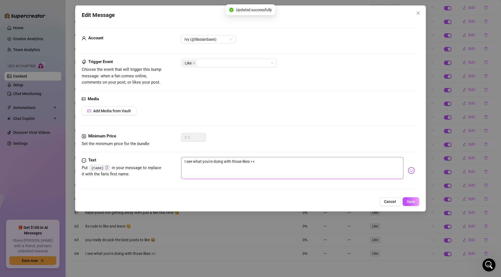
click at [186, 162] on textarea "I see what you're doing with those likes 👀" at bounding box center [292, 168] width 222 height 22
click at [416, 201] on button "Save" at bounding box center [410, 201] width 17 height 9
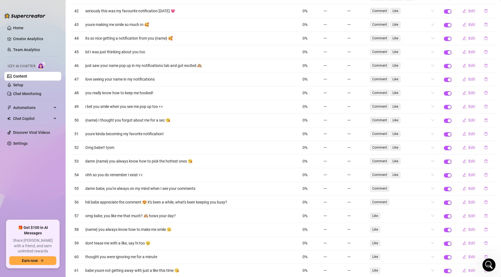
scroll to position [622, 0]
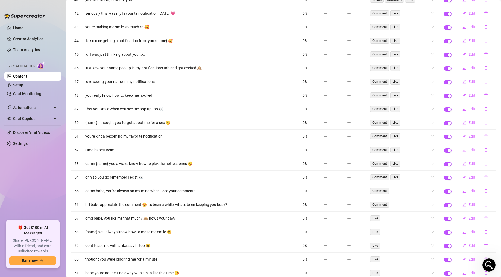
click at [437, 148] on icon "edit" at bounding box center [464, 150] width 4 height 4
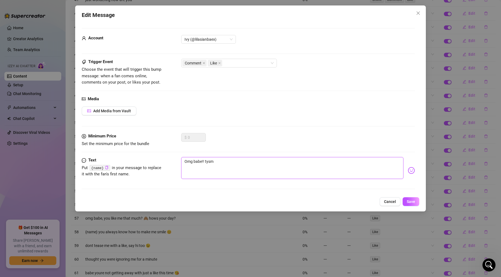
click at [187, 162] on textarea "Omg babe!! tysm" at bounding box center [292, 168] width 222 height 22
click at [414, 203] on span "Save" at bounding box center [411, 201] width 8 height 4
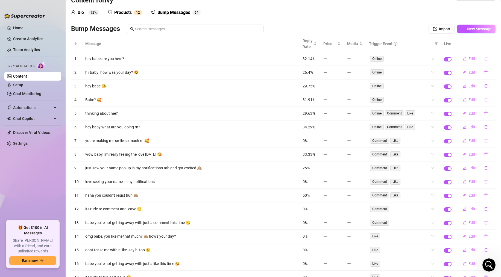
scroll to position [0, 0]
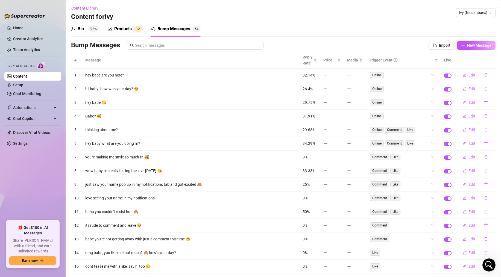
click at [15, 78] on link "Content" at bounding box center [20, 76] width 14 height 4
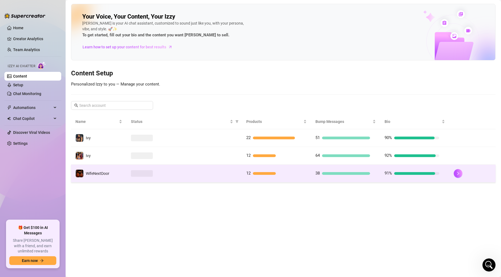
click at [113, 169] on td "WifeNextDoor" at bounding box center [98, 174] width 55 height 18
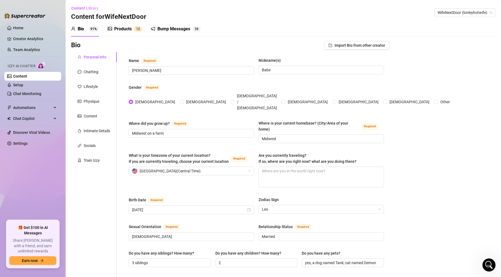
click at [181, 31] on div "Bump Messages" at bounding box center [173, 29] width 33 height 7
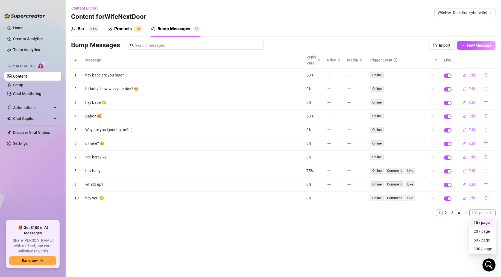
click at [437, 211] on span "10 / page" at bounding box center [482, 213] width 22 height 6
click at [437, 248] on div "100 / page" at bounding box center [483, 249] width 18 height 6
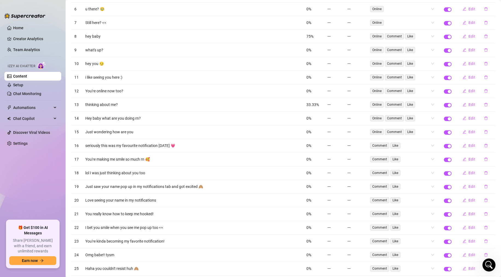
scroll to position [140, 0]
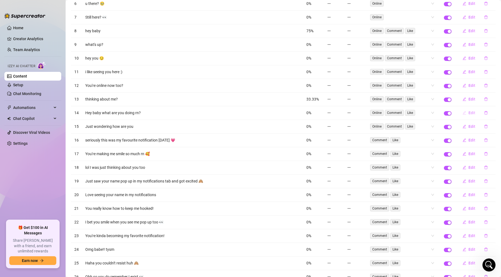
click at [437, 113] on icon "edit" at bounding box center [464, 113] width 4 height 4
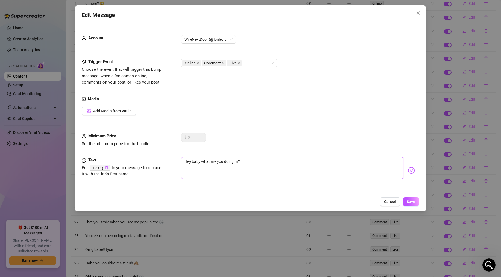
click at [187, 160] on textarea "Hey baby what are you doing rn?" at bounding box center [292, 168] width 222 height 22
click at [415, 205] on button "Save" at bounding box center [410, 201] width 17 height 9
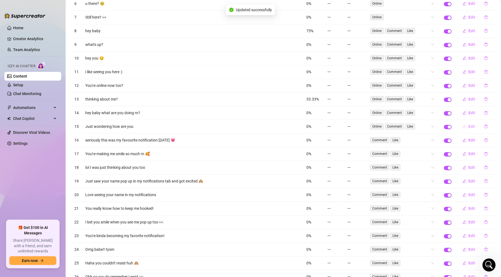
click at [437, 126] on span "Edit" at bounding box center [471, 126] width 7 height 4
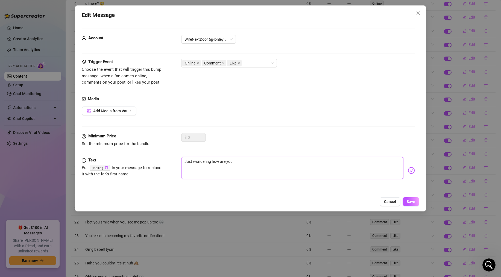
click at [184, 162] on textarea "Just wondering how are you" at bounding box center [292, 168] width 222 height 22
click at [187, 162] on textarea "Just wondering how are you" at bounding box center [292, 168] width 222 height 22
click at [413, 207] on div "Edit Message Account WifeNextDoor (@lonleyhotwife) Trigger Event Choose the eve…" at bounding box center [250, 108] width 351 height 206
click at [413, 203] on span "Save" at bounding box center [411, 201] width 8 height 4
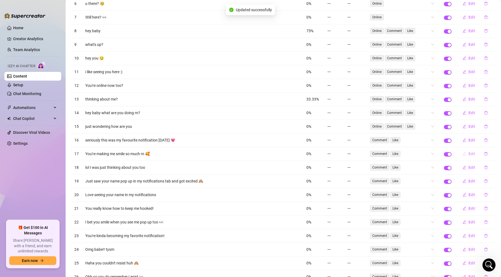
click at [437, 152] on span "Edit" at bounding box center [471, 154] width 7 height 4
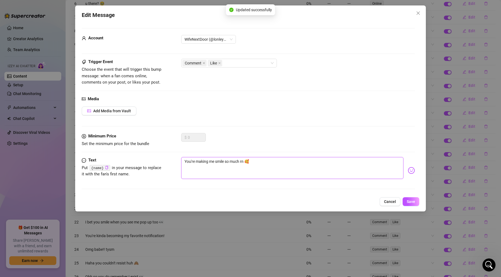
click at [190, 161] on textarea "You're making me smile so much rn 🥰" at bounding box center [292, 168] width 222 height 22
click at [409, 203] on span "Save" at bounding box center [411, 201] width 8 height 4
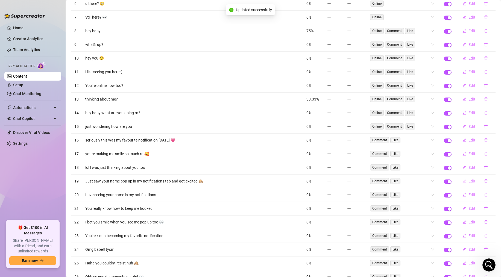
click at [437, 181] on icon "edit" at bounding box center [465, 182] width 4 height 4
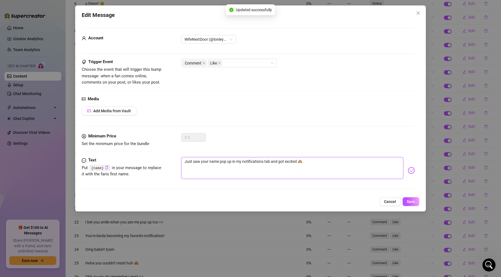
click at [187, 163] on textarea "Just saw your name pop up in my notifications tab and got excited 🙈" at bounding box center [292, 168] width 222 height 22
click at [413, 201] on span "Save" at bounding box center [411, 201] width 8 height 4
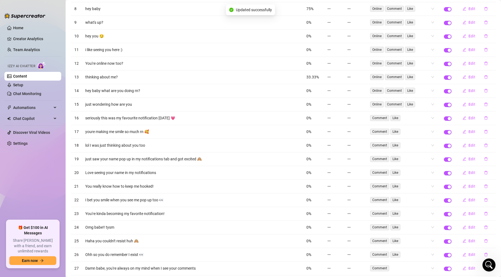
scroll to position [170, 0]
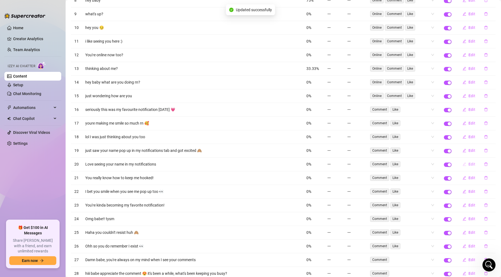
click at [437, 164] on button "Edit" at bounding box center [469, 164] width 22 height 9
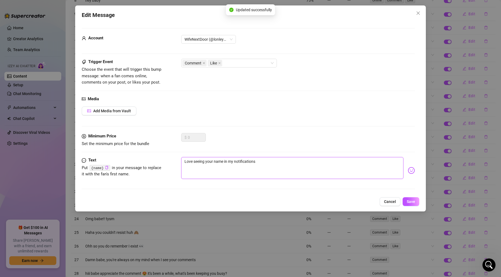
click at [186, 163] on textarea "Love seeing your name in my notifications" at bounding box center [292, 168] width 222 height 22
click at [414, 202] on span "Save" at bounding box center [411, 201] width 8 height 4
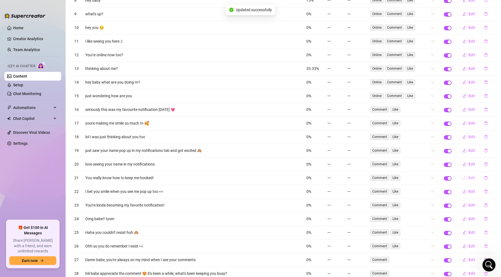
click at [437, 178] on icon "edit" at bounding box center [464, 178] width 4 height 4
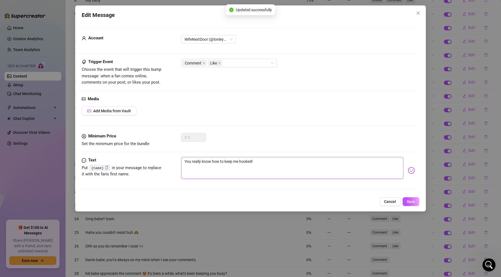
click at [187, 162] on textarea "You really know how to keep me hooked!" at bounding box center [292, 168] width 222 height 22
click at [413, 199] on span "Save" at bounding box center [411, 201] width 8 height 4
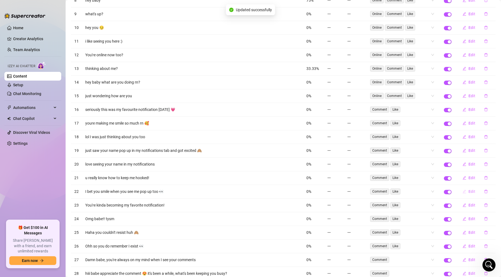
click at [437, 189] on button "Edit" at bounding box center [469, 191] width 22 height 9
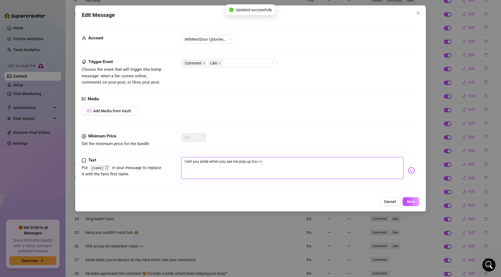
click at [185, 161] on textarea "I bet you smile when you see me pop up too 👀" at bounding box center [292, 168] width 222 height 22
click at [407, 199] on span "Save" at bounding box center [411, 201] width 8 height 4
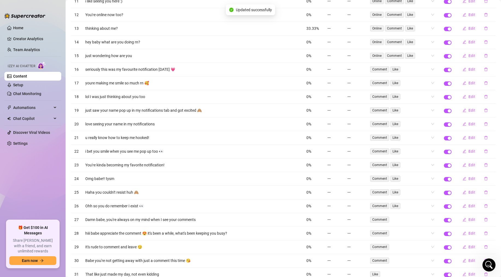
scroll to position [214, 0]
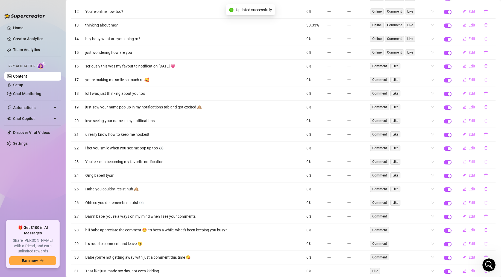
click at [437, 161] on icon "edit" at bounding box center [464, 162] width 4 height 4
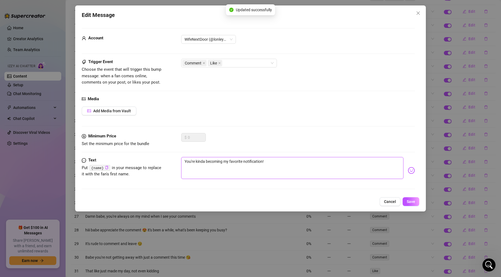
click at [190, 161] on textarea "You're kinda becoming my favorite notification!" at bounding box center [292, 168] width 222 height 22
click at [411, 202] on span "Save" at bounding box center [411, 201] width 8 height 4
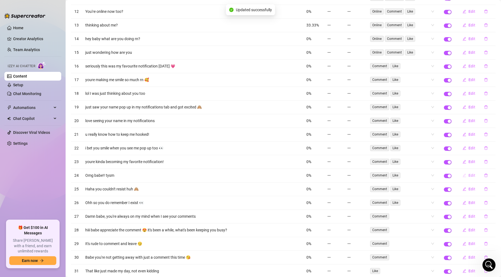
click at [437, 177] on icon "edit" at bounding box center [465, 176] width 4 height 4
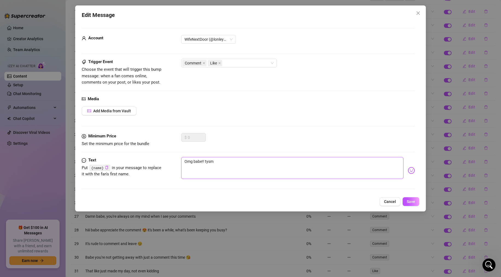
click at [187, 160] on textarea "Omg babe!! tysm" at bounding box center [292, 168] width 222 height 22
click at [413, 200] on span "Save" at bounding box center [411, 201] width 8 height 4
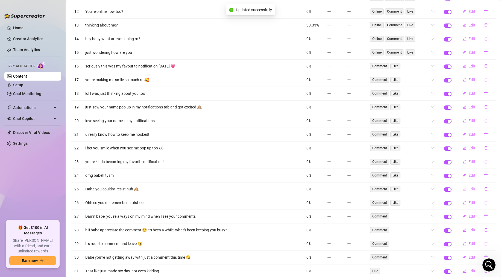
click at [437, 189] on icon "edit" at bounding box center [464, 189] width 4 height 4
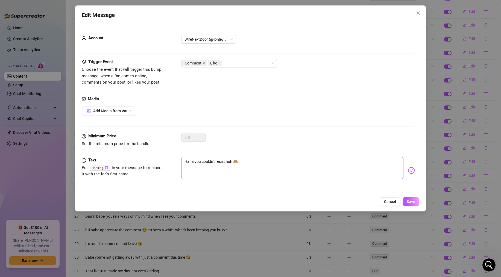
click at [189, 162] on textarea "Haha you couldn't resist huh 🙈" at bounding box center [292, 168] width 222 height 22
click at [412, 205] on button "Save" at bounding box center [410, 201] width 17 height 9
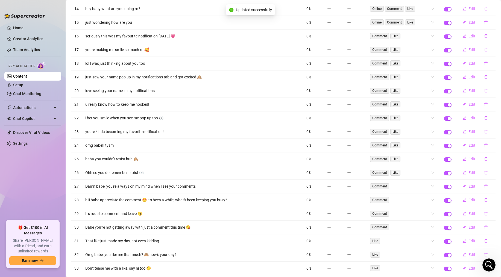
scroll to position [255, 0]
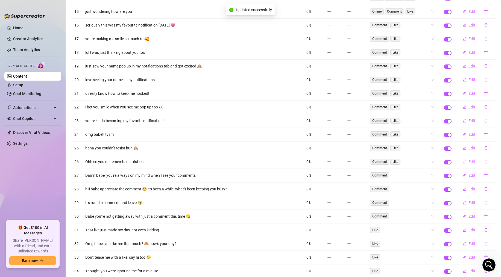
click at [437, 162] on span "Edit" at bounding box center [471, 162] width 7 height 4
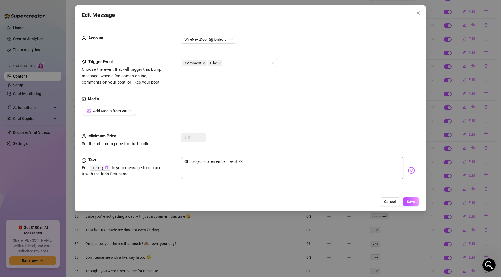
click at [187, 160] on textarea "Ohh so you do remember I exist 👀" at bounding box center [292, 168] width 222 height 22
click at [407, 201] on span "Save" at bounding box center [411, 201] width 8 height 4
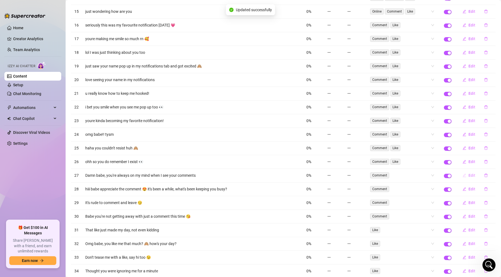
click at [437, 177] on icon "edit" at bounding box center [464, 175] width 4 height 4
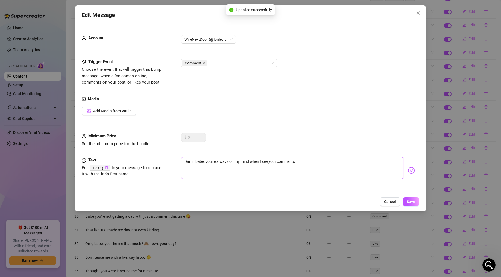
click at [191, 161] on textarea "Damn babe, you're always on my mind when I see your comments" at bounding box center [292, 168] width 222 height 22
click at [408, 197] on button "Save" at bounding box center [410, 201] width 17 height 9
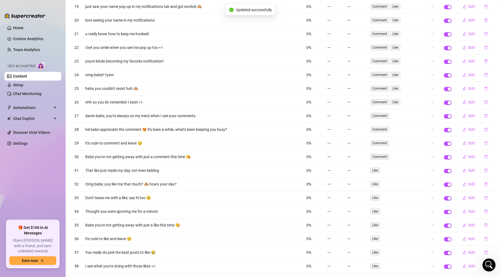
scroll to position [321, 0]
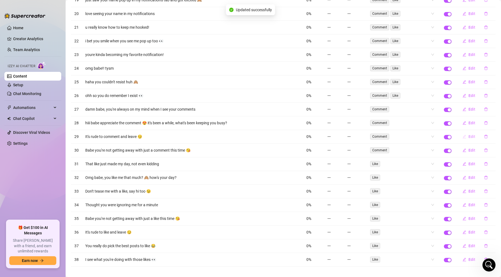
click at [437, 138] on span "Edit" at bounding box center [471, 136] width 7 height 4
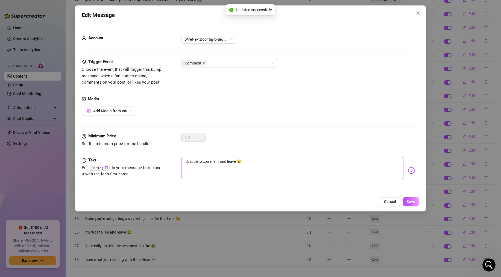
click at [186, 160] on textarea "It's rude to comment and leave 😏" at bounding box center [292, 168] width 222 height 22
click at [410, 201] on span "Save" at bounding box center [411, 201] width 8 height 4
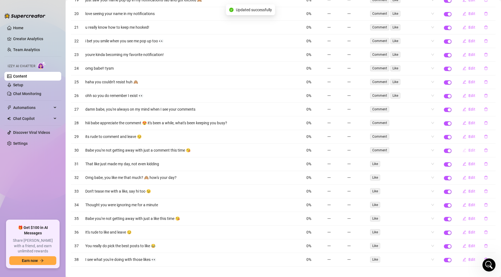
click at [437, 151] on button "Edit" at bounding box center [469, 150] width 22 height 9
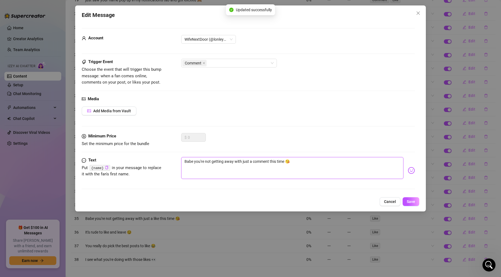
click at [187, 162] on textarea "Babe you're not getting away with just a comment this time 😘" at bounding box center [292, 168] width 222 height 22
click at [409, 201] on span "Save" at bounding box center [411, 201] width 8 height 4
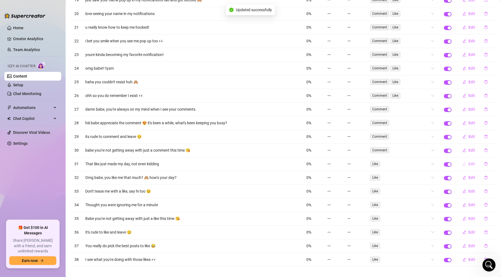
click at [437, 162] on button "Edit" at bounding box center [469, 164] width 22 height 9
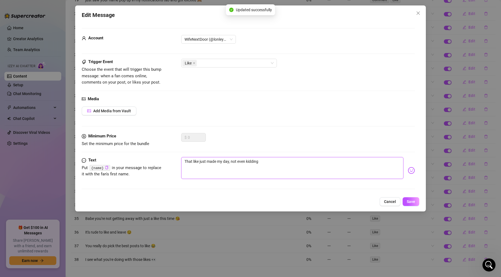
click at [187, 162] on textarea "That like just made my day, not even kidding" at bounding box center [292, 168] width 222 height 22
click at [410, 206] on div "Edit Message Account WifeNextDoor (@lonleyhotwife) Trigger Event Choose the eve…" at bounding box center [250, 108] width 351 height 206
click at [412, 202] on span "Save" at bounding box center [411, 201] width 8 height 4
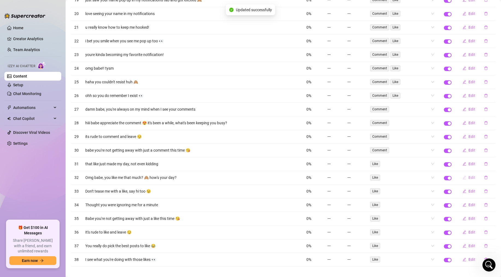
click at [437, 177] on button "Edit" at bounding box center [469, 177] width 22 height 9
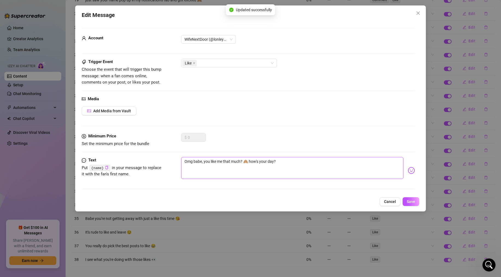
click at [189, 163] on textarea "Omg babe, you like me that much? 🙈 how's your day?" at bounding box center [292, 168] width 222 height 22
click at [416, 203] on button "Save" at bounding box center [410, 201] width 17 height 9
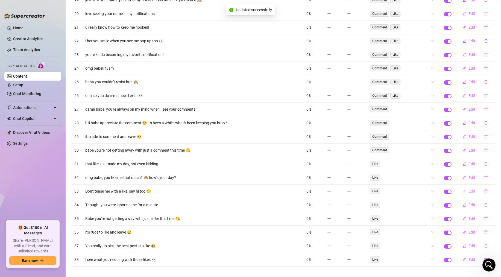
click at [437, 191] on icon "edit" at bounding box center [464, 191] width 4 height 4
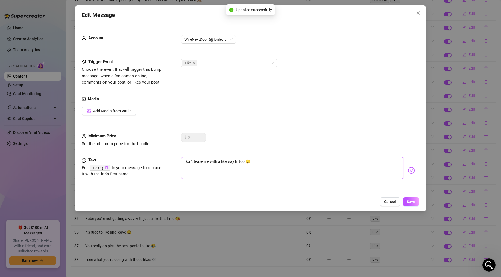
click at [189, 161] on textarea "Don't tease me with a like, say hi too 😉" at bounding box center [292, 168] width 222 height 22
click at [405, 200] on button "Save" at bounding box center [410, 201] width 17 height 9
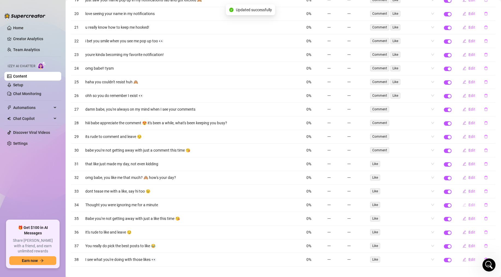
click at [437, 208] on button "Edit" at bounding box center [469, 205] width 22 height 9
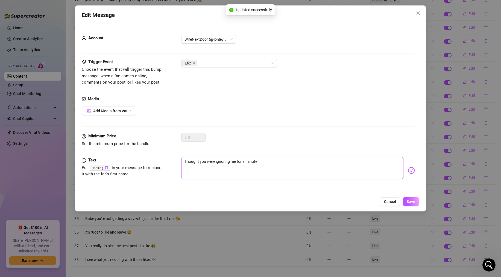
click at [187, 161] on textarea "Thought you were ignoring me for a minute" at bounding box center [292, 168] width 222 height 22
click at [408, 200] on span "Save" at bounding box center [411, 201] width 8 height 4
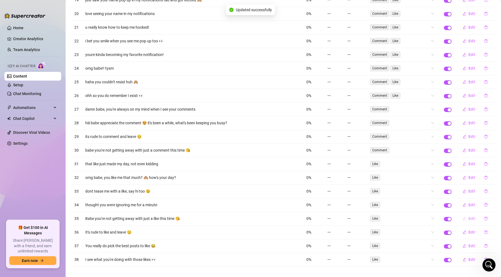
click at [437, 217] on button "Edit" at bounding box center [469, 218] width 22 height 9
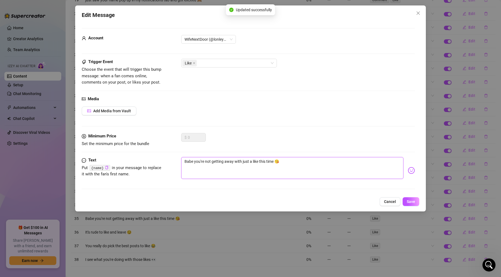
click at [189, 161] on textarea "Babe you're not getting away with just a like this time 😘" at bounding box center [292, 168] width 222 height 22
click at [408, 201] on span "Save" at bounding box center [411, 201] width 8 height 4
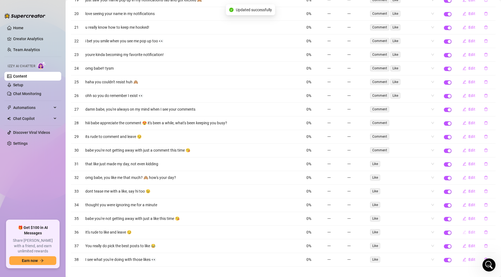
click at [437, 232] on icon "edit" at bounding box center [464, 232] width 4 height 4
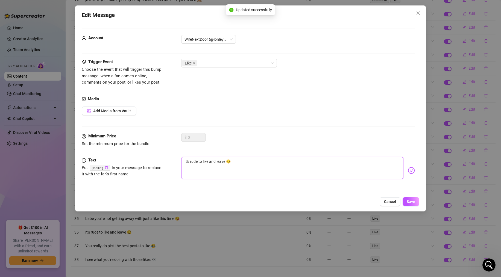
click at [186, 160] on textarea "It's rude to like and leave 😏" at bounding box center [292, 168] width 222 height 22
click at [407, 201] on span "Save" at bounding box center [411, 201] width 8 height 4
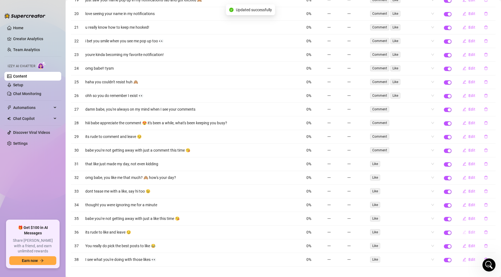
click at [437, 232] on icon "edit" at bounding box center [464, 232] width 4 height 4
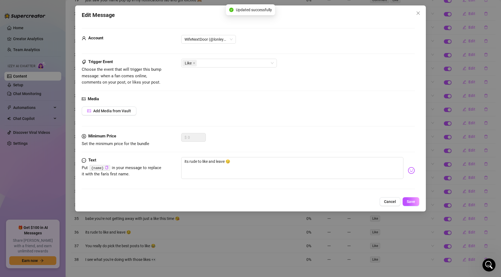
click at [376, 222] on div "Edit Message Account WifeNextDoor (@lonleyhotwife) Trigger Event Choose the eve…" at bounding box center [250, 138] width 501 height 277
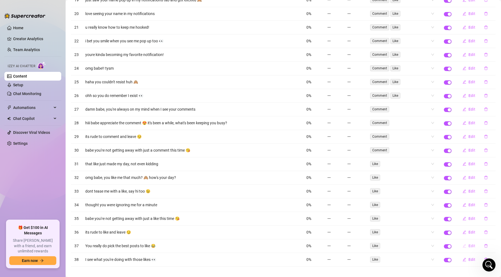
click at [437, 245] on icon "edit" at bounding box center [464, 246] width 4 height 4
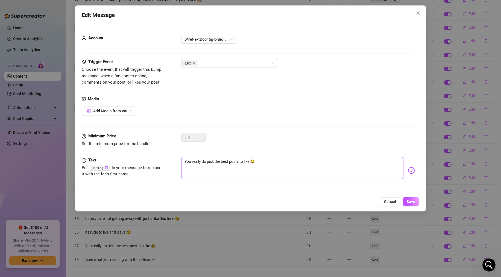
click at [187, 161] on textarea "You really do pick the best posts to like 😂" at bounding box center [292, 168] width 222 height 22
click at [413, 203] on span "Save" at bounding box center [411, 201] width 8 height 4
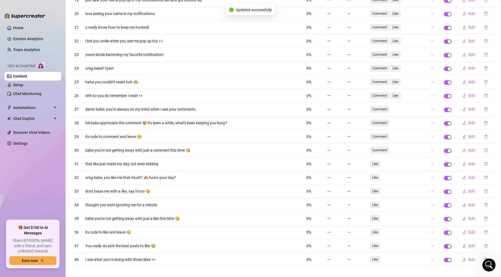
scroll to position [327, 0]
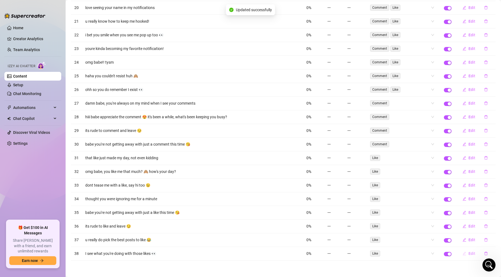
click at [437, 252] on button "Edit" at bounding box center [469, 253] width 22 height 9
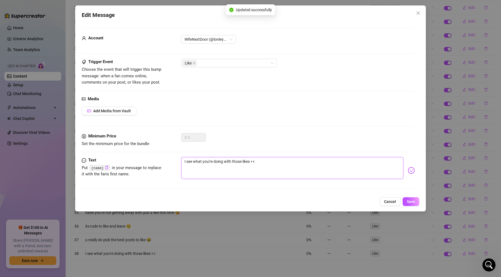
click at [186, 163] on textarea "I see what you're doing with those likes 👀" at bounding box center [292, 168] width 222 height 22
click at [402, 203] on div "Cancel Save" at bounding box center [250, 201] width 337 height 9
click at [413, 198] on button "Save" at bounding box center [410, 201] width 17 height 9
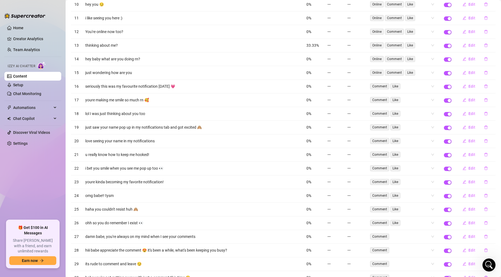
scroll to position [0, 0]
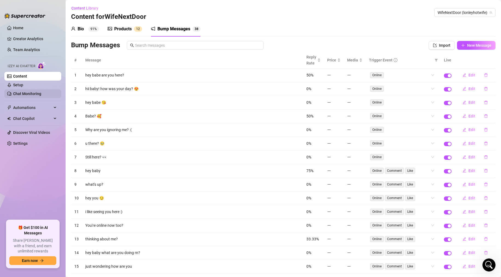
click at [23, 92] on link "Chat Monitoring" at bounding box center [27, 94] width 28 height 4
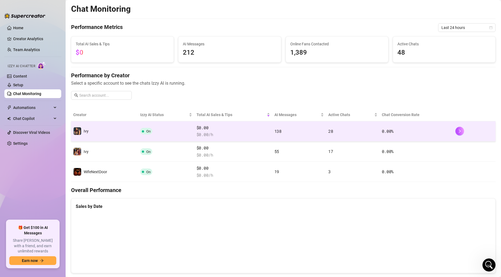
click at [113, 130] on td "Ivy" at bounding box center [104, 131] width 67 height 20
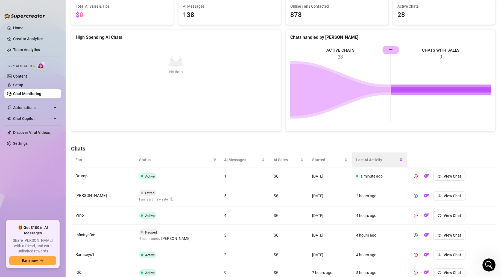
scroll to position [71, 0]
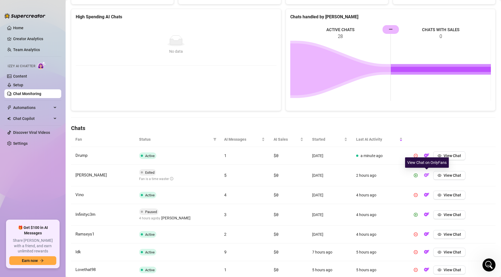
click at [426, 173] on img "button" at bounding box center [426, 174] width 5 height 5
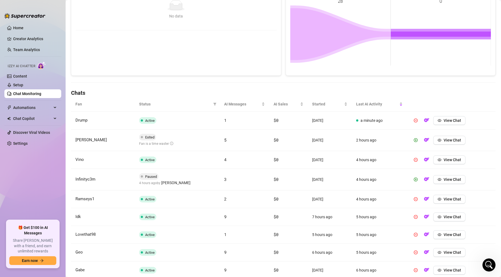
scroll to position [107, 0]
click at [424, 178] on img "button" at bounding box center [426, 178] width 5 height 5
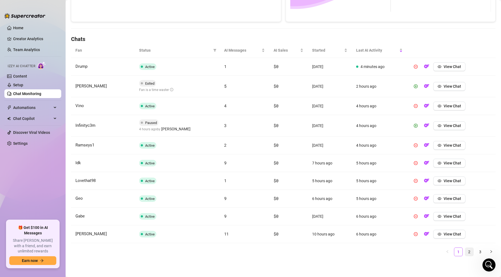
click at [437, 253] on link "2" at bounding box center [469, 252] width 8 height 8
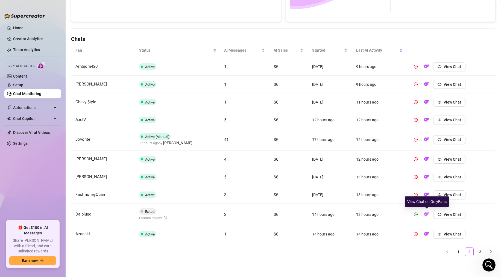
click at [428, 213] on img "button" at bounding box center [426, 213] width 5 height 5
click at [428, 214] on img "button" at bounding box center [426, 213] width 5 height 5
click at [437, 252] on link "3" at bounding box center [480, 252] width 8 height 8
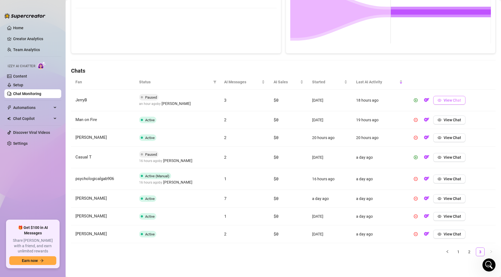
click at [437, 104] on button "View Chat" at bounding box center [449, 100] width 32 height 9
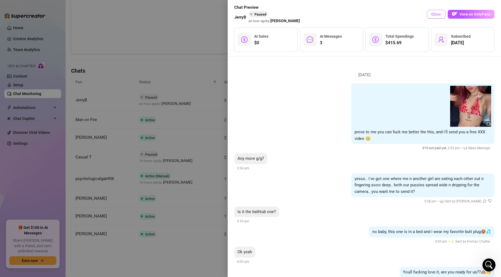
click at [437, 14] on span "Close" at bounding box center [436, 14] width 10 height 4
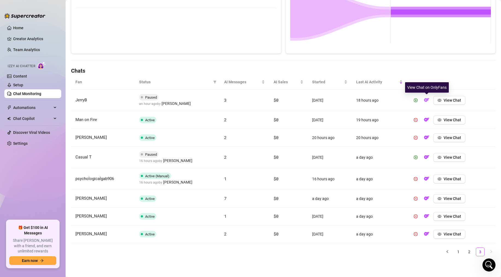
click at [426, 100] on img "button" at bounding box center [426, 99] width 5 height 5
click at [427, 157] on img "button" at bounding box center [426, 156] width 5 height 5
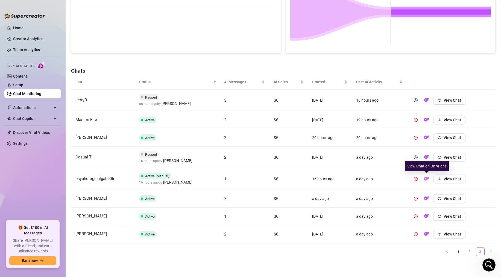
click at [426, 178] on img "button" at bounding box center [426, 178] width 5 height 5
